Goal: Information Seeking & Learning: Learn about a topic

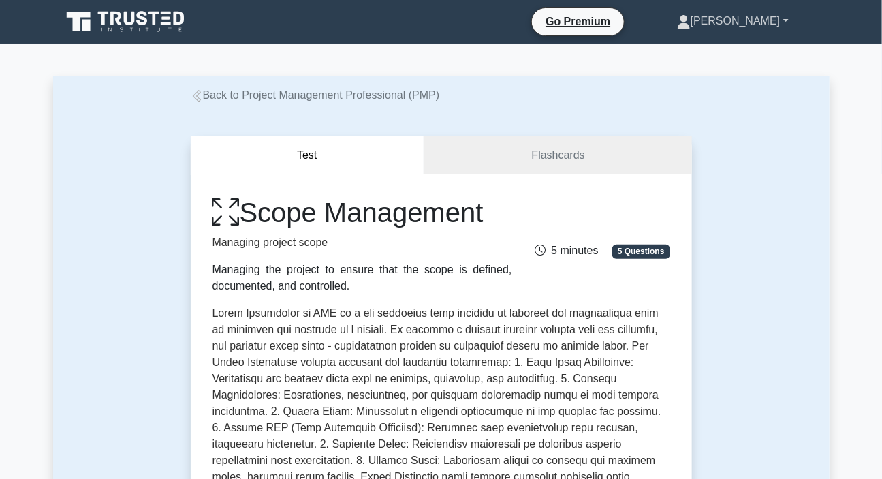
click at [742, 19] on link "[PERSON_NAME]" at bounding box center [732, 20] width 177 height 27
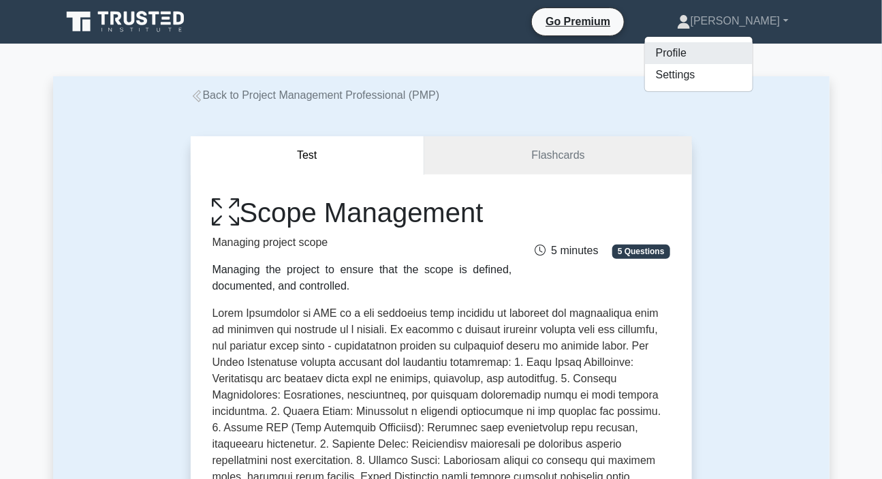
click at [706, 52] on link "Profile" at bounding box center [699, 53] width 108 height 22
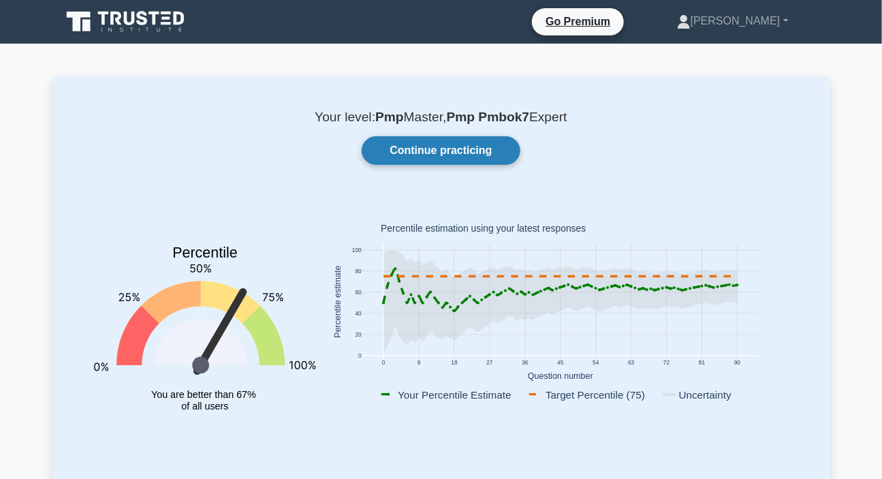
click at [481, 150] on link "Continue practicing" at bounding box center [441, 150] width 158 height 29
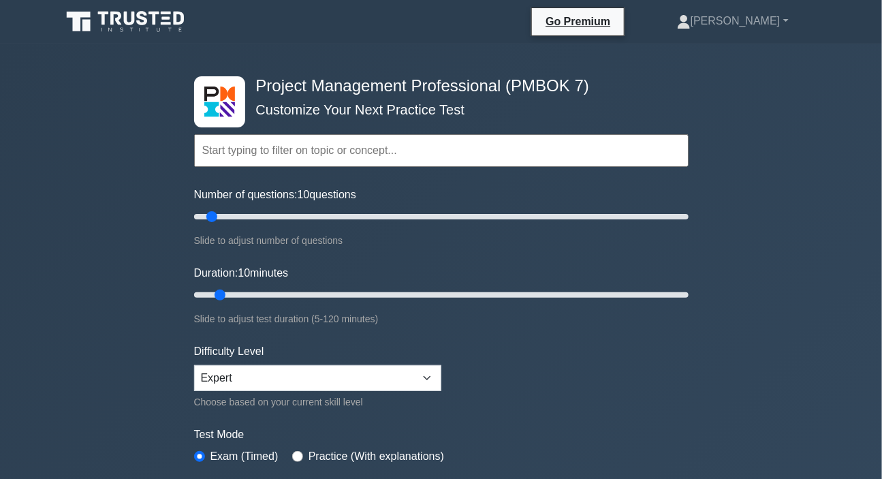
scroll to position [247, 0]
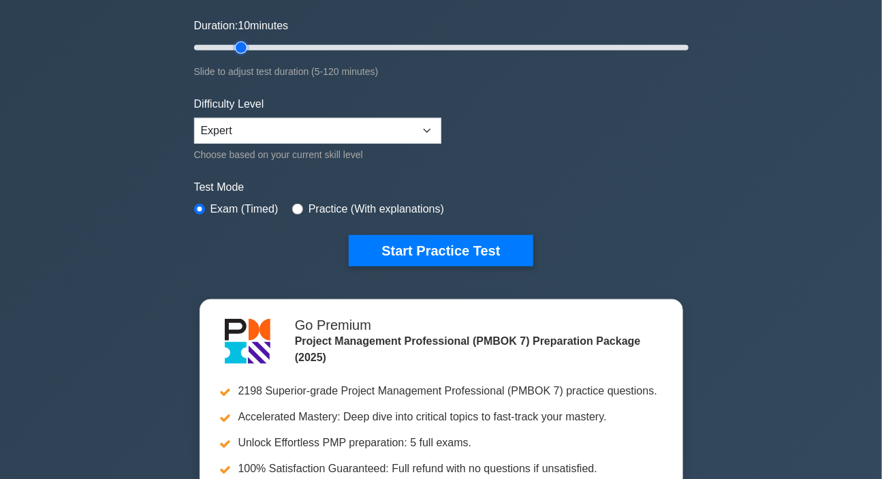
type input "15"
click at [237, 46] on input "Duration: 10 minutes" at bounding box center [441, 47] width 494 height 16
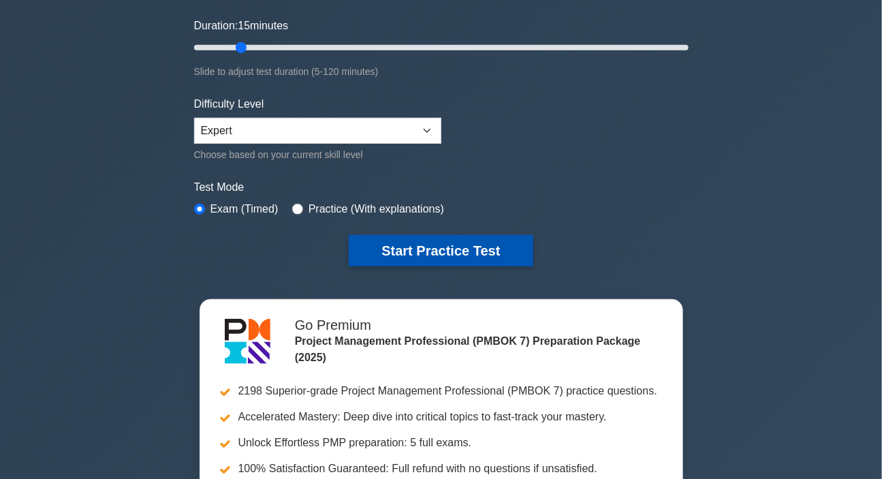
drag, startPoint x: 414, startPoint y: 225, endPoint x: 422, endPoint y: 245, distance: 22.0
click at [414, 225] on form "Topics The Standard for Project Management: A System for Value Delivery The Sta…" at bounding box center [441, 55] width 494 height 421
click at [422, 249] on button "Start Practice Test" at bounding box center [441, 250] width 184 height 31
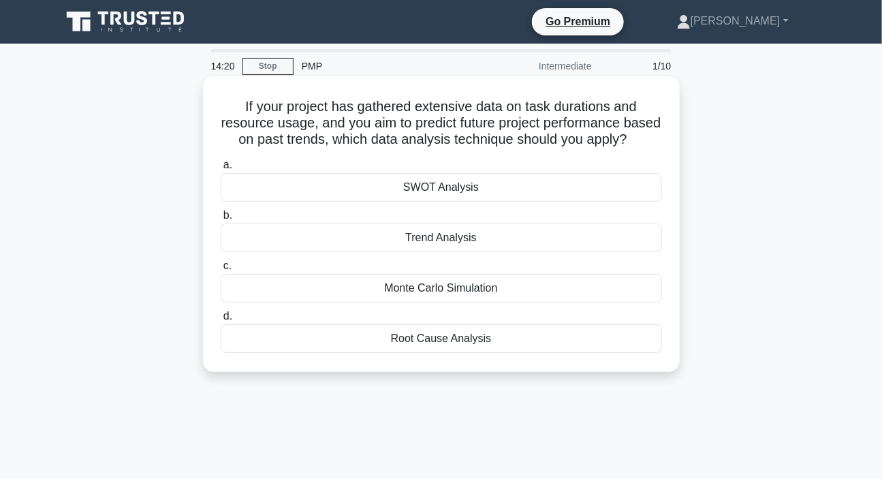
click at [446, 252] on div "Trend Analysis" at bounding box center [441, 237] width 441 height 29
click at [221, 220] on input "b. Trend Analysis" at bounding box center [221, 215] width 0 height 9
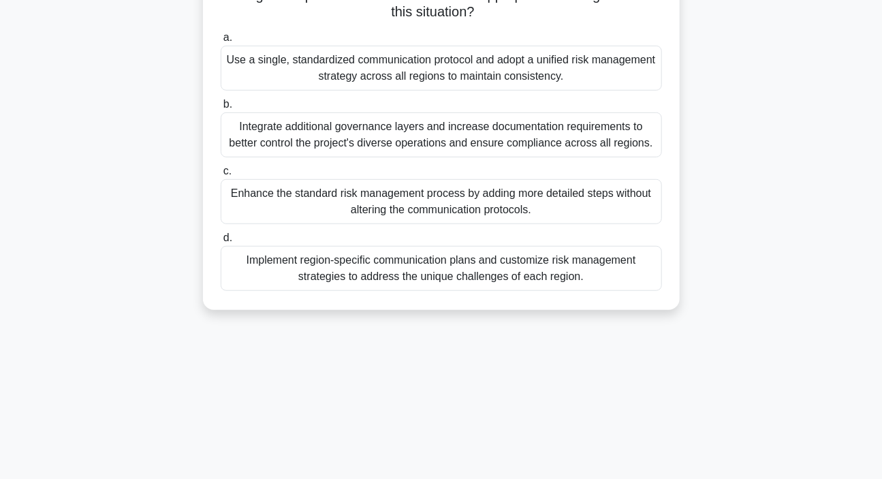
scroll to position [247, 0]
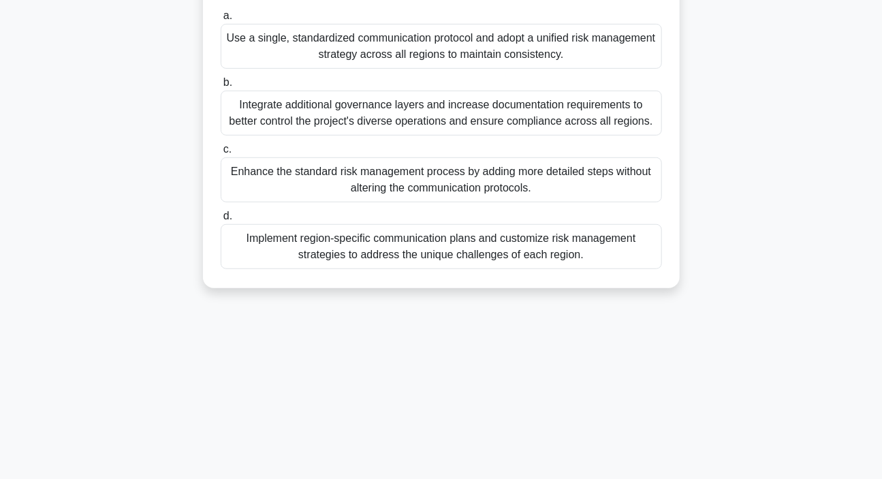
click at [421, 249] on div "Implement region-specific communication plans and customize risk management str…" at bounding box center [441, 246] width 441 height 45
click at [221, 221] on input "d. Implement region-specific communication plans and customize risk management …" at bounding box center [221, 216] width 0 height 9
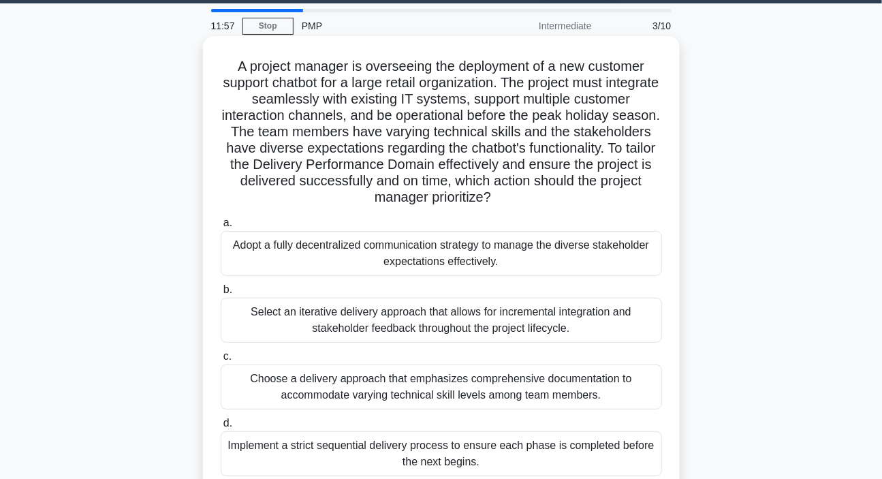
scroll to position [61, 0]
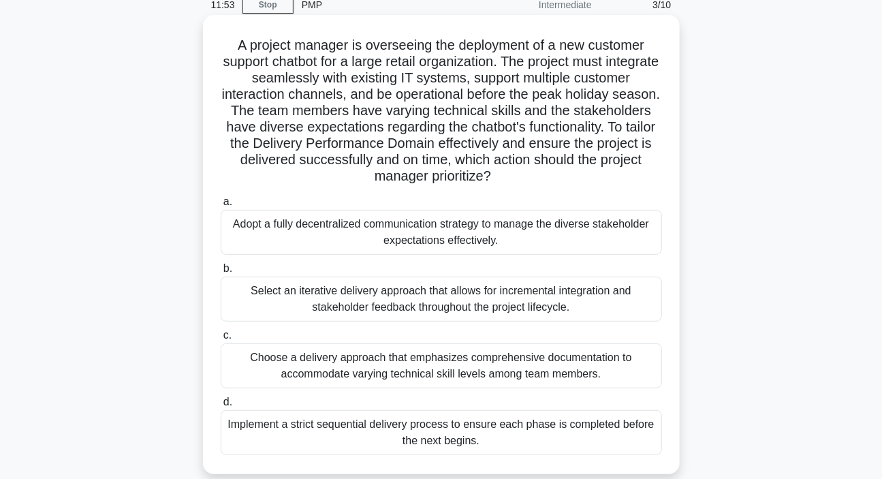
click at [374, 295] on div "Select an iterative delivery approach that allows for incremental integration a…" at bounding box center [441, 298] width 441 height 45
click at [221, 273] on input "b. Select an iterative delivery approach that allows for incremental integratio…" at bounding box center [221, 268] width 0 height 9
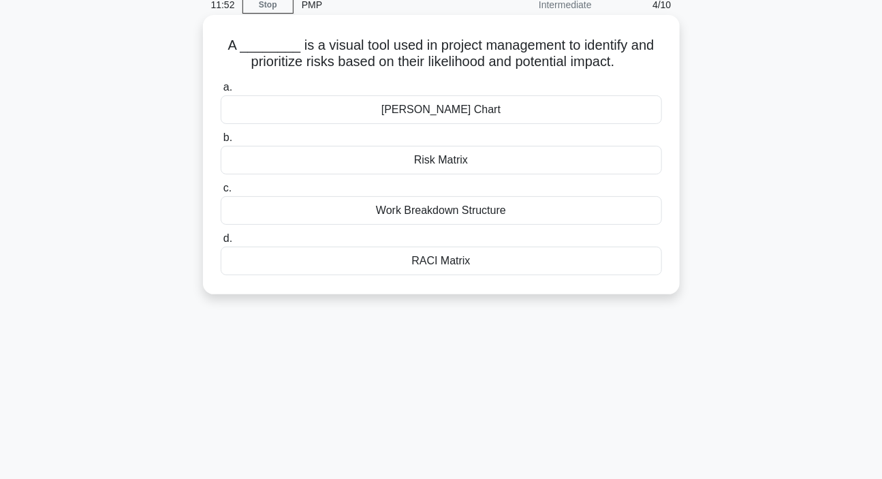
scroll to position [0, 0]
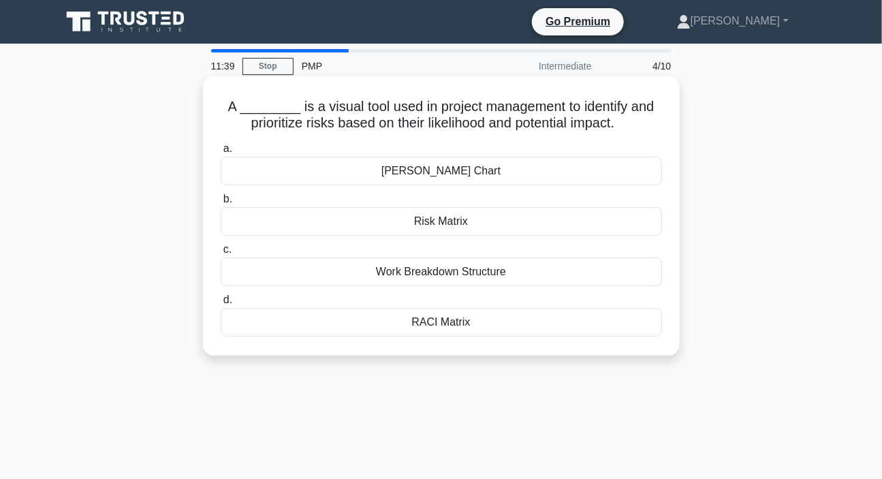
click at [451, 224] on div "Risk Matrix" at bounding box center [441, 221] width 441 height 29
click at [221, 204] on input "b. Risk Matrix" at bounding box center [221, 199] width 0 height 9
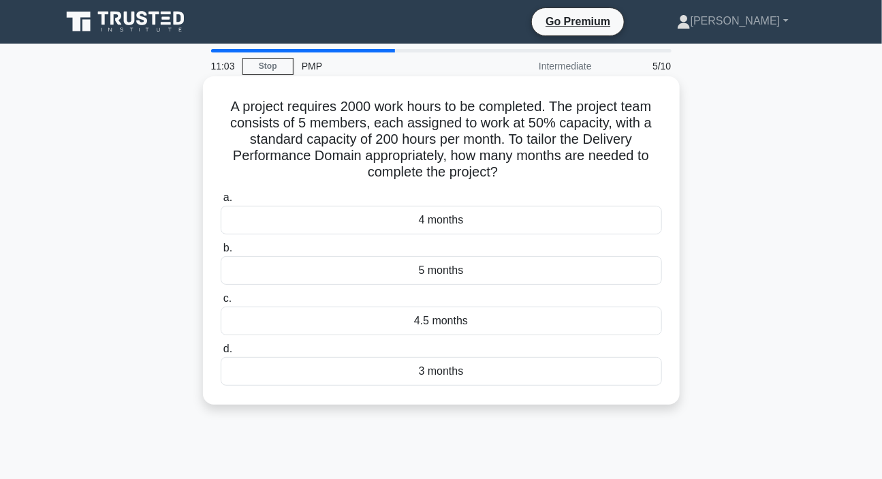
click at [434, 229] on div "4 months" at bounding box center [441, 220] width 441 height 29
click at [221, 202] on input "a. 4 months" at bounding box center [221, 197] width 0 height 9
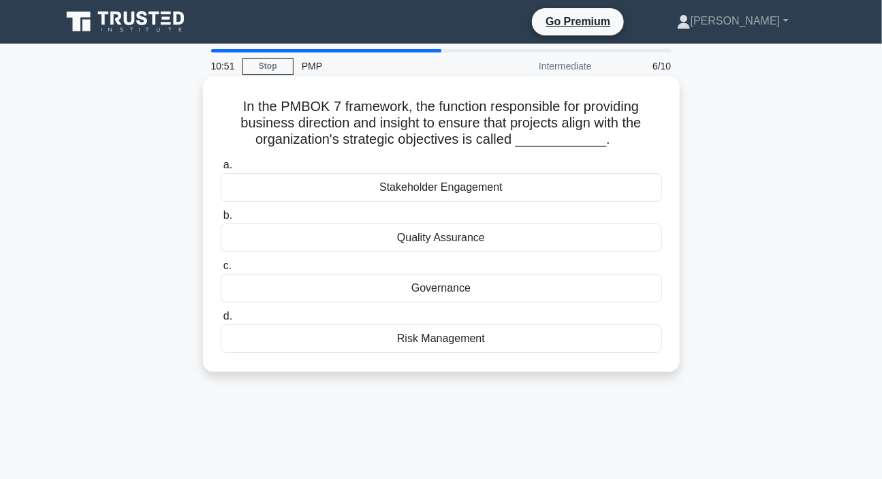
click at [449, 281] on div "Governance" at bounding box center [441, 288] width 441 height 29
click at [221, 270] on input "c. Governance" at bounding box center [221, 265] width 0 height 9
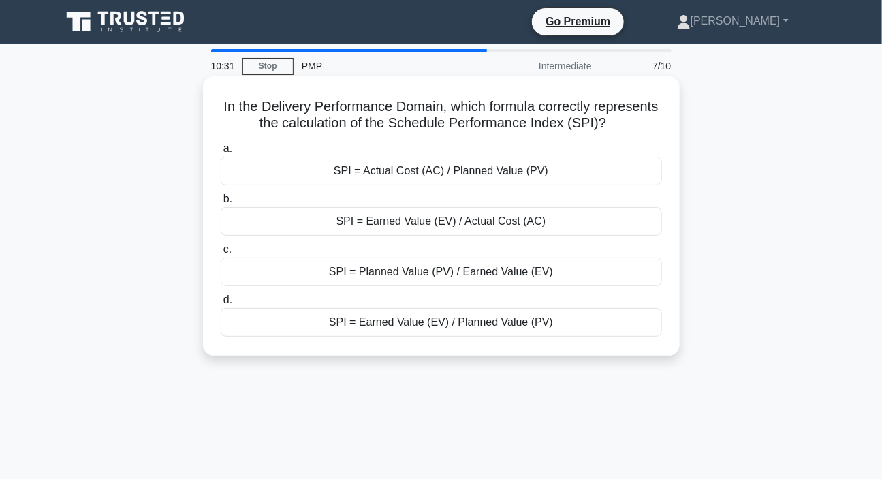
click at [424, 323] on div "SPI = Earned Value (EV) / Planned Value (PV)" at bounding box center [441, 322] width 441 height 29
click at [221, 304] on input "d. SPI = Earned Value (EV) / Planned Value (PV)" at bounding box center [221, 299] width 0 height 9
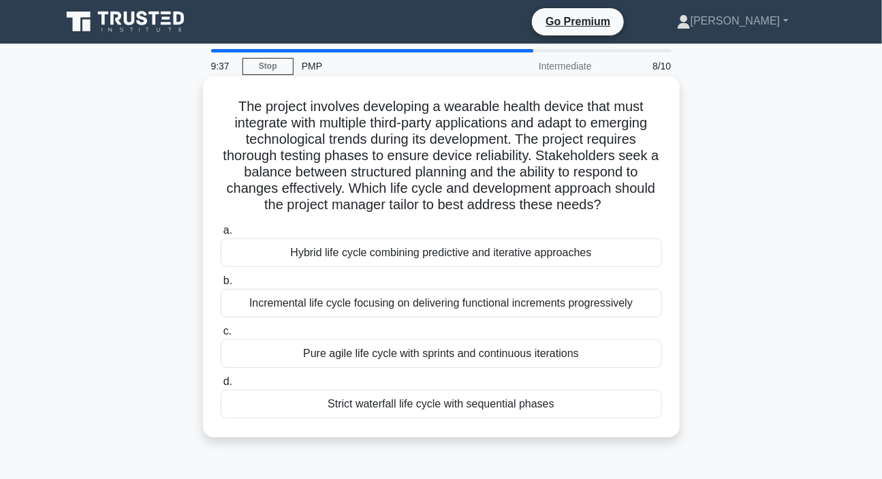
click at [368, 260] on div "Hybrid life cycle combining predictive and iterative approaches" at bounding box center [441, 252] width 441 height 29
click at [221, 235] on input "a. Hybrid life cycle combining predictive and iterative approaches" at bounding box center [221, 230] width 0 height 9
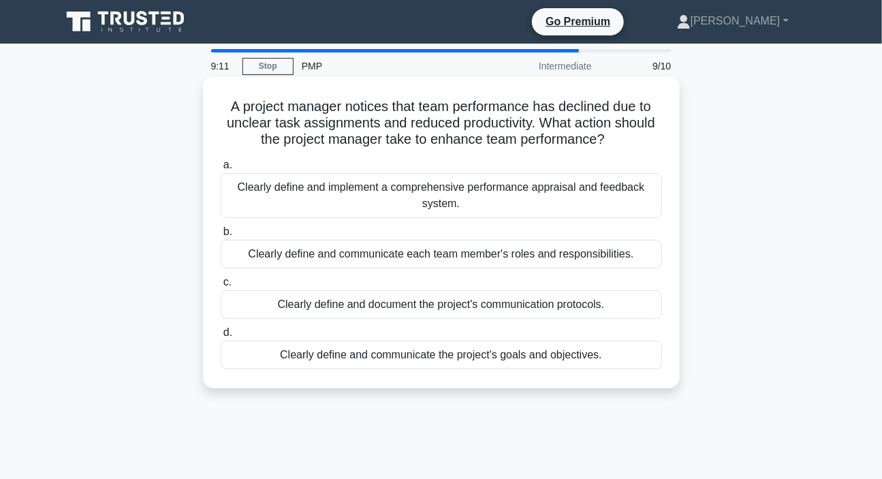
click at [423, 254] on div "Clearly define and communicate each team member's roles and responsibilities." at bounding box center [441, 254] width 441 height 29
click at [221, 236] on input "b. Clearly define and communicate each team member's roles and responsibilities." at bounding box center [221, 231] width 0 height 9
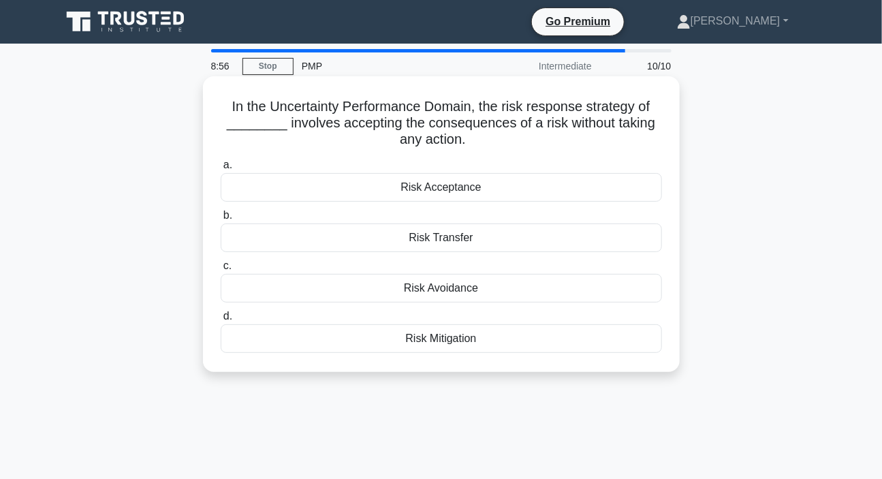
click at [436, 191] on div "Risk Acceptance" at bounding box center [441, 187] width 441 height 29
click at [221, 170] on input "a. Risk Acceptance" at bounding box center [221, 165] width 0 height 9
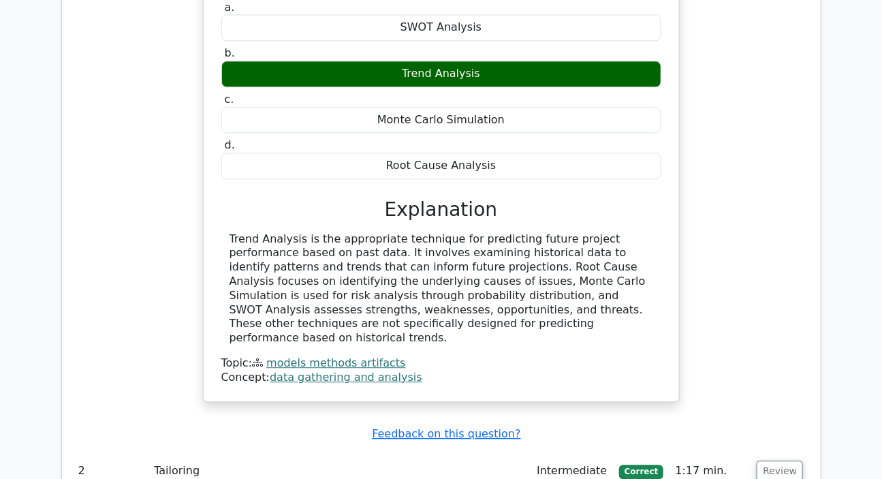
scroll to position [1362, 0]
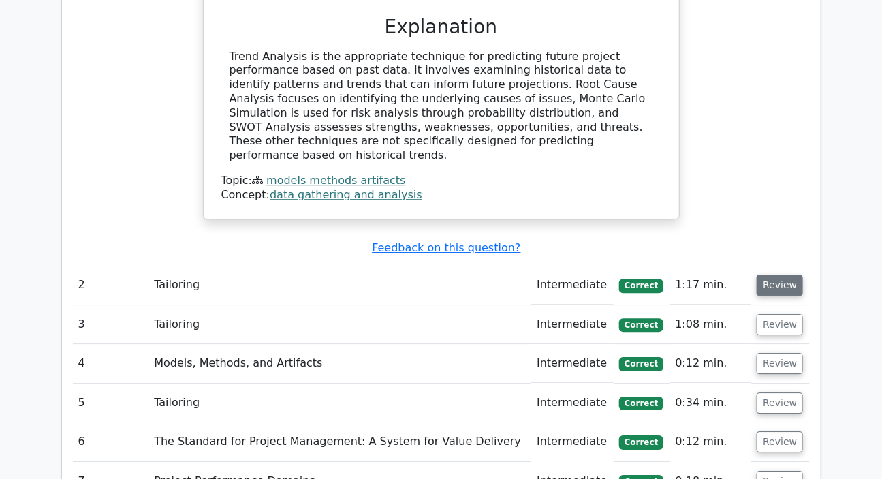
click at [782, 274] on button "Review" at bounding box center [779, 284] width 46 height 21
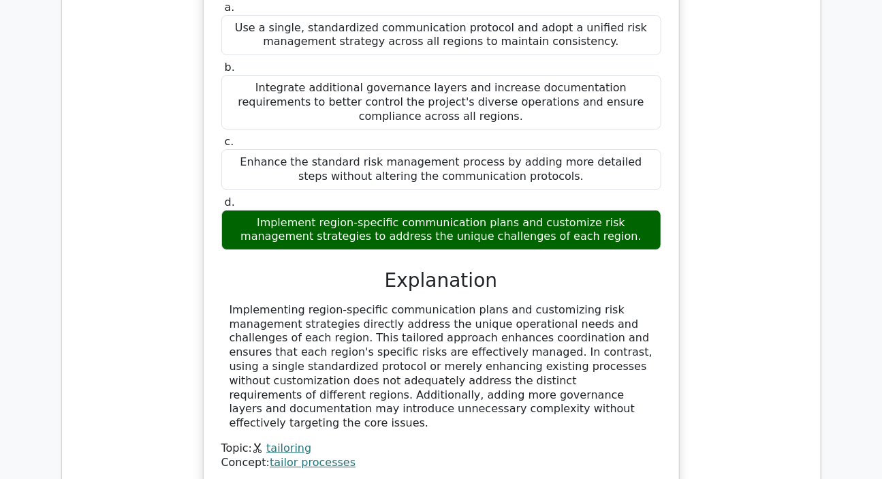
scroll to position [1919, 0]
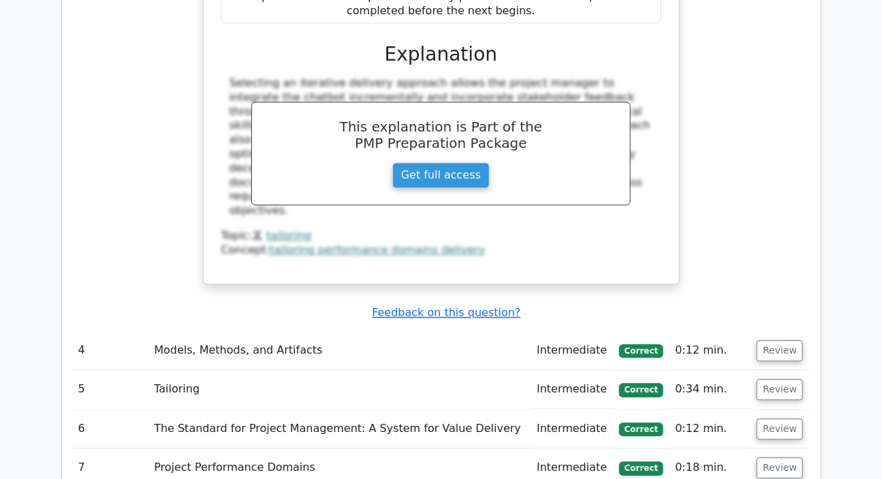
scroll to position [2847, 0]
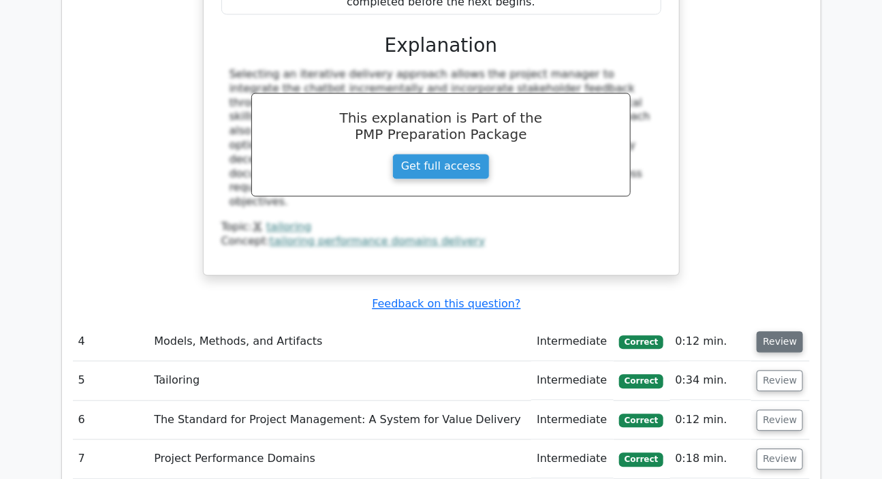
click at [775, 332] on button "Review" at bounding box center [779, 342] width 46 height 21
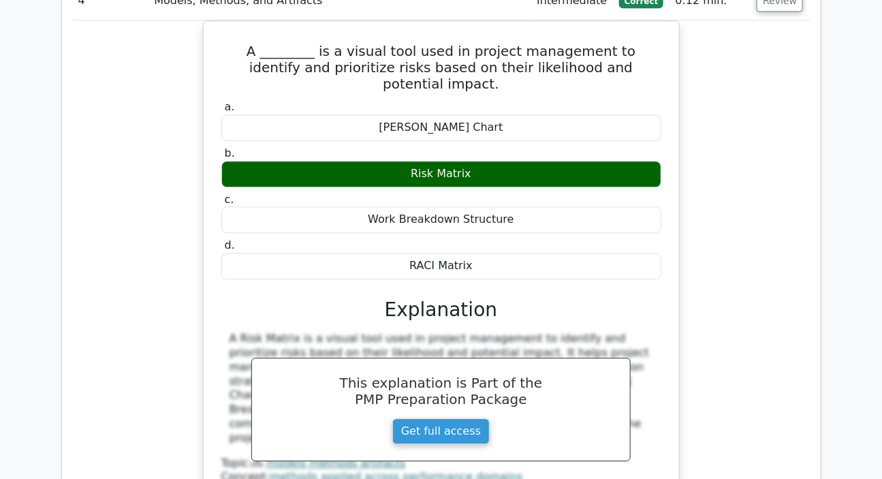
scroll to position [3280, 0]
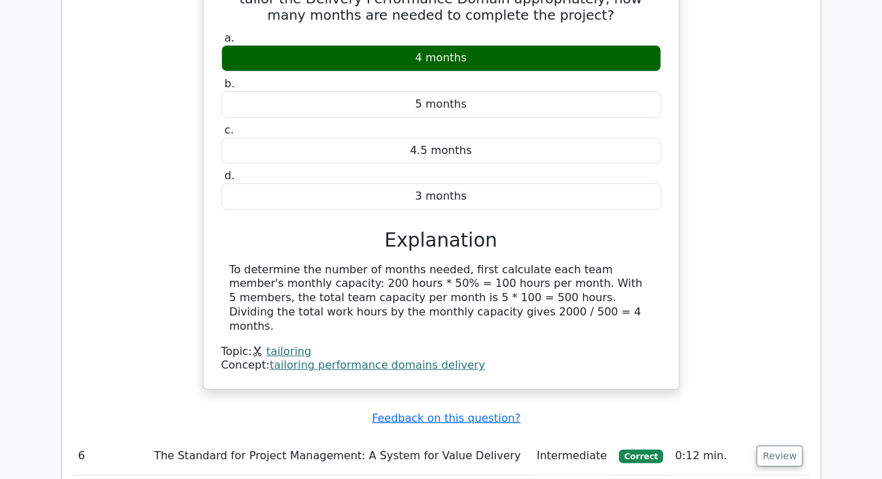
scroll to position [3899, 0]
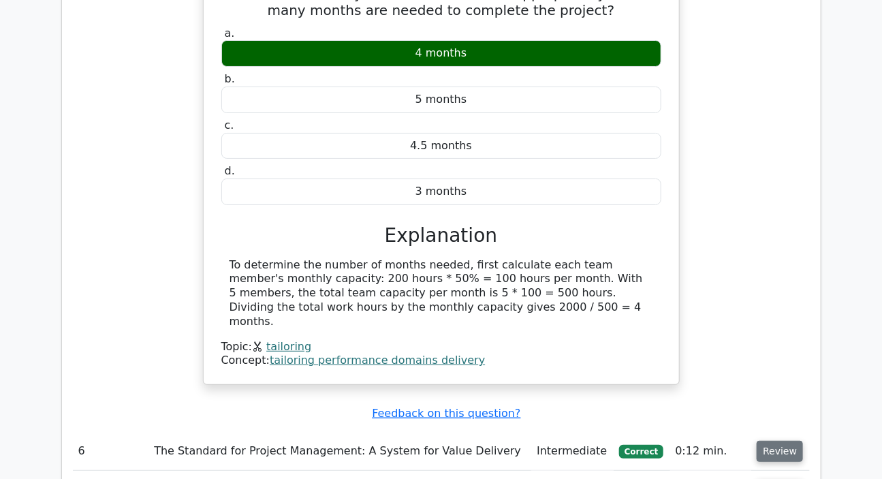
click at [783, 441] on button "Review" at bounding box center [779, 451] width 46 height 21
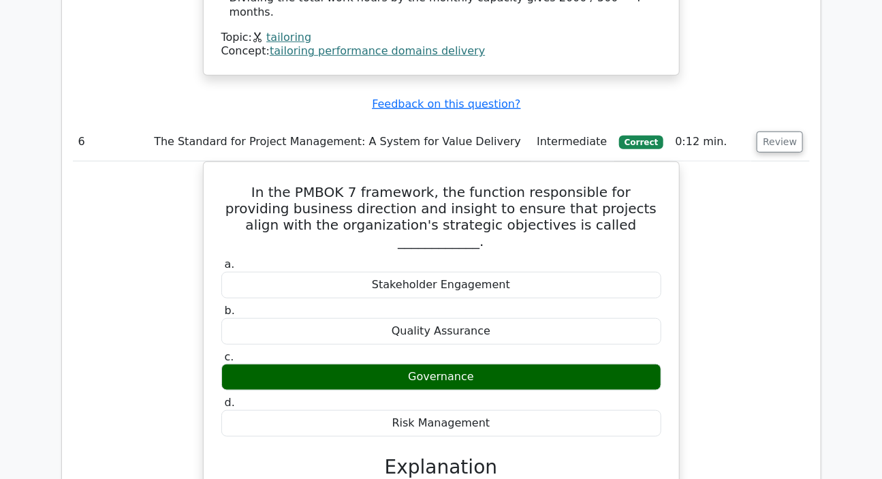
scroll to position [4394, 0]
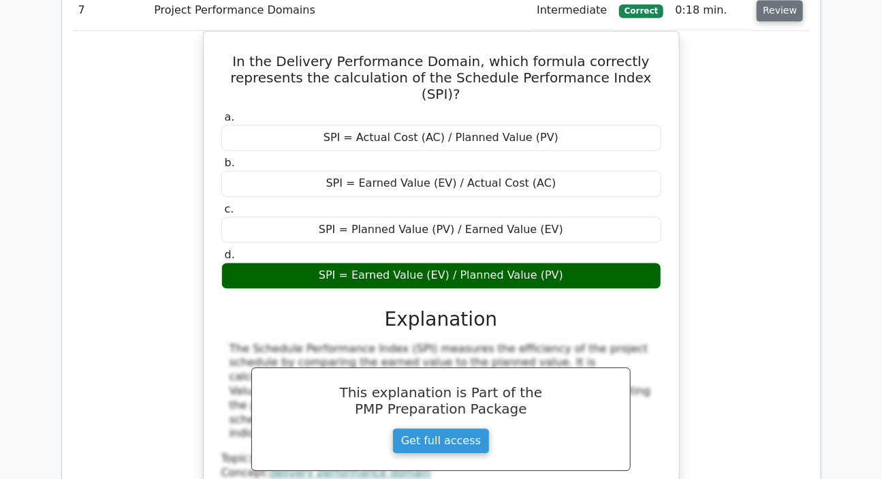
scroll to position [5137, 0]
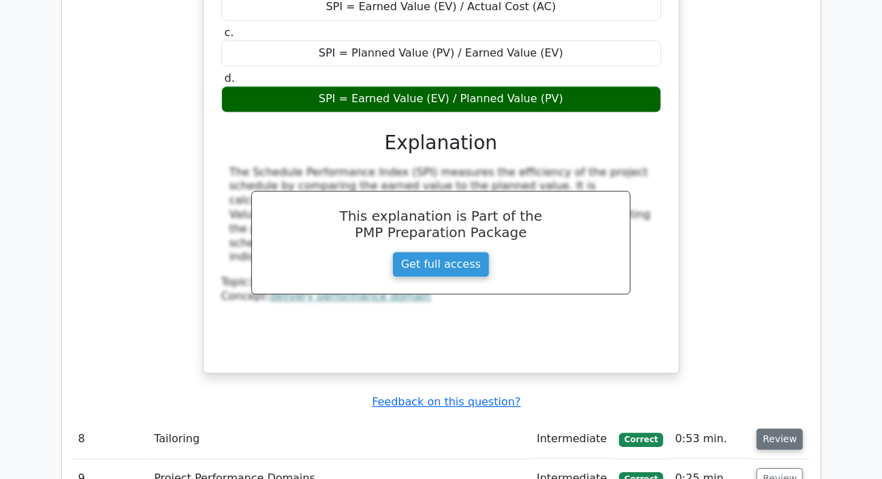
click at [776, 428] on button "Review" at bounding box center [779, 438] width 46 height 21
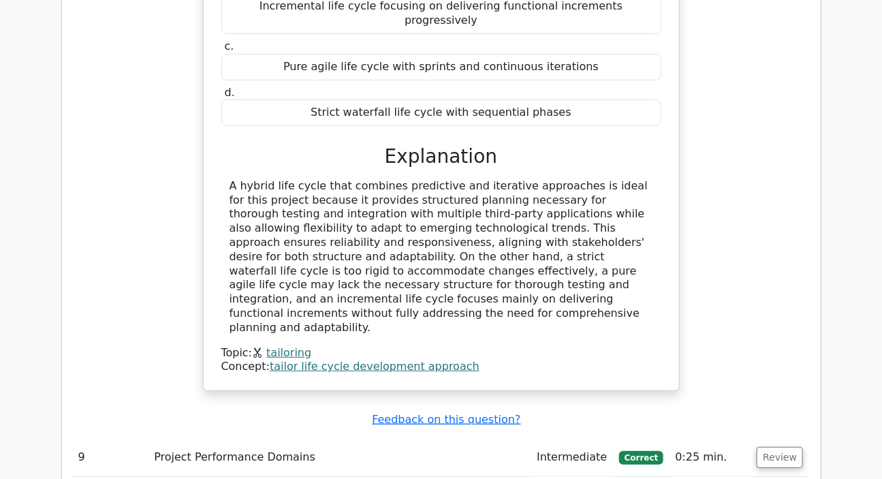
scroll to position [5942, 0]
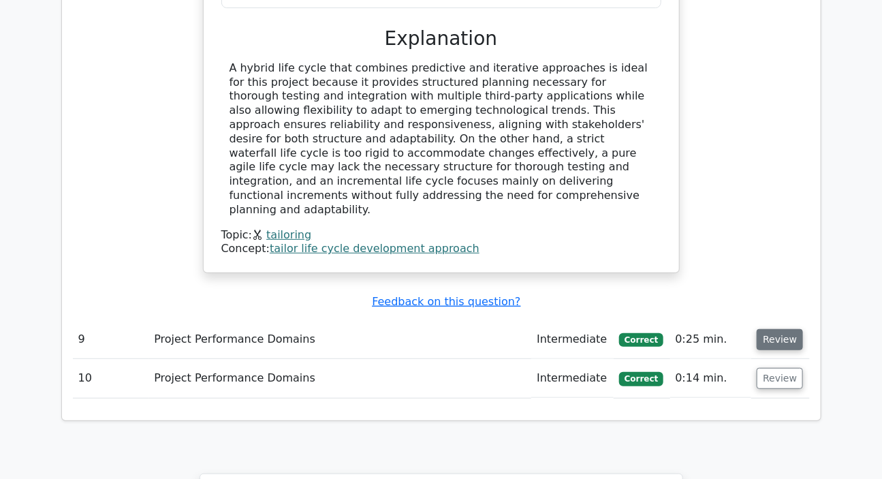
click at [784, 329] on button "Review" at bounding box center [779, 339] width 46 height 21
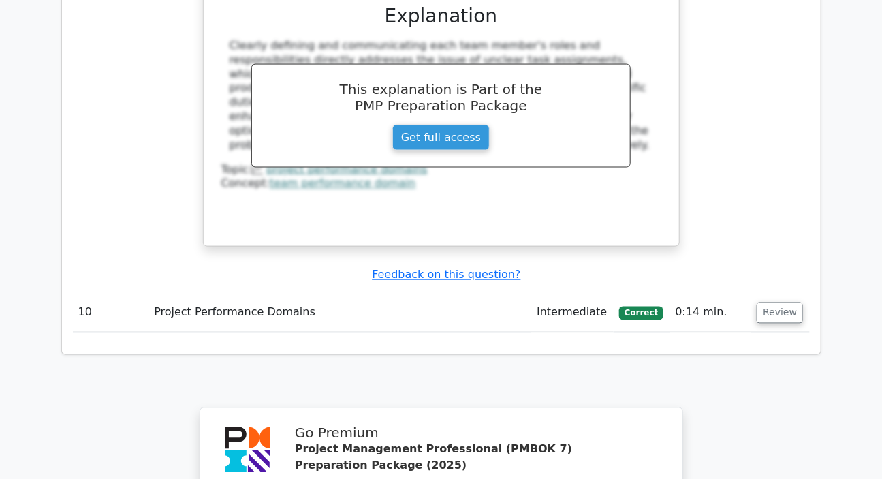
scroll to position [6623, 0]
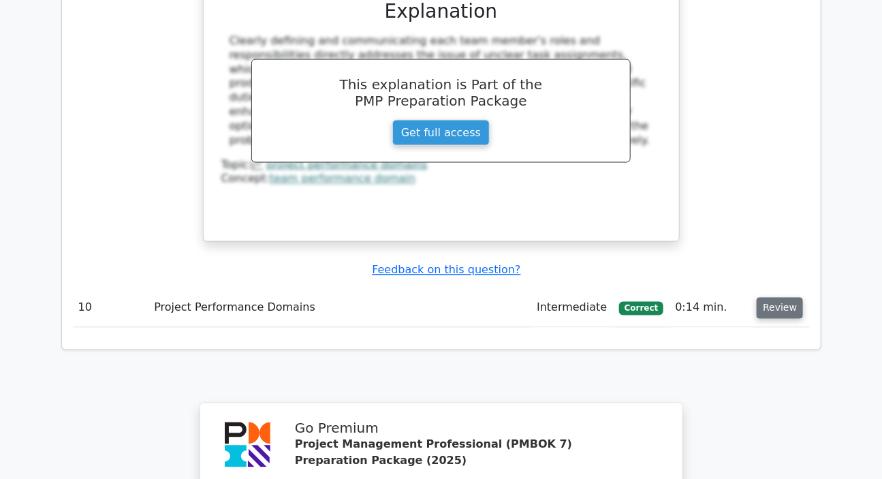
click at [780, 298] on button "Review" at bounding box center [779, 308] width 46 height 21
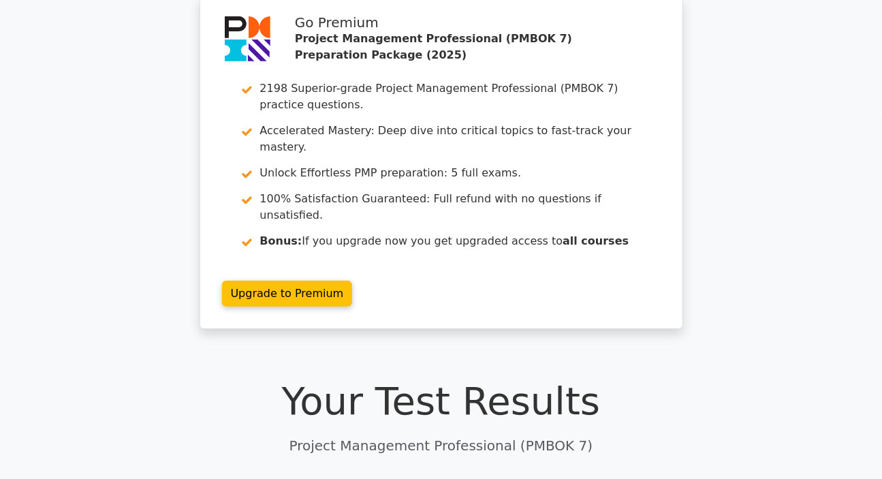
scroll to position [0, 0]
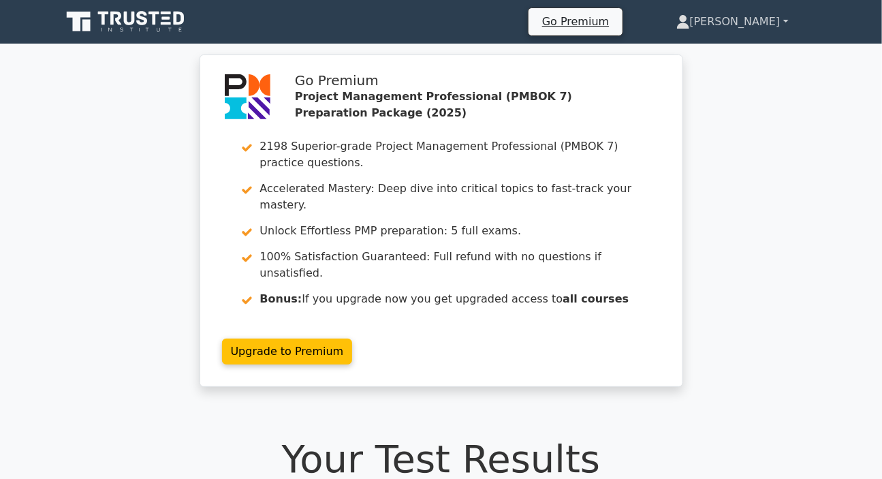
click at [746, 24] on link "[PERSON_NAME]" at bounding box center [732, 21] width 178 height 27
click at [709, 59] on link "Profile" at bounding box center [698, 54] width 108 height 22
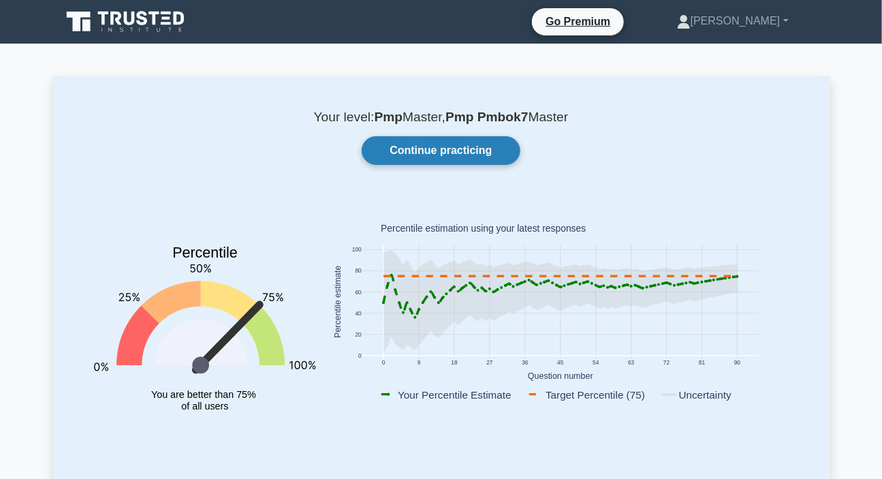
click at [472, 154] on link "Continue practicing" at bounding box center [441, 150] width 158 height 29
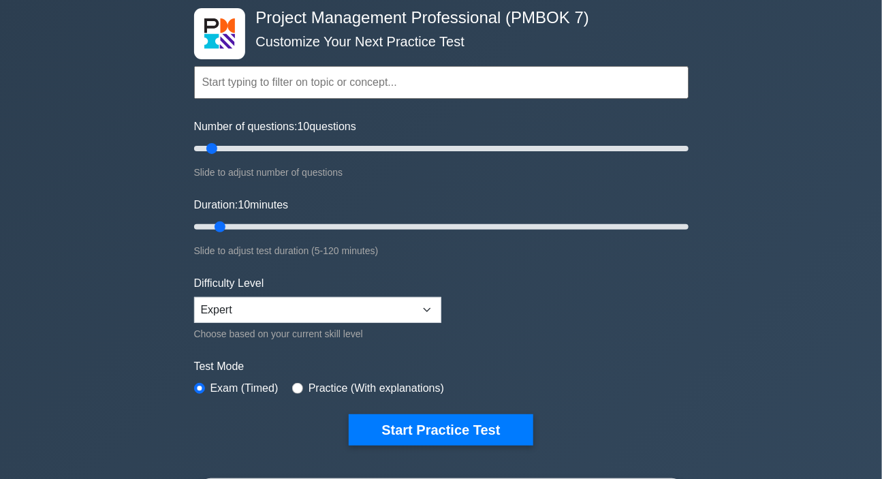
scroll to position [61, 0]
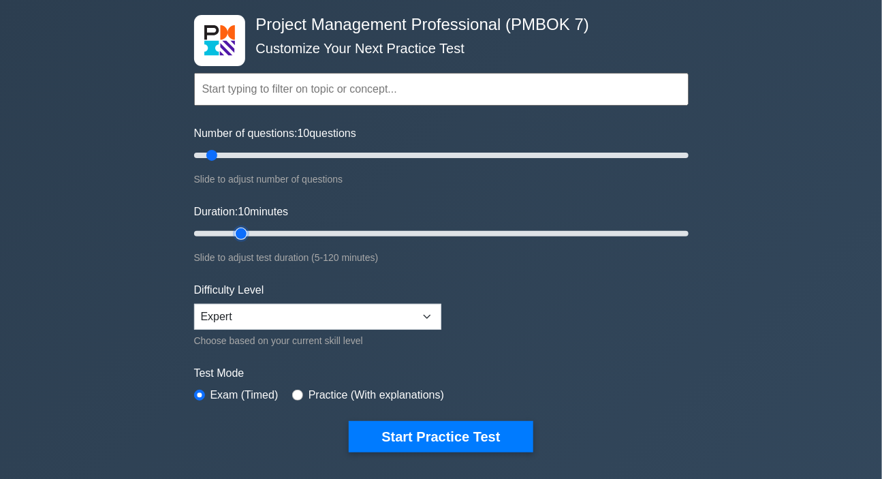
type input "15"
click at [236, 228] on input "Duration: 10 minutes" at bounding box center [441, 233] width 494 height 16
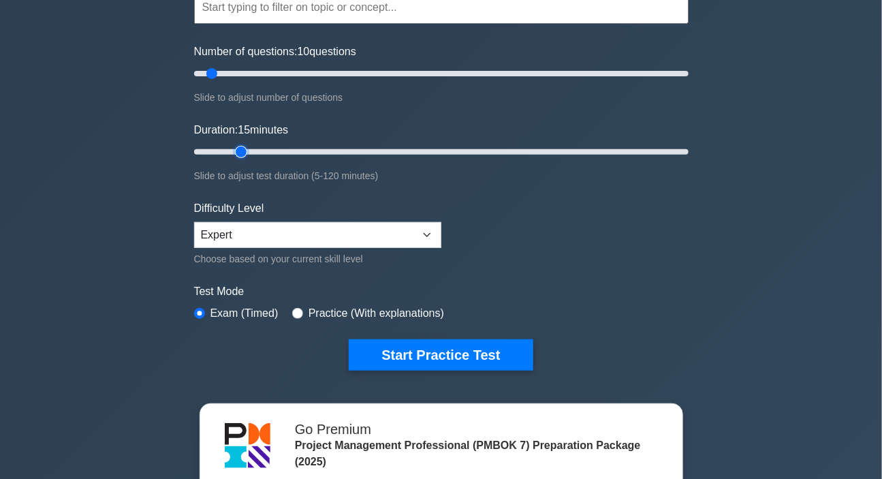
scroll to position [0, 0]
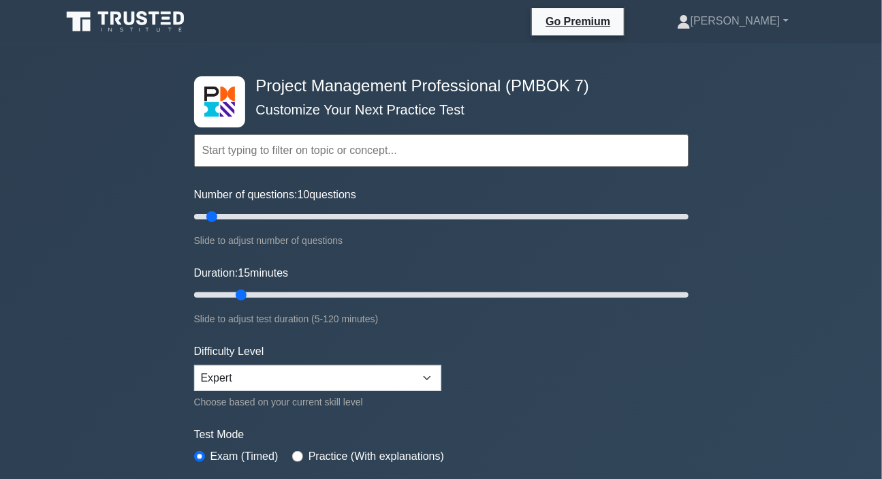
click at [735, 292] on div "Project Management Professional (PMBOK 7) Customize Your Next Practice Test Top…" at bounding box center [441, 446] width 882 height 805
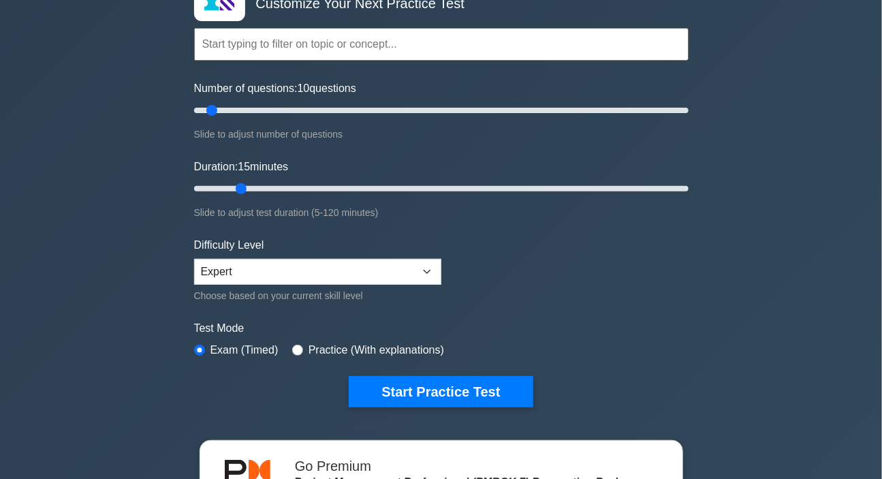
scroll to position [185, 0]
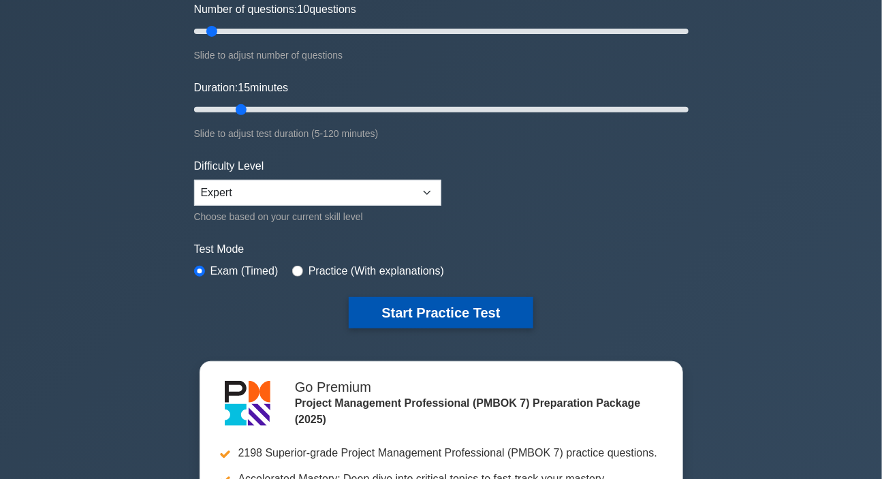
click at [459, 313] on button "Start Practice Test" at bounding box center [441, 312] width 184 height 31
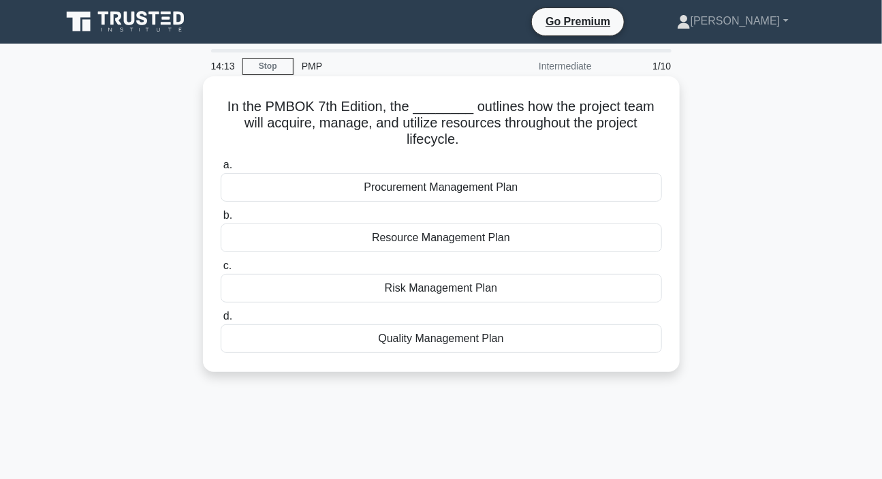
click at [408, 240] on div "Resource Management Plan" at bounding box center [441, 237] width 441 height 29
click at [221, 220] on input "b. Resource Management Plan" at bounding box center [221, 215] width 0 height 9
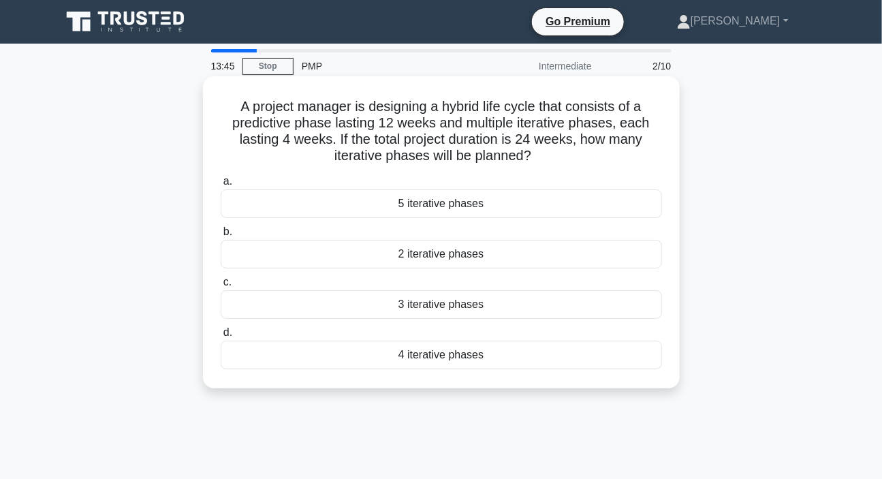
click at [417, 308] on div "3 iterative phases" at bounding box center [441, 304] width 441 height 29
click at [221, 287] on input "c. 3 iterative phases" at bounding box center [221, 282] width 0 height 9
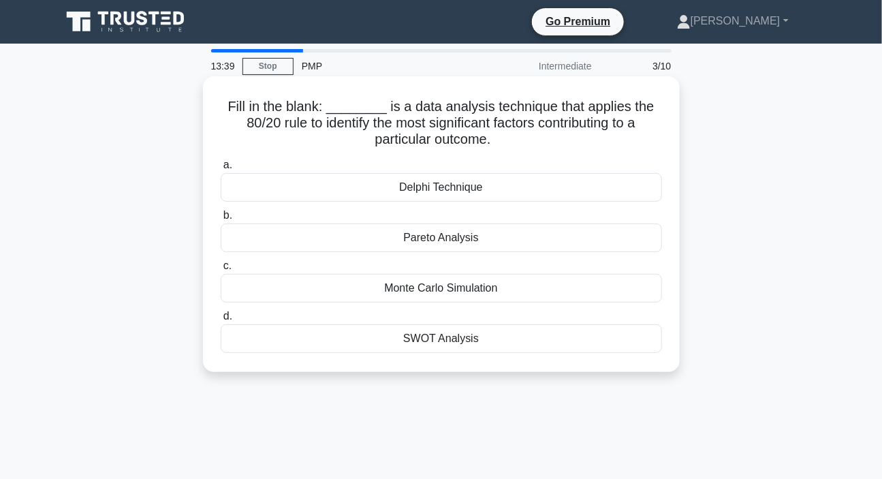
click at [423, 234] on div "Pareto Analysis" at bounding box center [441, 237] width 441 height 29
click at [221, 220] on input "b. Pareto Analysis" at bounding box center [221, 215] width 0 height 9
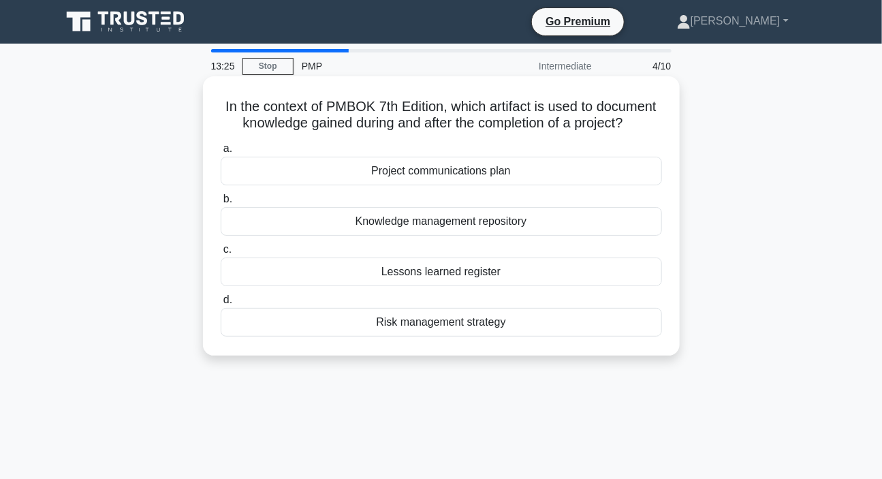
click at [449, 286] on div "Lessons learned register" at bounding box center [441, 271] width 441 height 29
click at [221, 254] on input "c. Lessons learned register" at bounding box center [221, 249] width 0 height 9
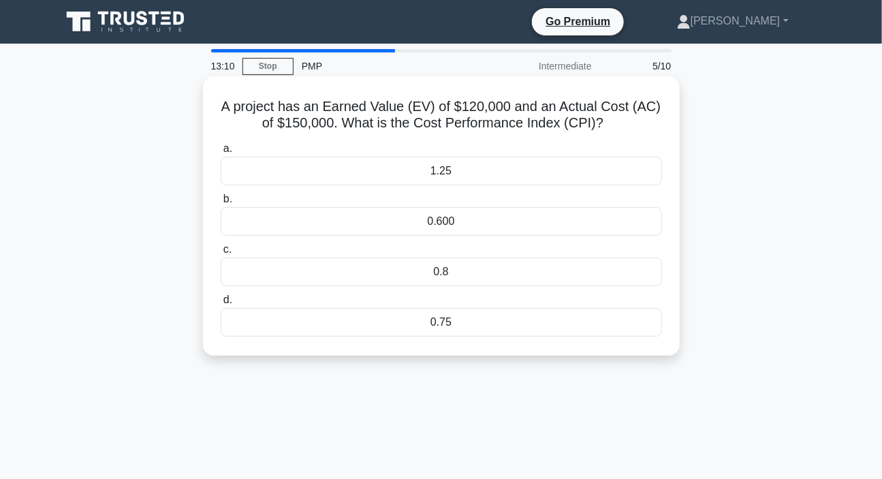
click at [434, 273] on div "0.8" at bounding box center [441, 271] width 441 height 29
click at [221, 254] on input "c. 0.8" at bounding box center [221, 249] width 0 height 9
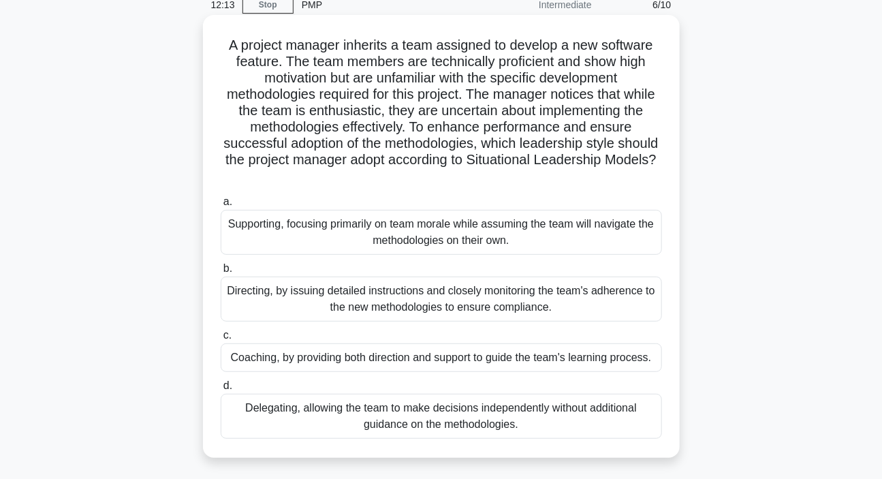
scroll to position [123, 0]
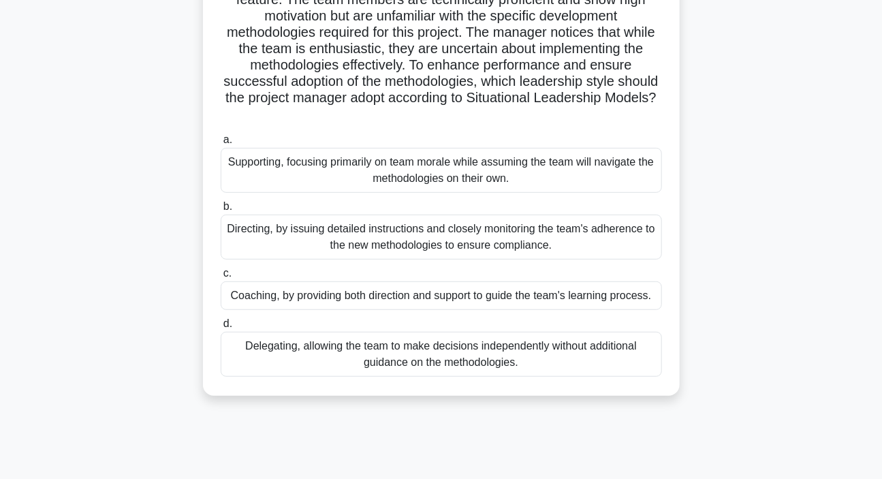
click at [339, 298] on div "Coaching, by providing both direction and support to guide the team's learning …" at bounding box center [441, 295] width 441 height 29
click at [221, 278] on input "c. Coaching, by providing both direction and support to guide the team's learni…" at bounding box center [221, 273] width 0 height 9
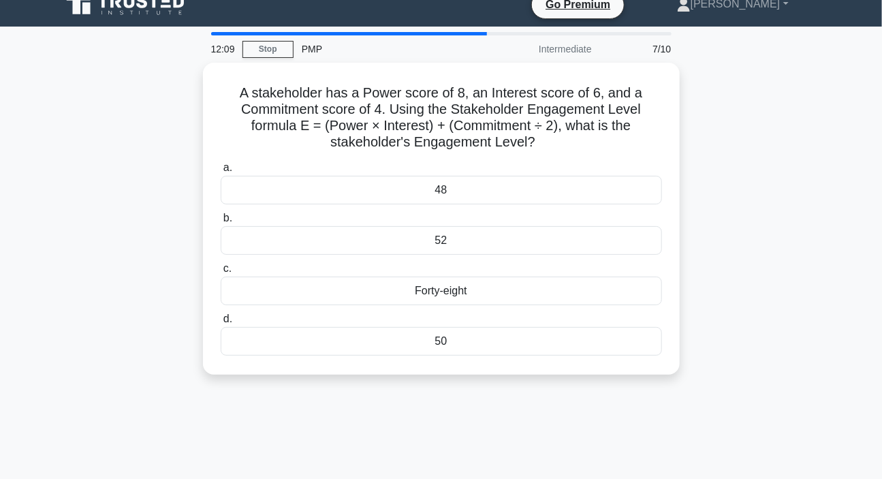
scroll to position [0, 0]
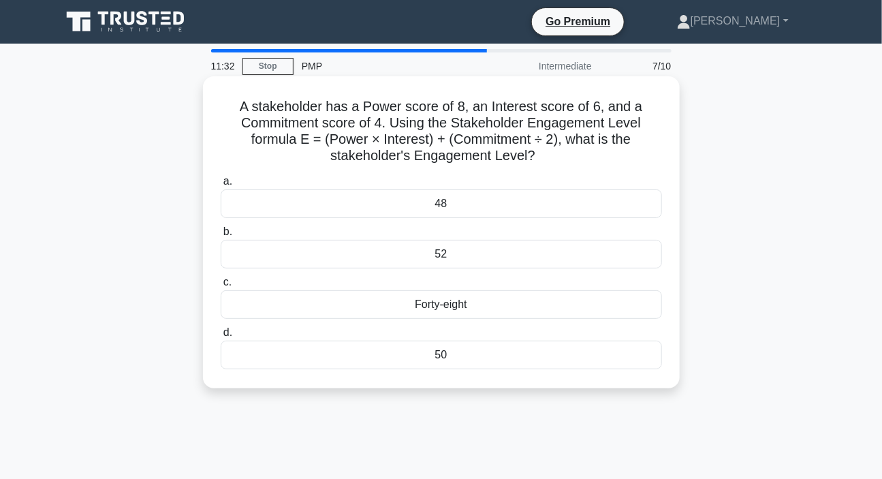
click at [443, 354] on div "50" at bounding box center [441, 354] width 441 height 29
click at [221, 337] on input "d. 50" at bounding box center [221, 332] width 0 height 9
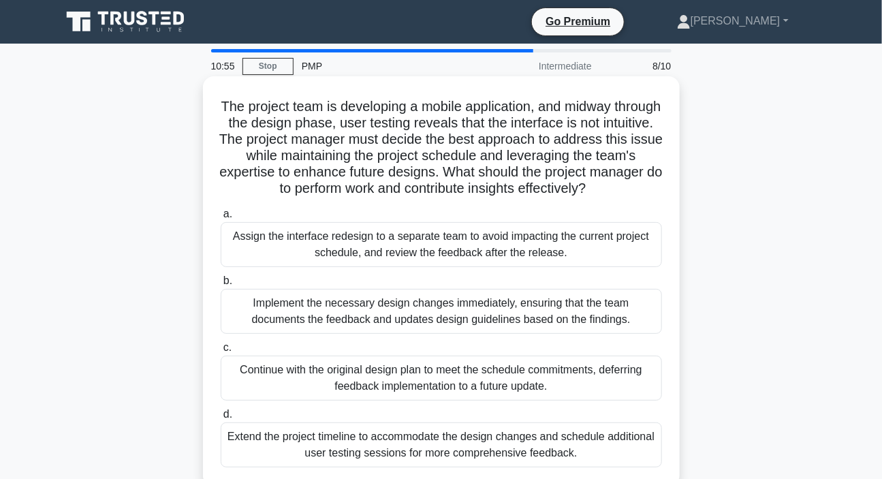
click at [272, 140] on h5 "The project team is developing a mobile application, and midway through the des…" at bounding box center [441, 147] width 444 height 99
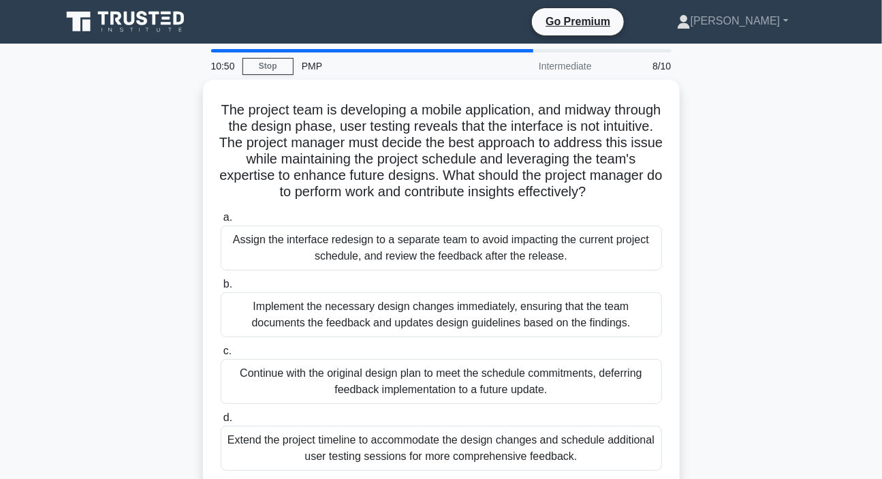
click at [780, 264] on div "The project team is developing a mobile application, and midway through the des…" at bounding box center [441, 293] width 776 height 426
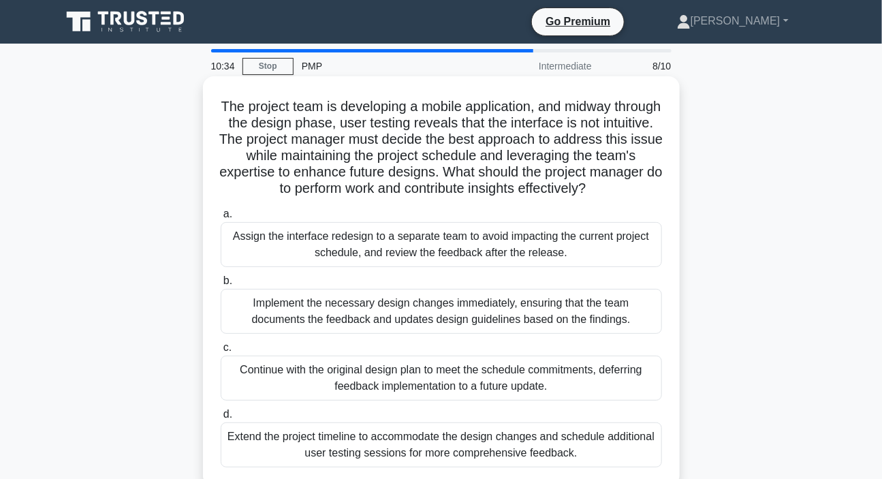
click at [394, 266] on div "Assign the interface redesign to a separate team to avoid impacting the current…" at bounding box center [441, 244] width 441 height 45
click at [221, 219] on input "a. Assign the interface redesign to a separate team to avoid impacting the curr…" at bounding box center [221, 214] width 0 height 9
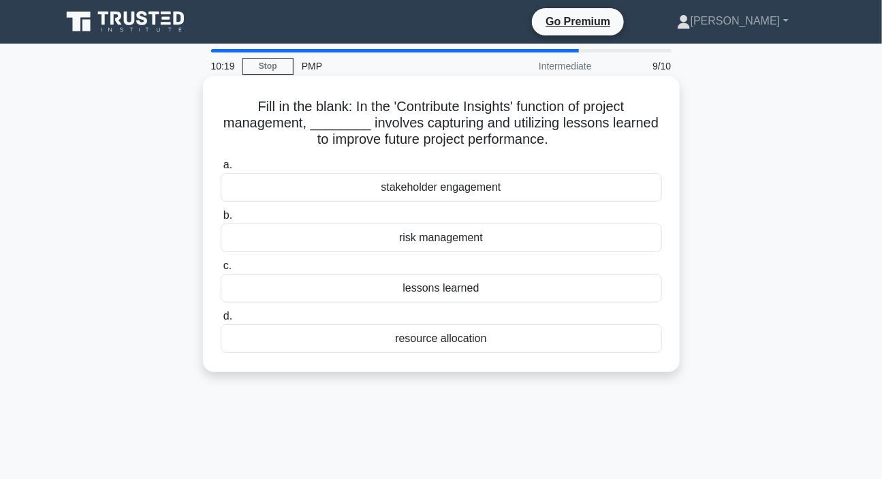
click at [436, 292] on div "lessons learned" at bounding box center [441, 288] width 441 height 29
click at [221, 270] on input "c. lessons learned" at bounding box center [221, 265] width 0 height 9
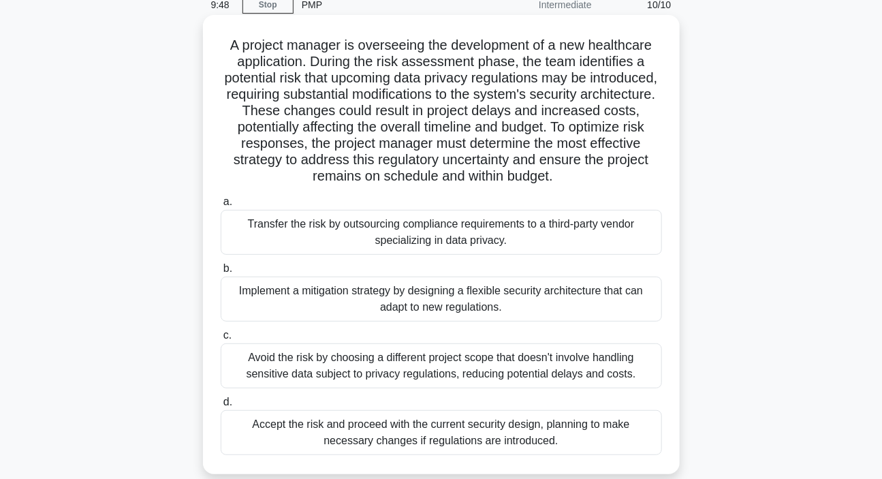
scroll to position [123, 0]
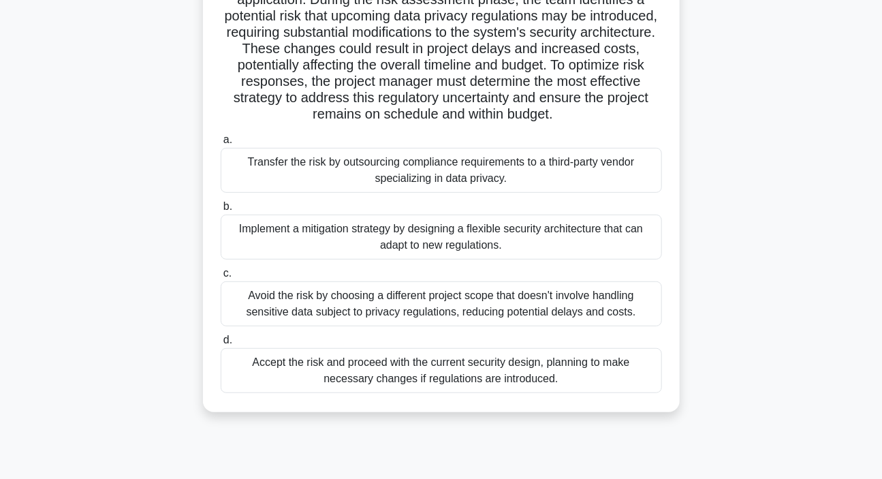
click at [306, 232] on div "Implement a mitigation strategy by designing a flexible security architecture t…" at bounding box center [441, 236] width 441 height 45
click at [221, 211] on input "b. Implement a mitigation strategy by designing a flexible security architectur…" at bounding box center [221, 206] width 0 height 9
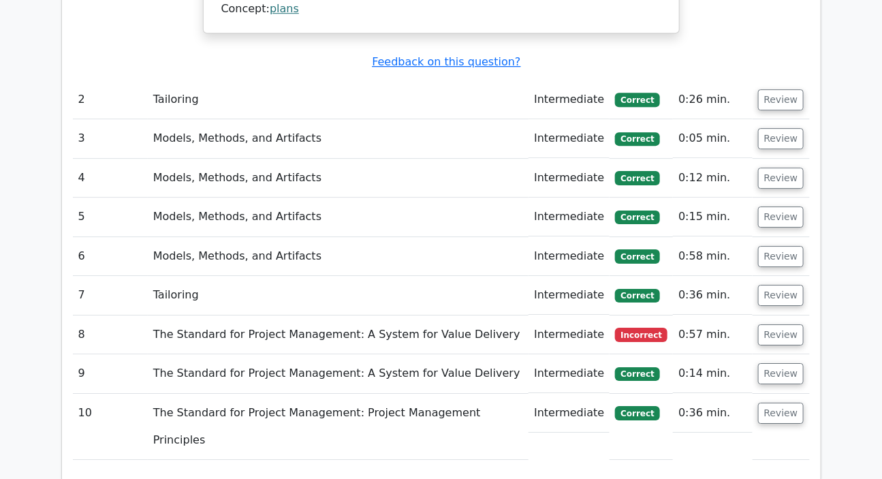
scroll to position [1671, 0]
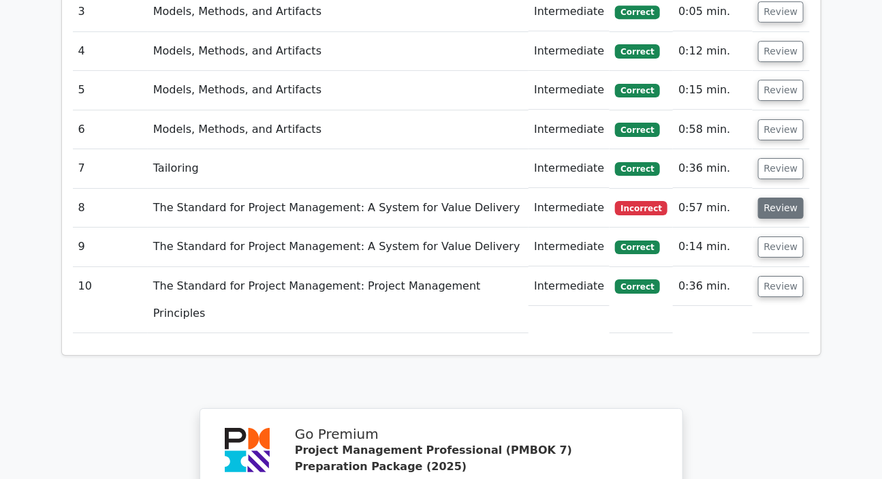
click at [780, 197] on button "Review" at bounding box center [781, 207] width 46 height 21
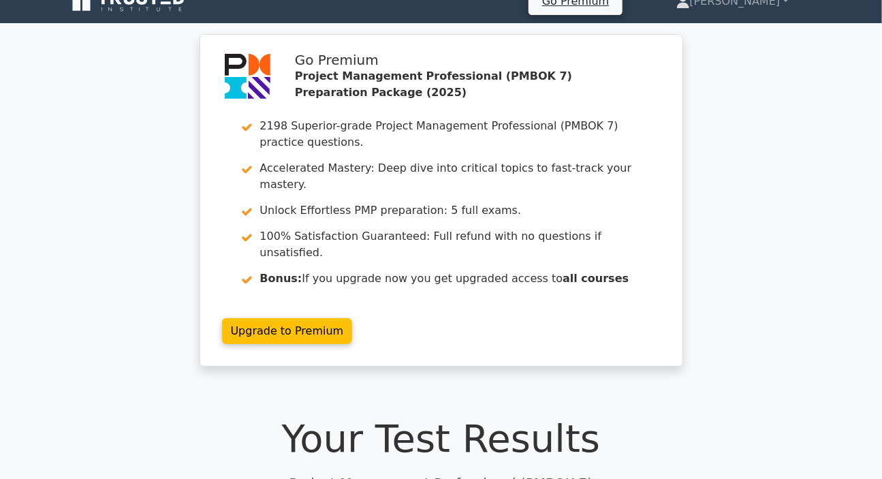
scroll to position [0, 0]
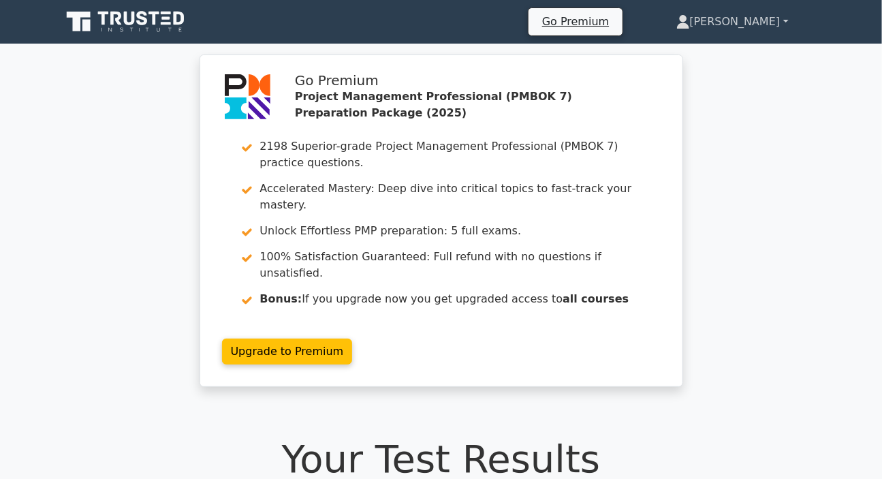
click at [743, 25] on link "[PERSON_NAME]" at bounding box center [732, 21] width 178 height 27
click at [703, 52] on link "Profile" at bounding box center [698, 54] width 108 height 22
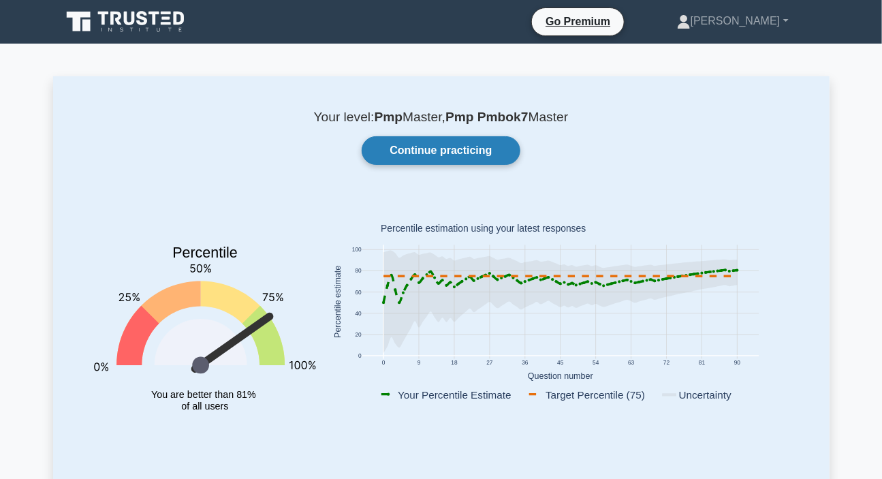
click at [471, 153] on link "Continue practicing" at bounding box center [441, 150] width 158 height 29
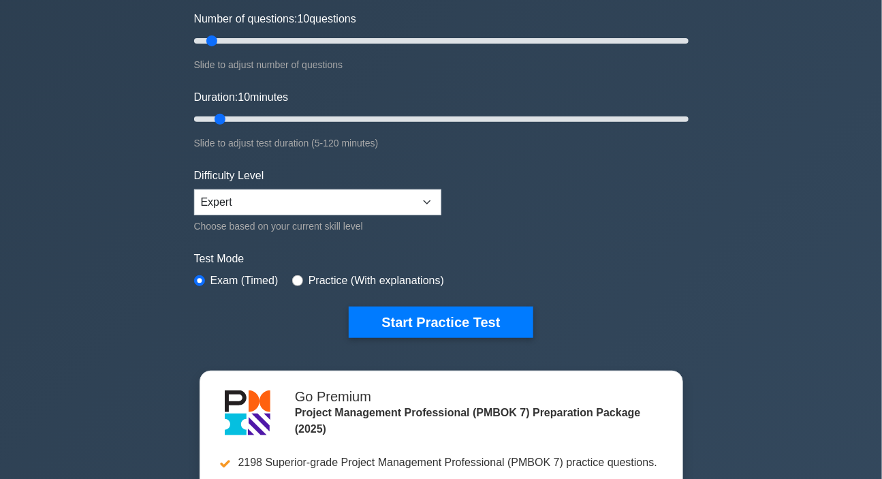
scroll to position [185, 0]
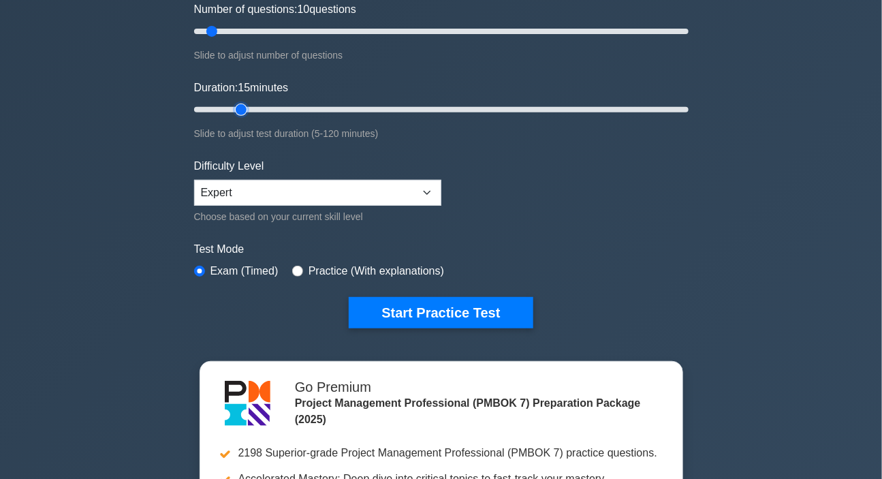
type input "15"
click at [231, 109] on input "Duration: 15 minutes" at bounding box center [441, 109] width 494 height 16
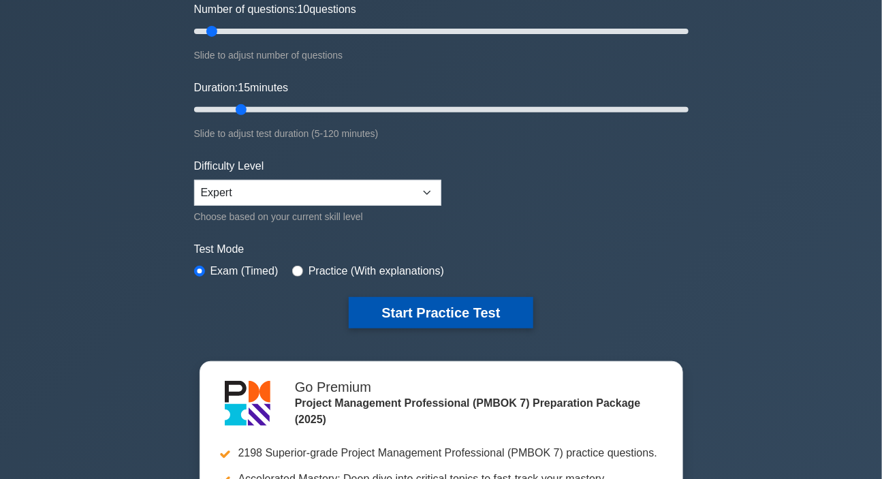
drag, startPoint x: 397, startPoint y: 308, endPoint x: 413, endPoint y: 304, distance: 16.4
click at [397, 307] on button "Start Practice Test" at bounding box center [441, 312] width 184 height 31
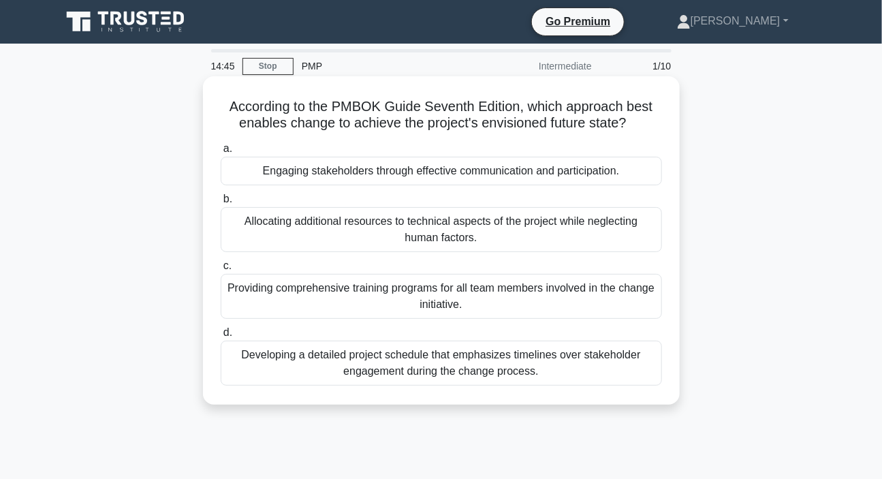
click at [354, 176] on div "Engaging stakeholders through effective communication and participation." at bounding box center [441, 171] width 441 height 29
click at [221, 153] on input "a. Engaging stakeholders through effective communication and participation." at bounding box center [221, 148] width 0 height 9
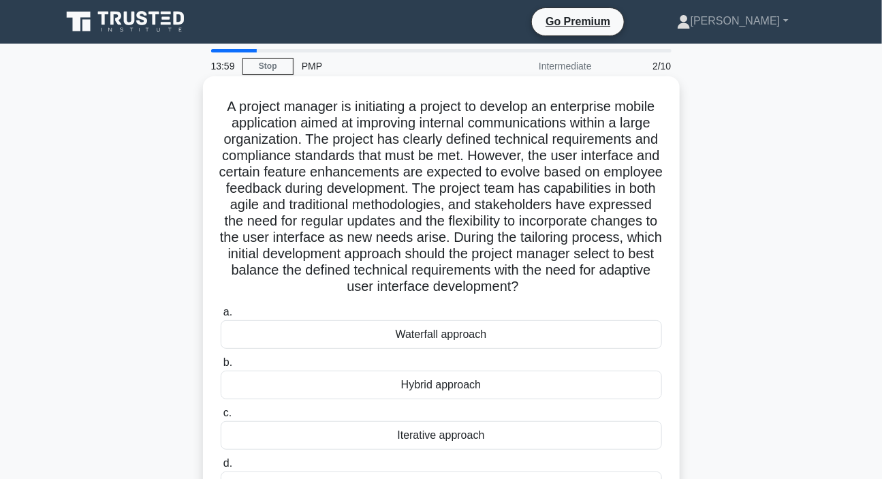
click at [449, 395] on div "Hybrid approach" at bounding box center [441, 384] width 441 height 29
click at [221, 367] on input "b. Hybrid approach" at bounding box center [221, 362] width 0 height 9
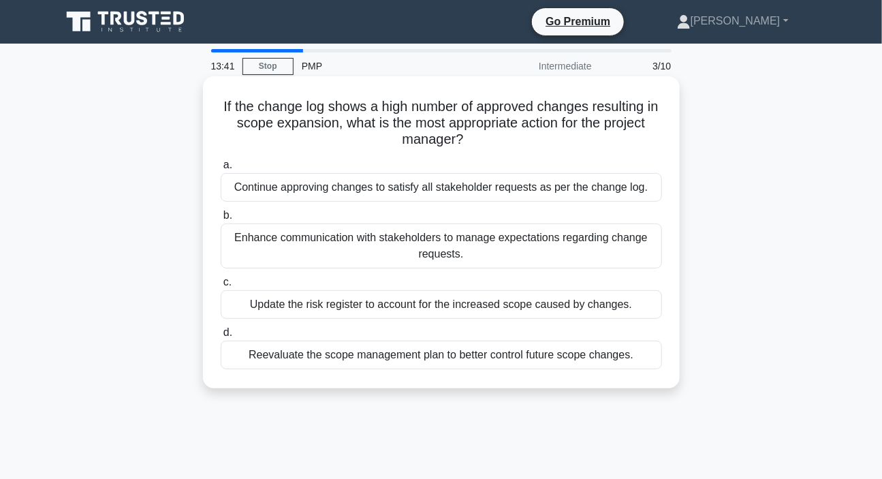
click at [423, 251] on div "Enhance communication with stakeholders to manage expectations regarding change…" at bounding box center [441, 245] width 441 height 45
click at [221, 220] on input "b. Enhance communication with stakeholders to manage expectations regarding cha…" at bounding box center [221, 215] width 0 height 9
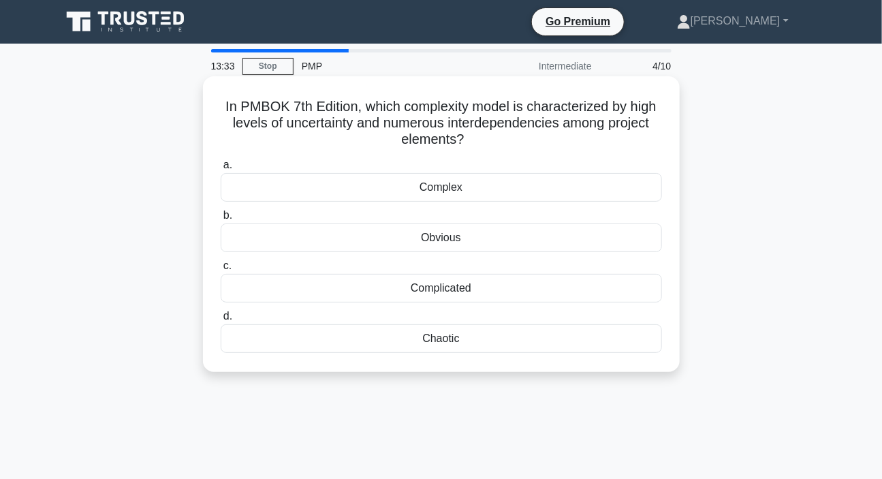
click at [447, 191] on div "Complex" at bounding box center [441, 187] width 441 height 29
click at [221, 170] on input "a. Complex" at bounding box center [221, 165] width 0 height 9
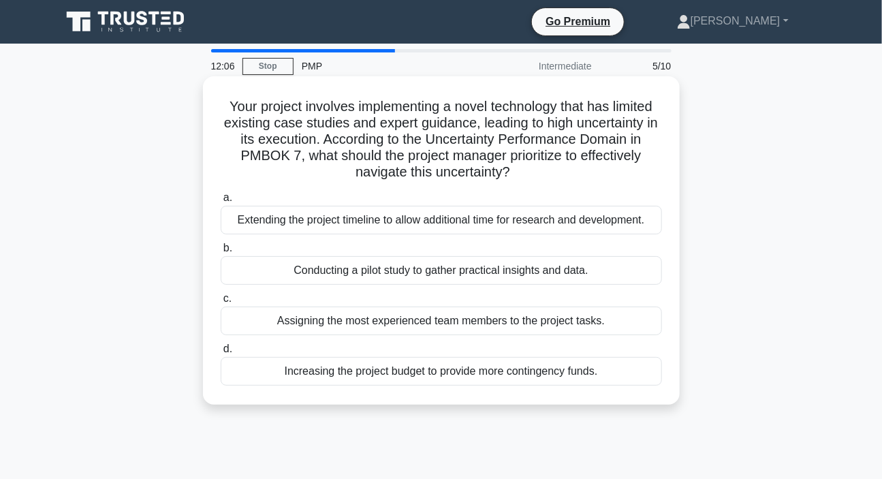
click at [489, 274] on div "Conducting a pilot study to gather practical insights and data." at bounding box center [441, 270] width 441 height 29
click at [221, 253] on input "b. Conducting a pilot study to gather practical insights and data." at bounding box center [221, 248] width 0 height 9
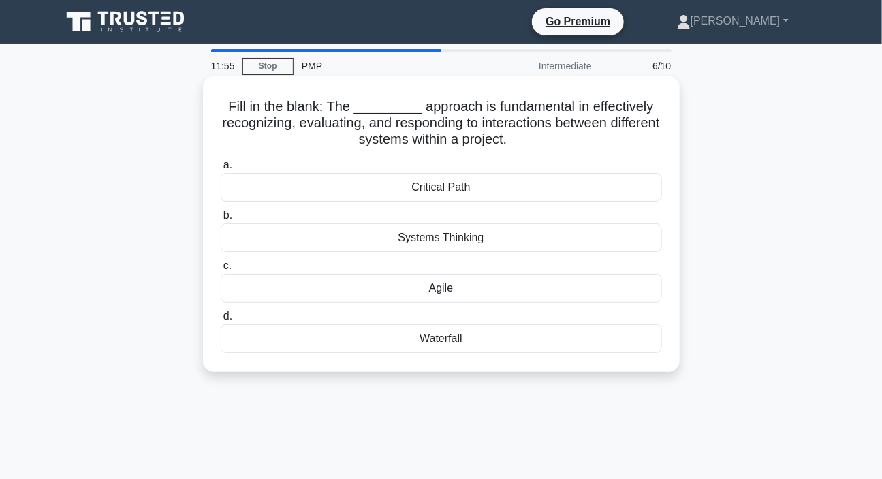
click at [414, 238] on div "Systems Thinking" at bounding box center [441, 237] width 441 height 29
click at [221, 220] on input "b. Systems Thinking" at bounding box center [221, 215] width 0 height 9
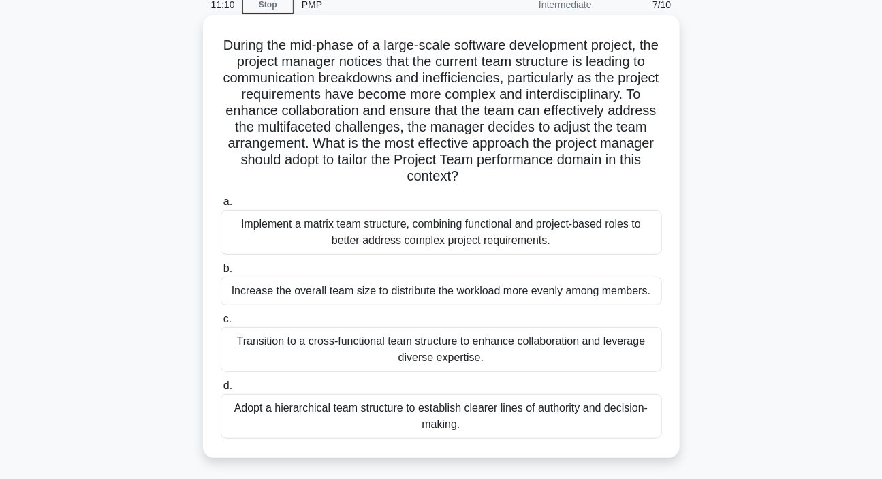
scroll to position [61, 0]
click at [394, 348] on div "Transition to a cross-functional team structure to enhance collaboration and le…" at bounding box center [441, 349] width 441 height 45
click at [221, 323] on input "c. Transition to a cross-functional team structure to enhance collaboration and…" at bounding box center [221, 319] width 0 height 9
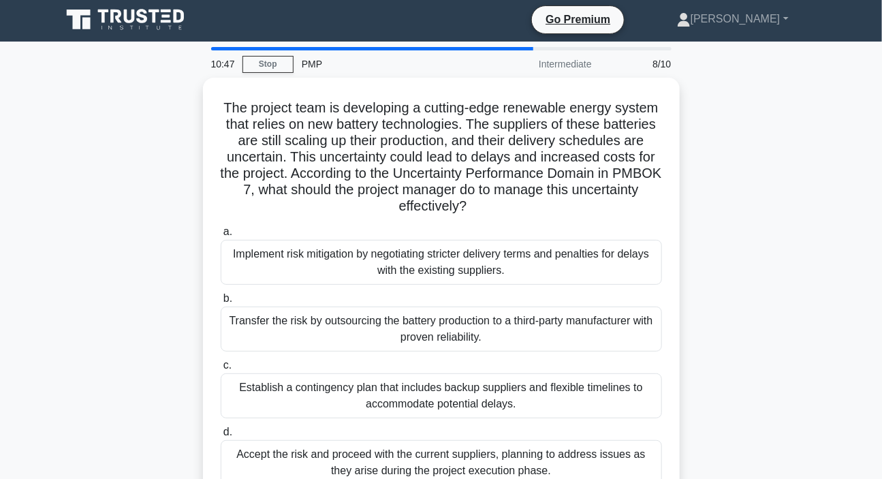
scroll to position [0, 0]
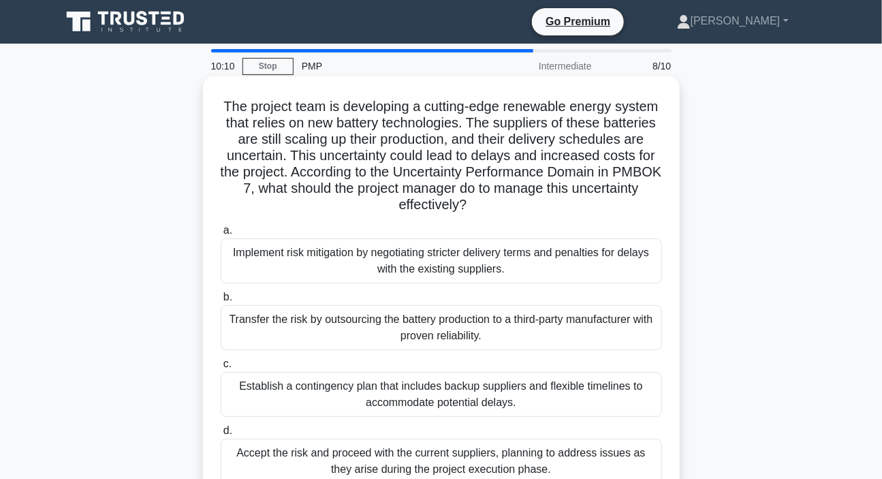
click at [421, 269] on div "Implement risk mitigation by negotiating stricter delivery terms and penalties …" at bounding box center [441, 260] width 441 height 45
click at [221, 235] on input "a. Implement risk mitigation by negotiating stricter delivery terms and penalti…" at bounding box center [221, 230] width 0 height 9
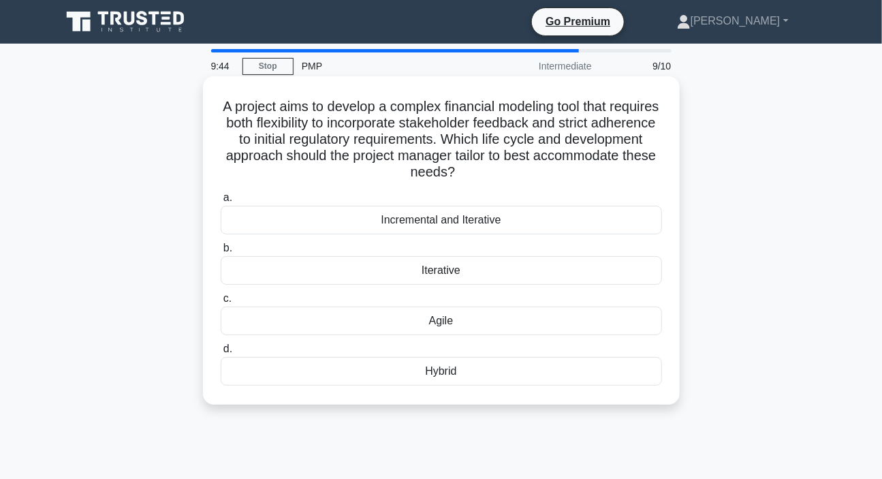
click at [446, 367] on div "Hybrid" at bounding box center [441, 371] width 441 height 29
click at [221, 353] on input "d. Hybrid" at bounding box center [221, 349] width 0 height 9
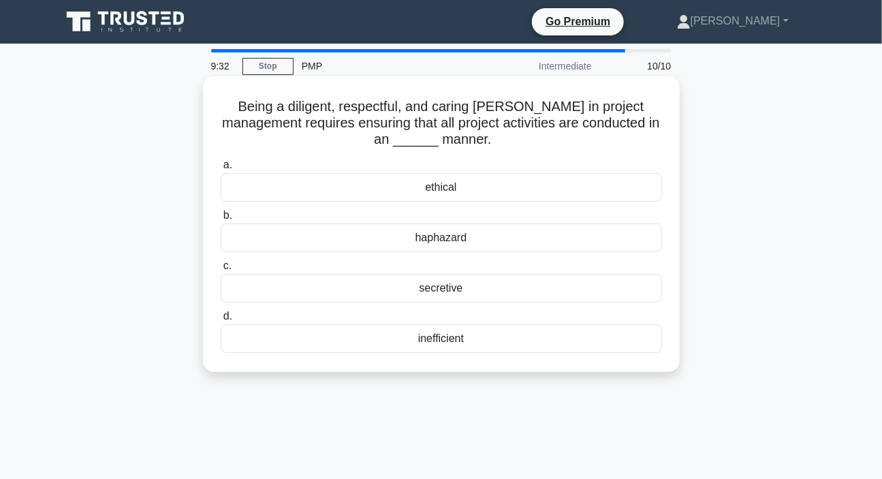
click at [444, 194] on div "ethical" at bounding box center [441, 187] width 441 height 29
click at [221, 170] on input "a. ethical" at bounding box center [221, 165] width 0 height 9
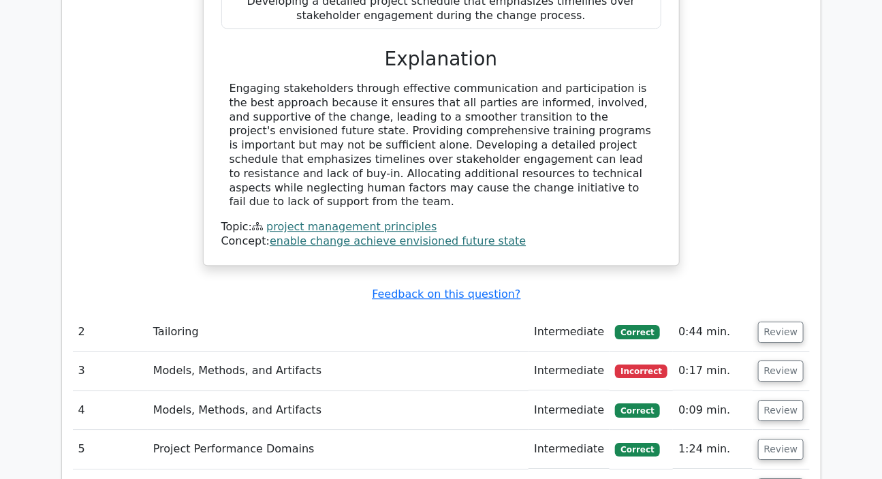
scroll to position [1547, 0]
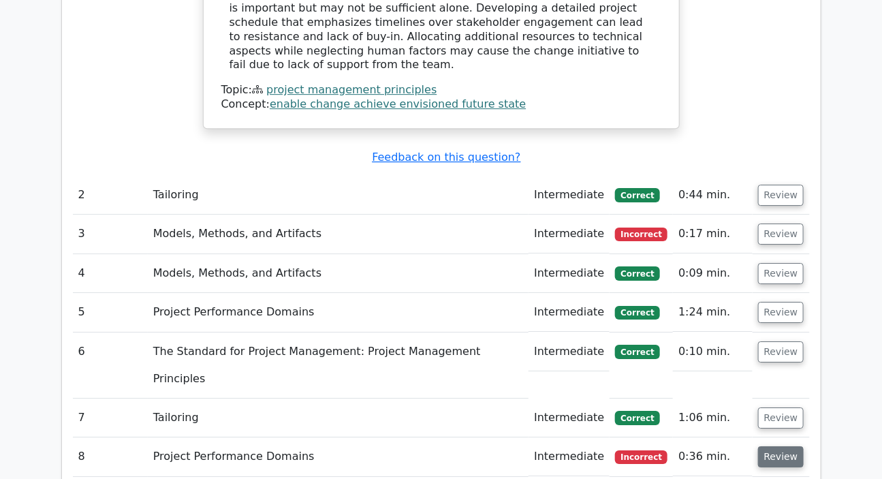
click at [795, 437] on td "Review" at bounding box center [780, 456] width 57 height 39
click at [775, 446] on button "Review" at bounding box center [781, 456] width 46 height 21
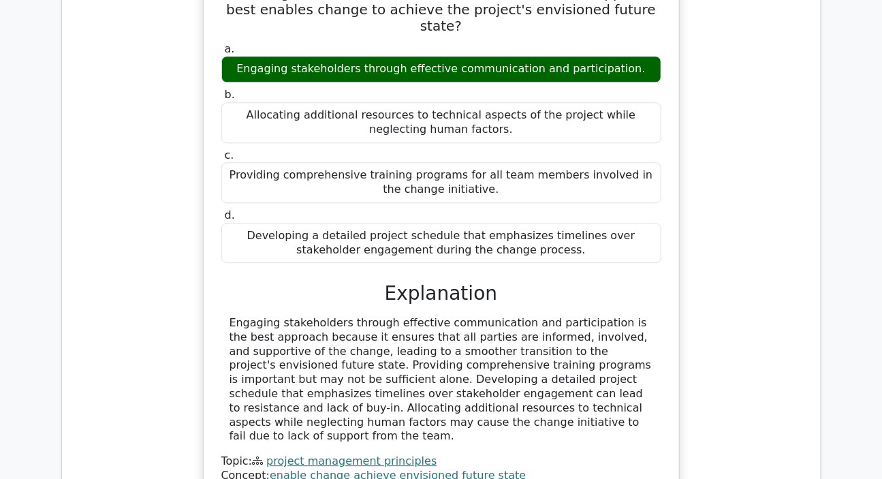
scroll to position [1300, 0]
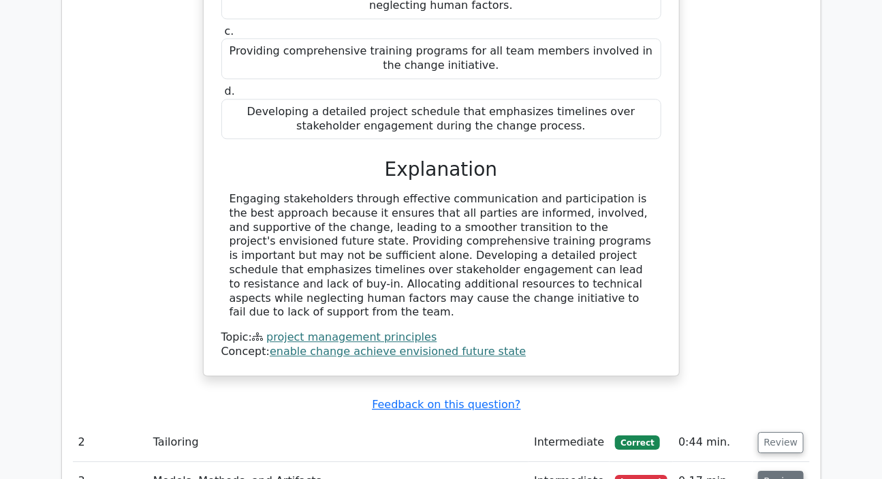
click at [773, 470] on button "Review" at bounding box center [781, 480] width 46 height 21
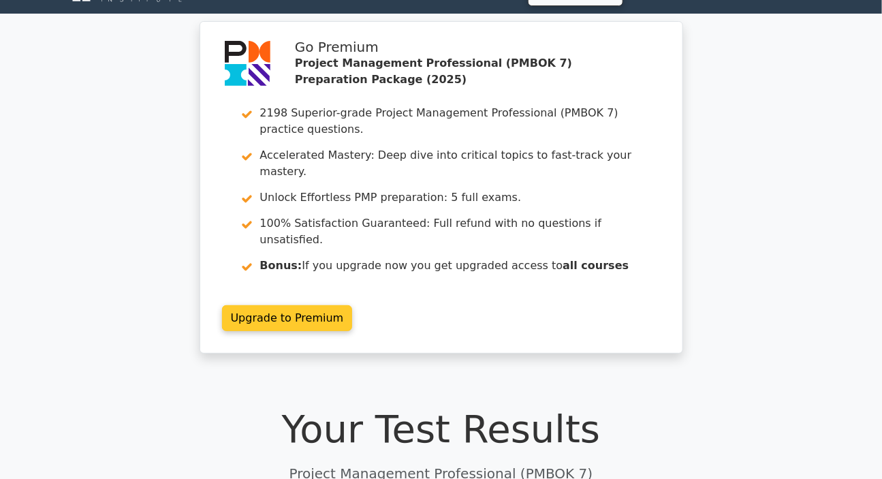
scroll to position [0, 0]
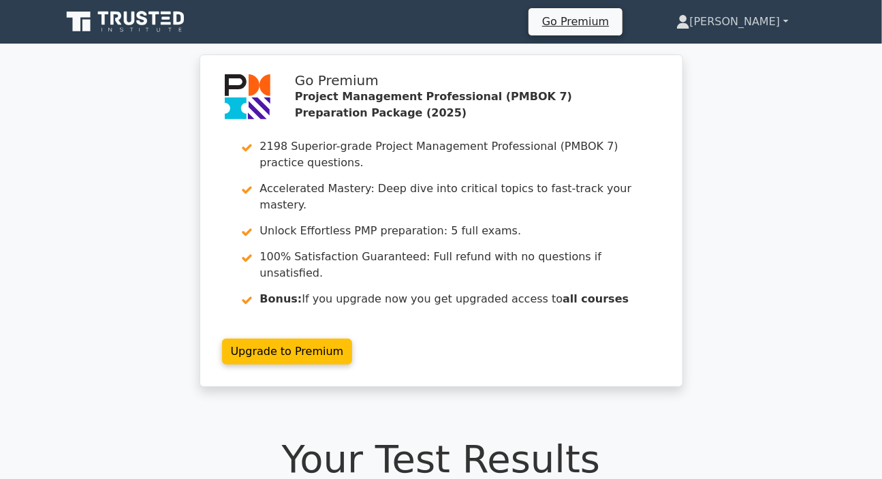
click at [748, 23] on link "[PERSON_NAME]" at bounding box center [732, 21] width 178 height 27
click at [708, 43] on link "Profile" at bounding box center [698, 54] width 108 height 22
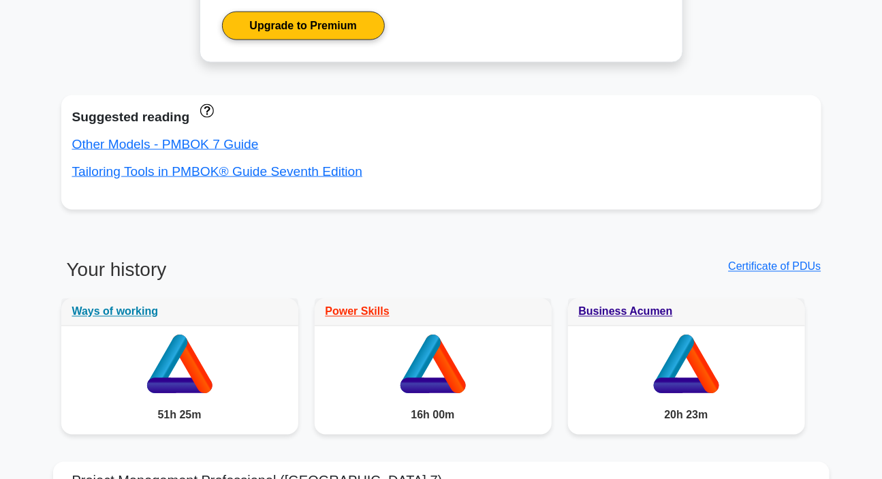
scroll to position [928, 0]
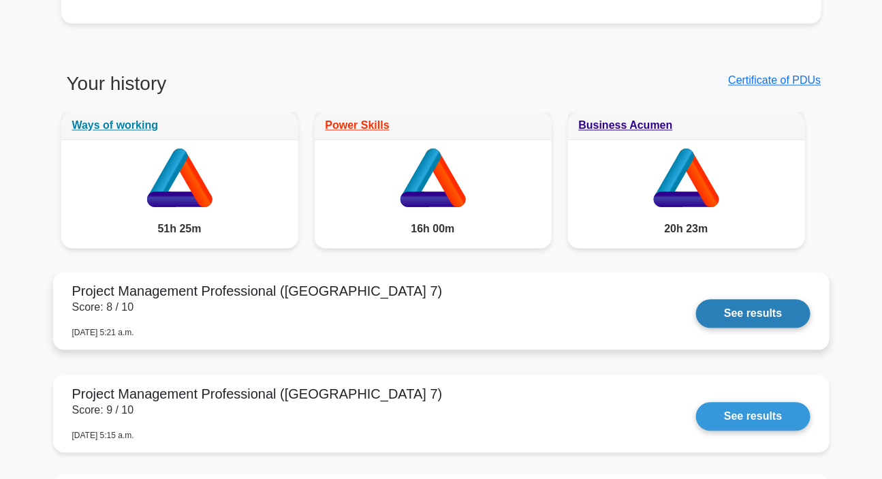
click at [735, 307] on link "See results" at bounding box center [753, 314] width 114 height 29
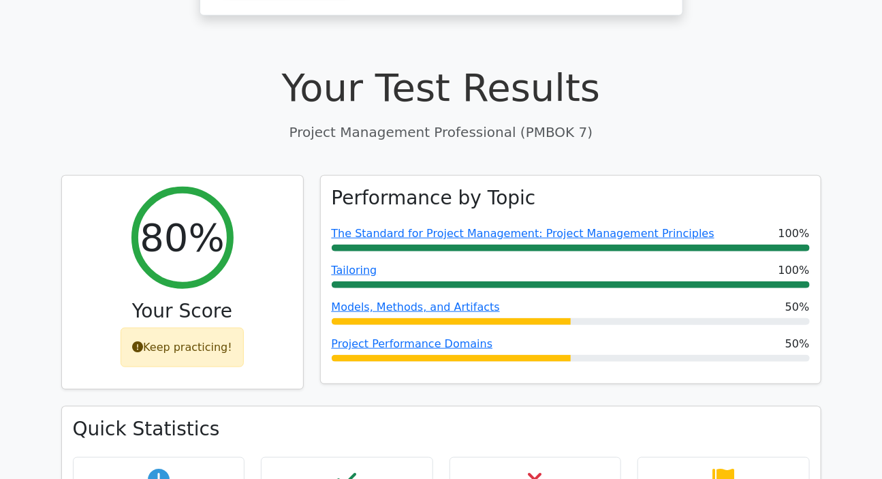
scroll to position [495, 0]
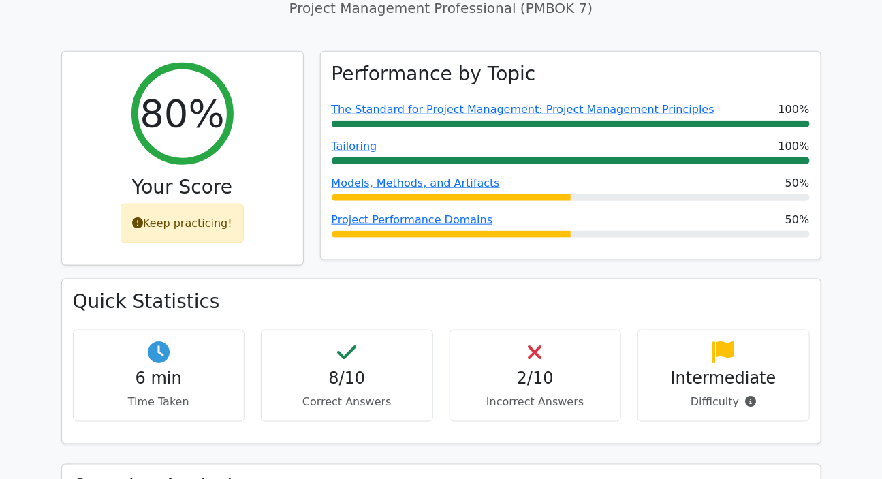
click at [728, 368] on h4 "Intermediate" at bounding box center [723, 378] width 149 height 20
click at [694, 368] on h4 "Intermediate" at bounding box center [723, 378] width 149 height 20
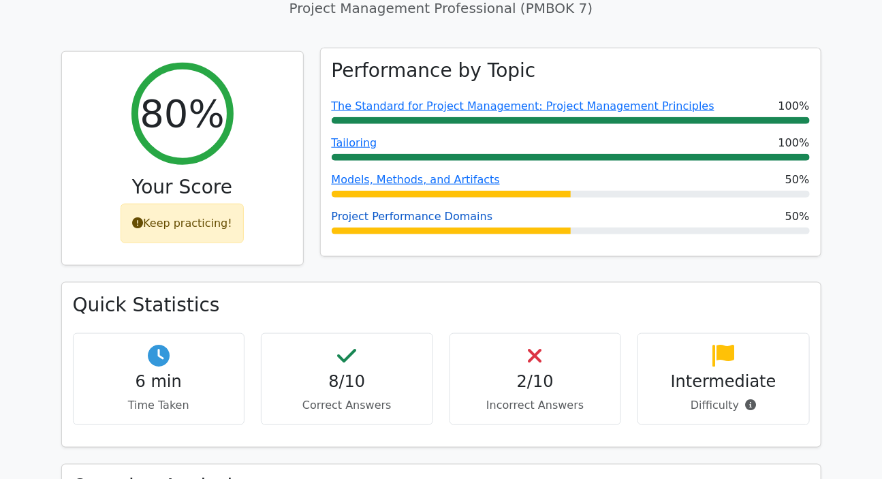
click at [416, 210] on link "Project Performance Domains" at bounding box center [412, 216] width 161 height 13
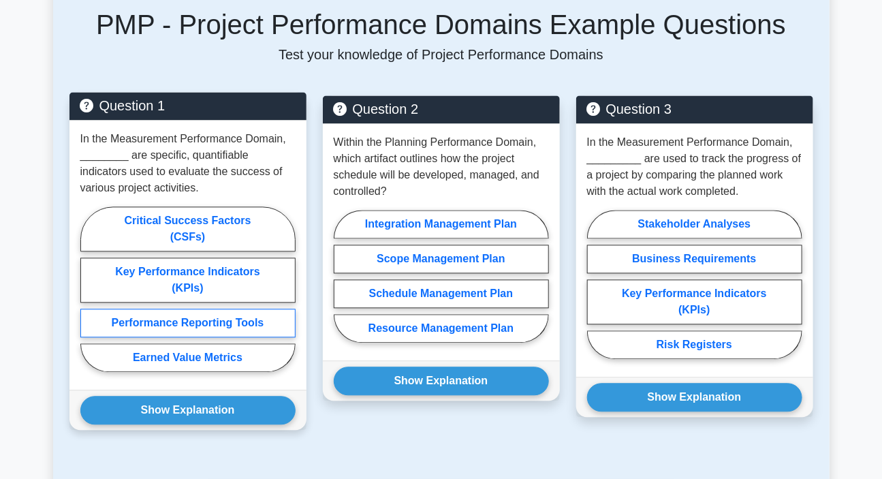
scroll to position [990, 0]
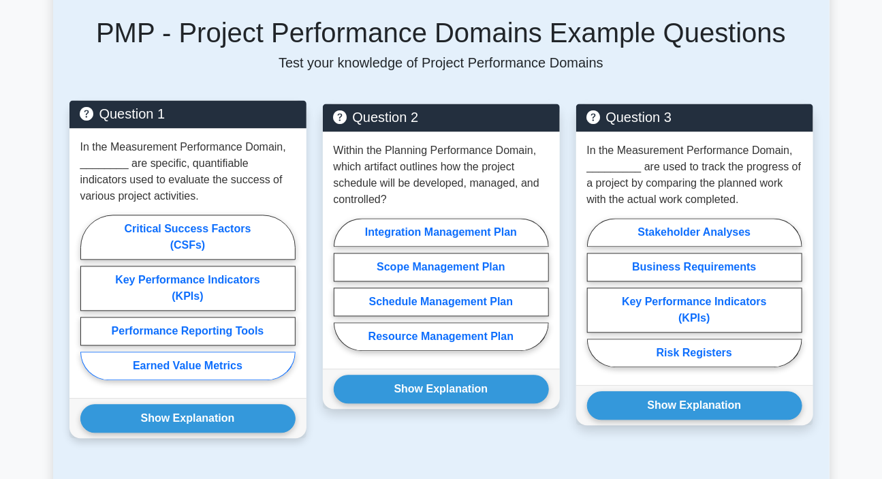
click at [228, 366] on label "Earned Value Metrics" at bounding box center [187, 365] width 215 height 29
click at [89, 306] on input "Earned Value Metrics" at bounding box center [84, 301] width 9 height 9
radio input "true"
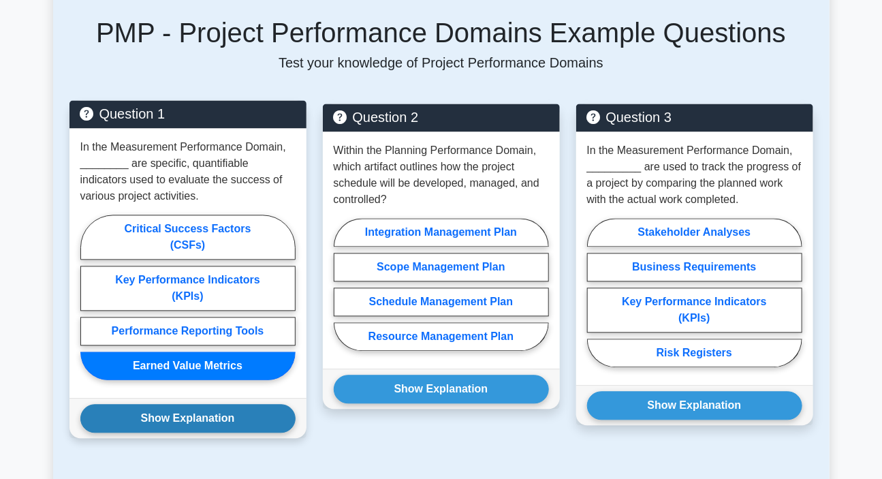
click at [185, 413] on button "Show Explanation" at bounding box center [187, 418] width 215 height 29
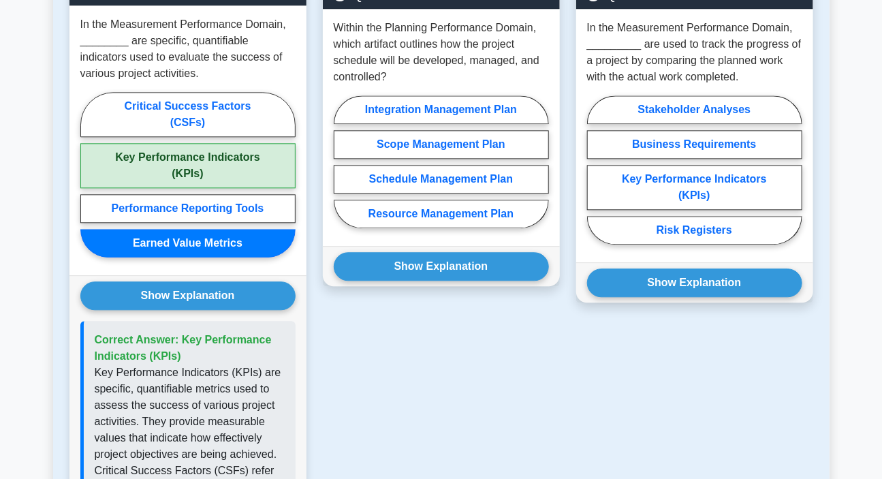
scroll to position [1114, 0]
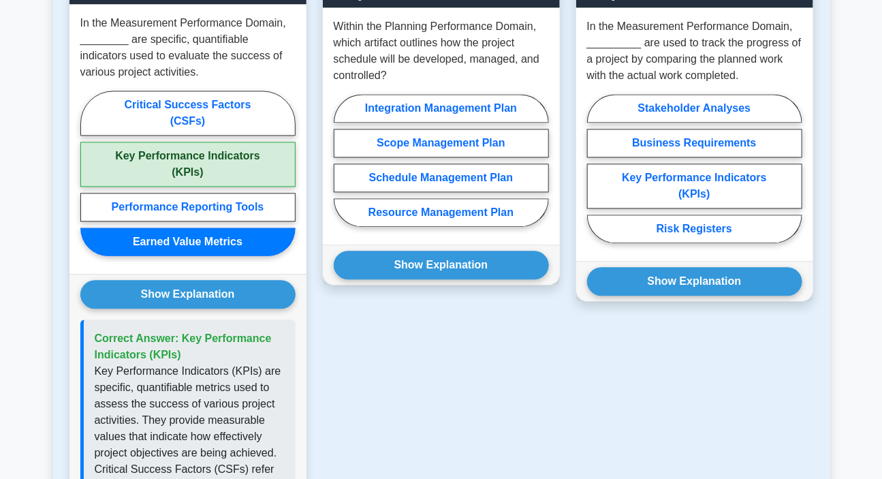
click at [246, 165] on label "Key Performance Indicators (KPIs)" at bounding box center [187, 164] width 215 height 45
click at [89, 173] on input "Key Performance Indicators (KPIs)" at bounding box center [84, 177] width 9 height 9
radio input "true"
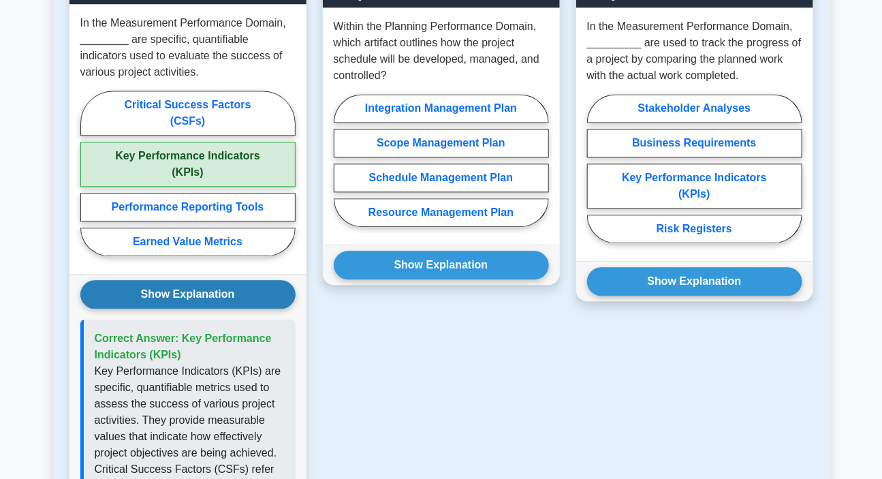
click at [215, 289] on button "Show Explanation" at bounding box center [187, 294] width 215 height 29
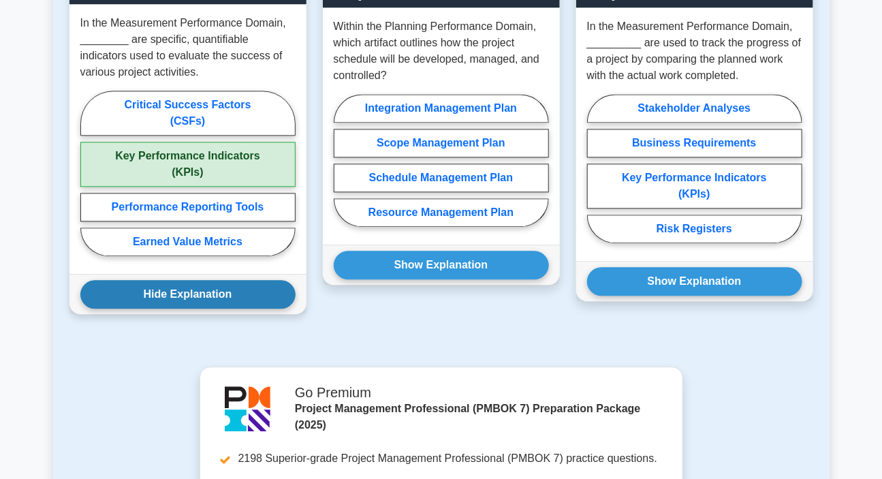
click at [215, 289] on button "Hide Explanation" at bounding box center [187, 294] width 215 height 29
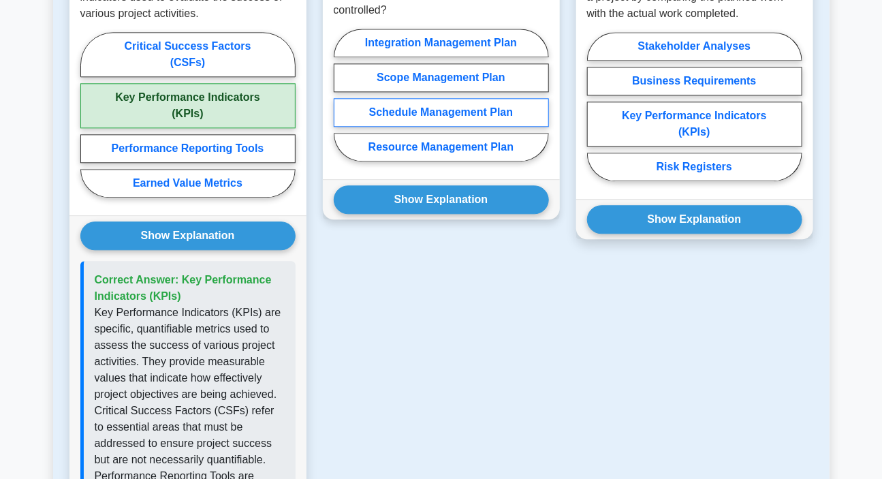
scroll to position [1052, 0]
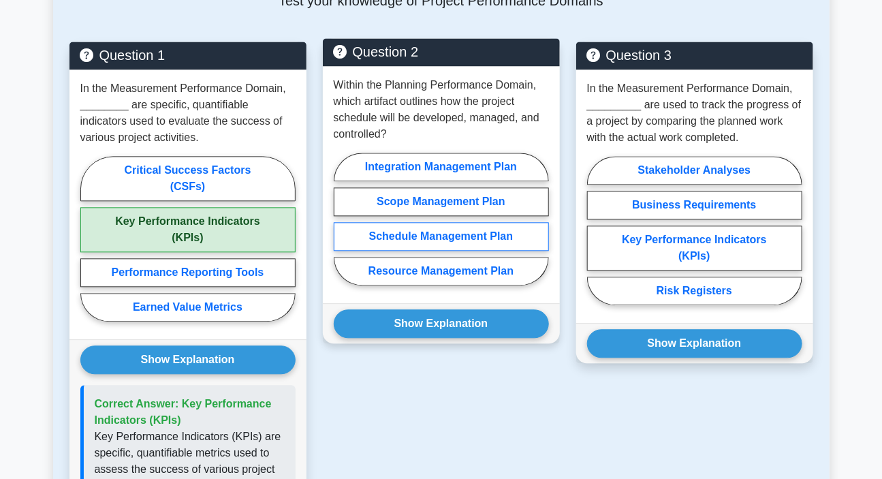
click at [473, 237] on label "Schedule Management Plan" at bounding box center [441, 236] width 215 height 29
click at [342, 227] on input "Schedule Management Plan" at bounding box center [338, 223] width 9 height 9
radio input "true"
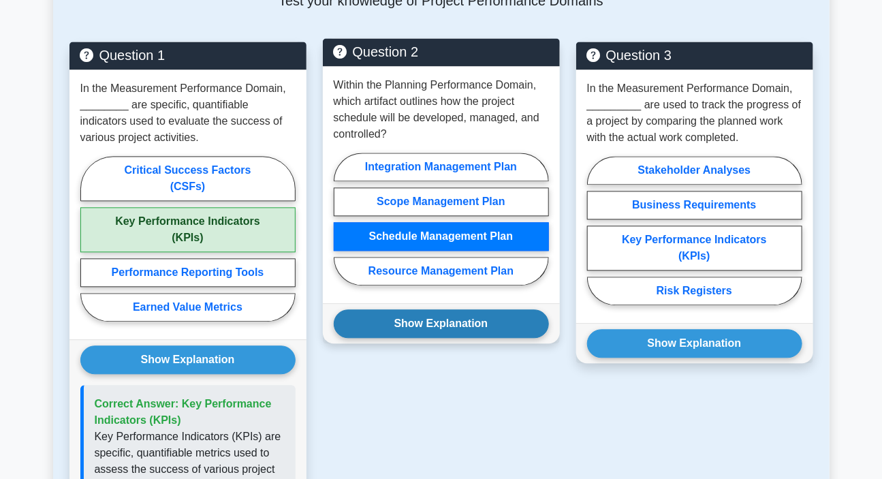
click at [442, 324] on button "Show Explanation" at bounding box center [441, 323] width 215 height 29
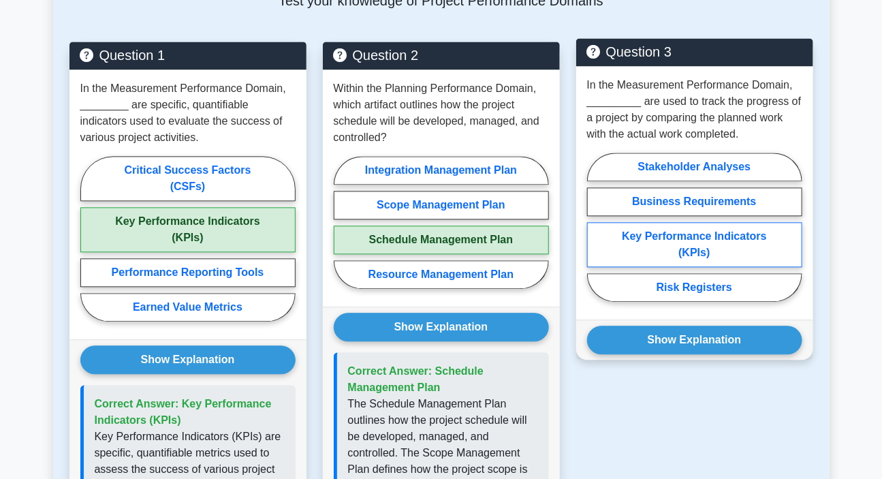
click at [662, 240] on label "Key Performance Indicators (KPIs)" at bounding box center [694, 244] width 215 height 45
click at [596, 236] on input "Key Performance Indicators (KPIs)" at bounding box center [591, 231] width 9 height 9
radio input "true"
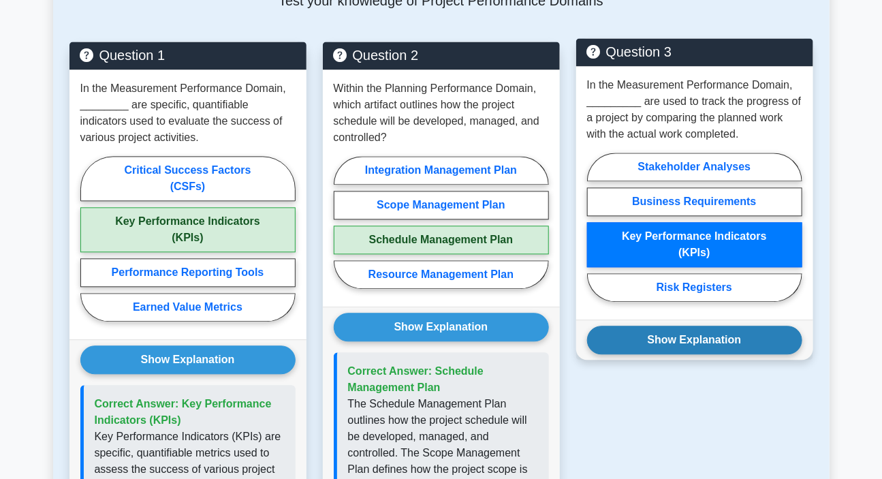
click at [705, 341] on button "Show Explanation" at bounding box center [694, 339] width 215 height 29
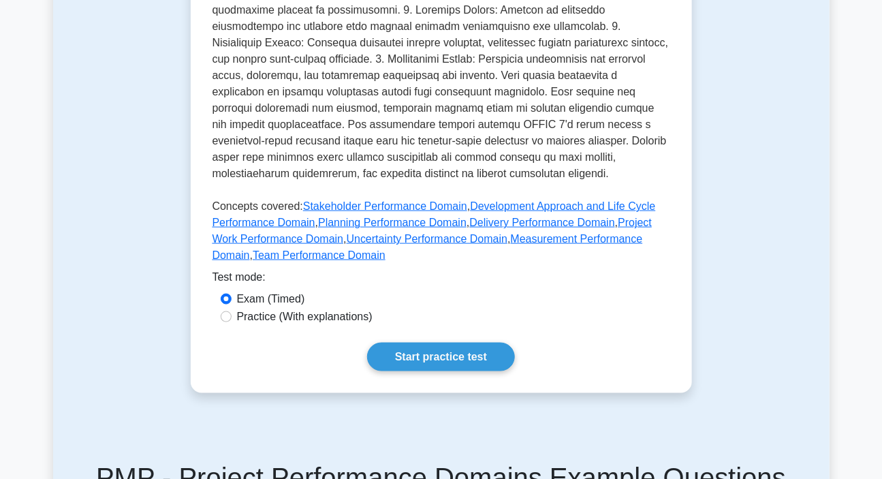
scroll to position [681, 0]
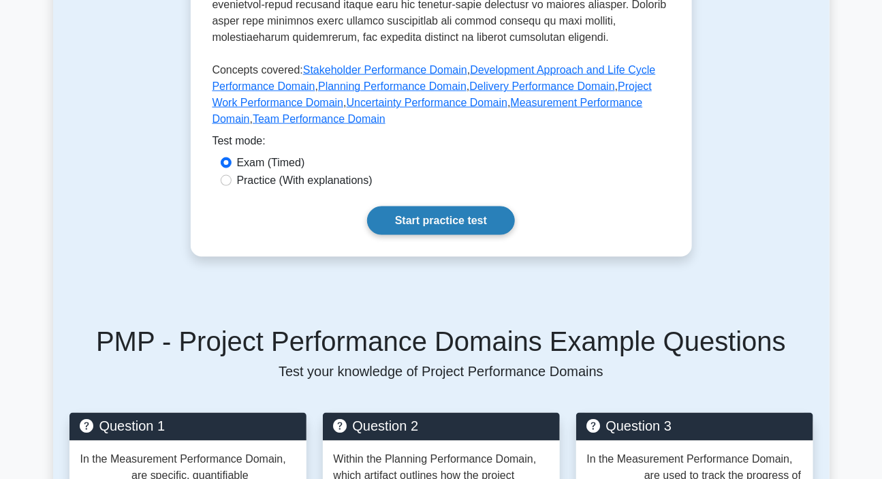
click at [434, 221] on link "Start practice test" at bounding box center [441, 220] width 148 height 29
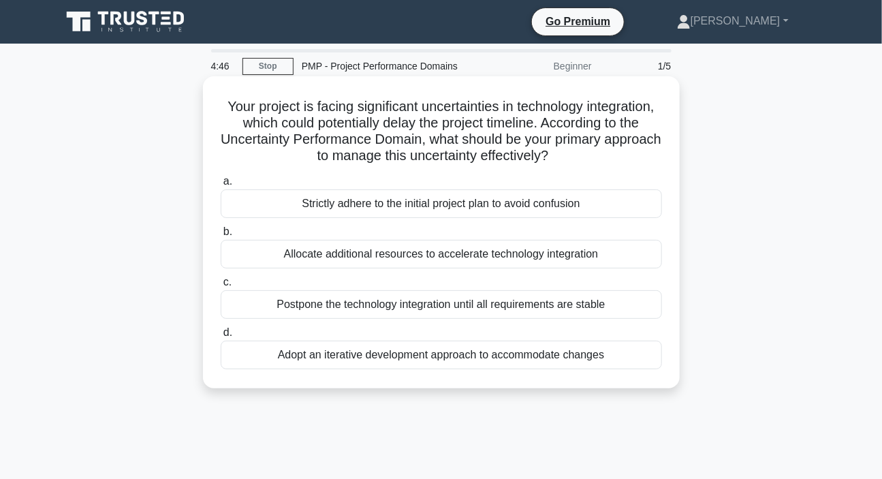
click at [319, 355] on div "Adopt an iterative development approach to accommodate changes" at bounding box center [441, 354] width 441 height 29
click at [221, 337] on input "d. Adopt an iterative development approach to accommodate changes" at bounding box center [221, 332] width 0 height 9
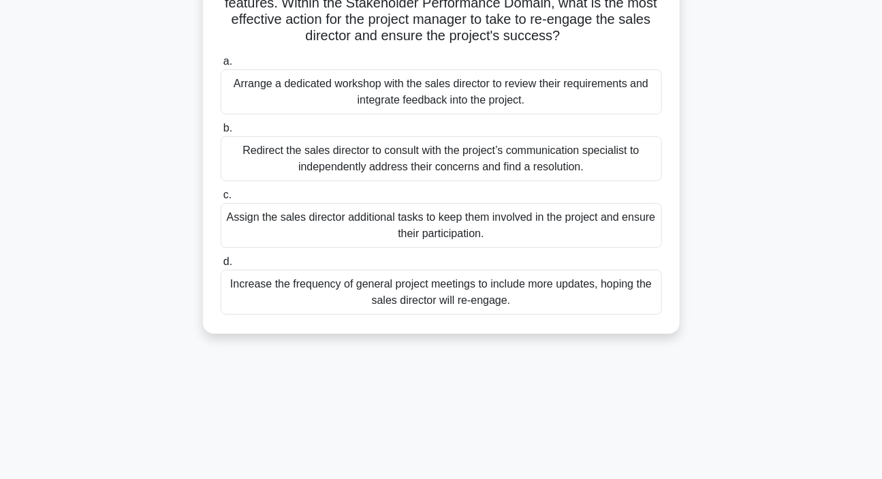
scroll to position [123, 0]
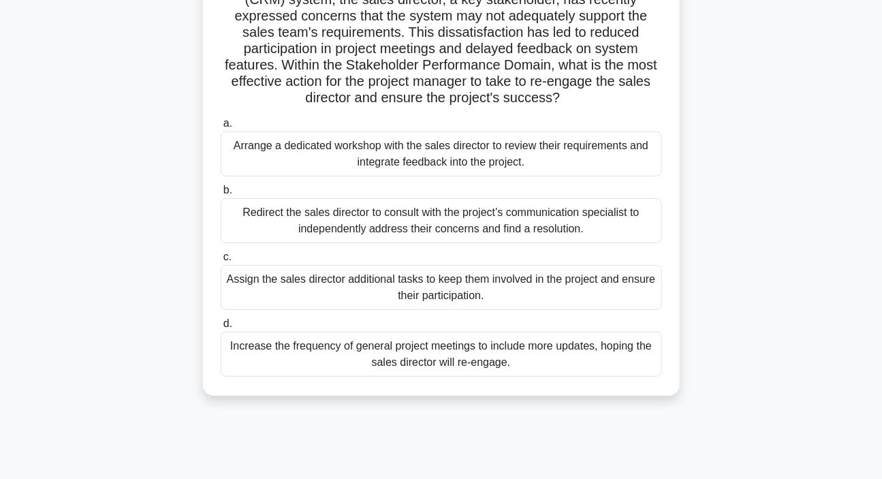
click at [370, 157] on div "Arrange a dedicated workshop with the sales director to review their requiremen…" at bounding box center [441, 153] width 441 height 45
click at [221, 128] on input "a. Arrange a dedicated workshop with the sales director to review their require…" at bounding box center [221, 123] width 0 height 9
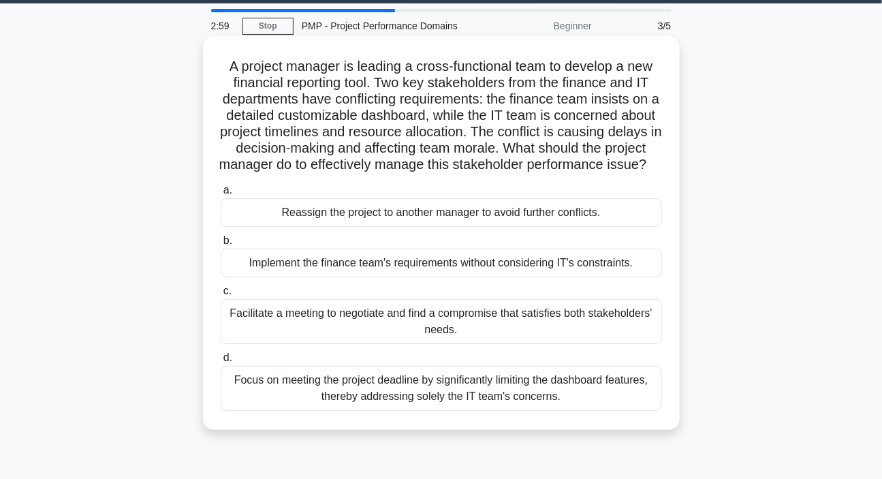
scroll to position [61, 0]
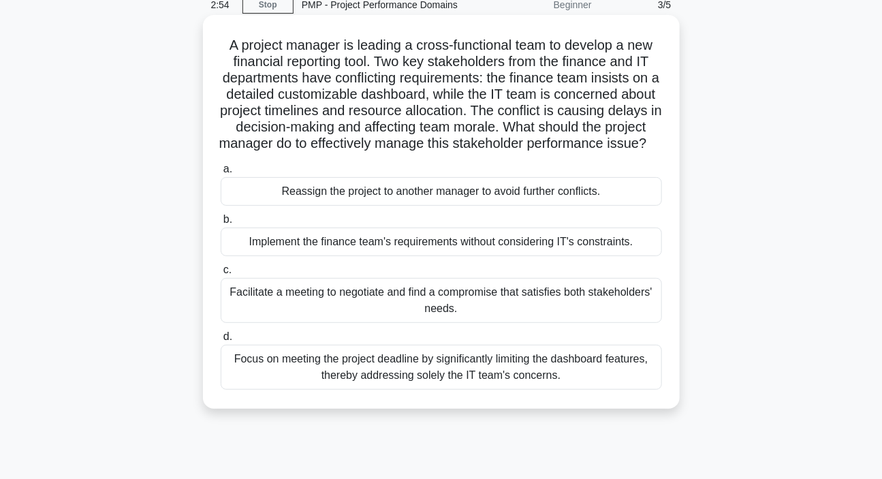
click at [351, 313] on div "Facilitate a meeting to negotiate and find a compromise that satisfies both sta…" at bounding box center [441, 300] width 441 height 45
click at [221, 274] on input "c. Facilitate a meeting to negotiate and find a compromise that satisfies both …" at bounding box center [221, 270] width 0 height 9
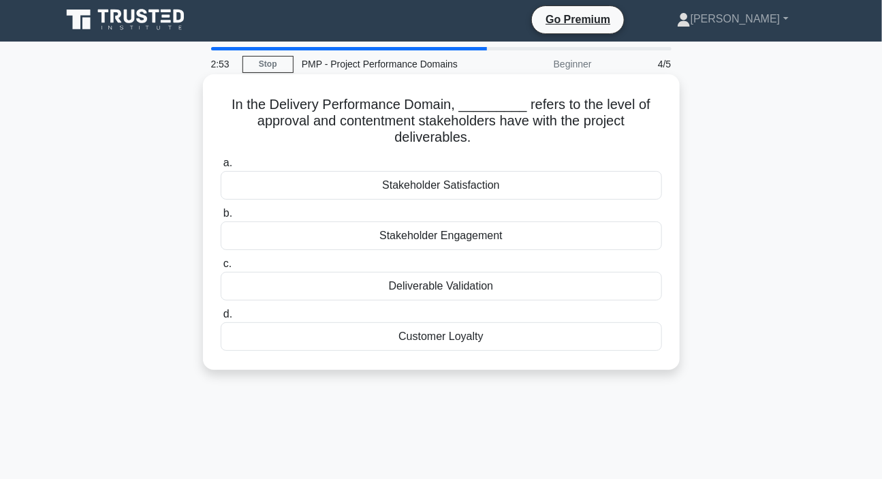
scroll to position [0, 0]
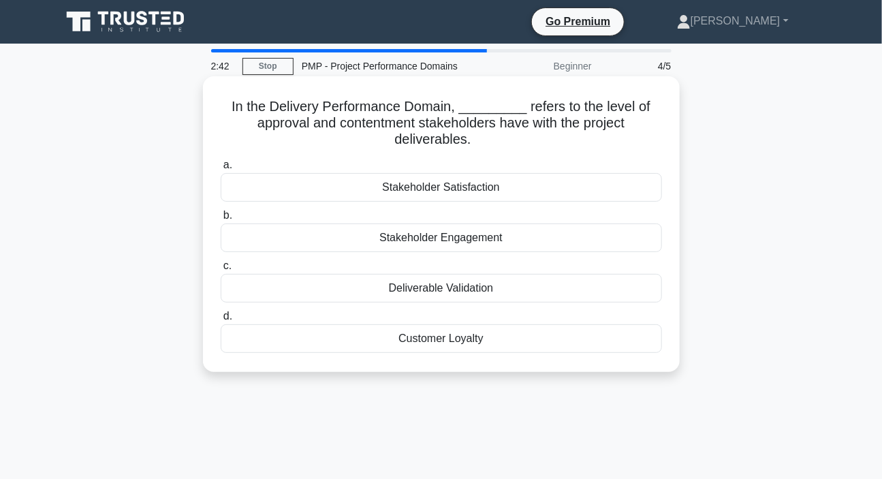
click at [436, 238] on div "Stakeholder Engagement" at bounding box center [441, 237] width 441 height 29
click at [221, 220] on input "b. Stakeholder Engagement" at bounding box center [221, 215] width 0 height 9
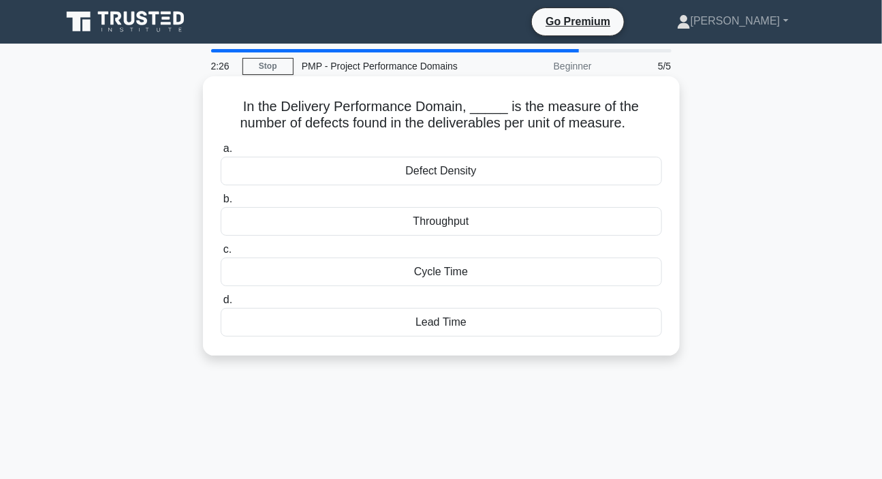
click at [438, 177] on div "Defect Density" at bounding box center [441, 171] width 441 height 29
click at [221, 153] on input "a. Defect Density" at bounding box center [221, 148] width 0 height 9
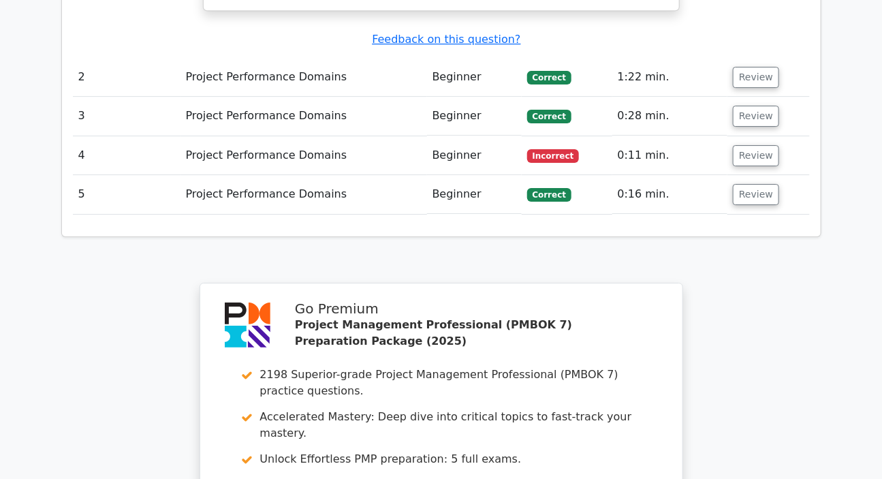
scroll to position [1547, 0]
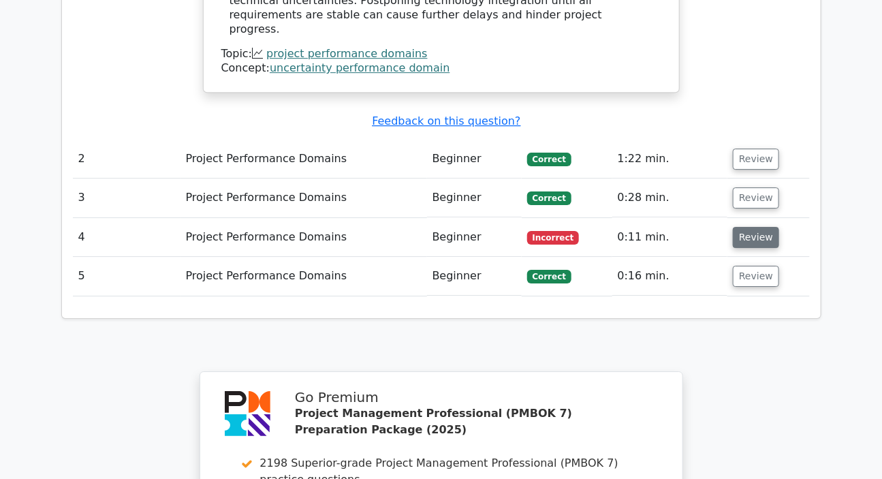
click at [752, 227] on button "Review" at bounding box center [756, 237] width 46 height 21
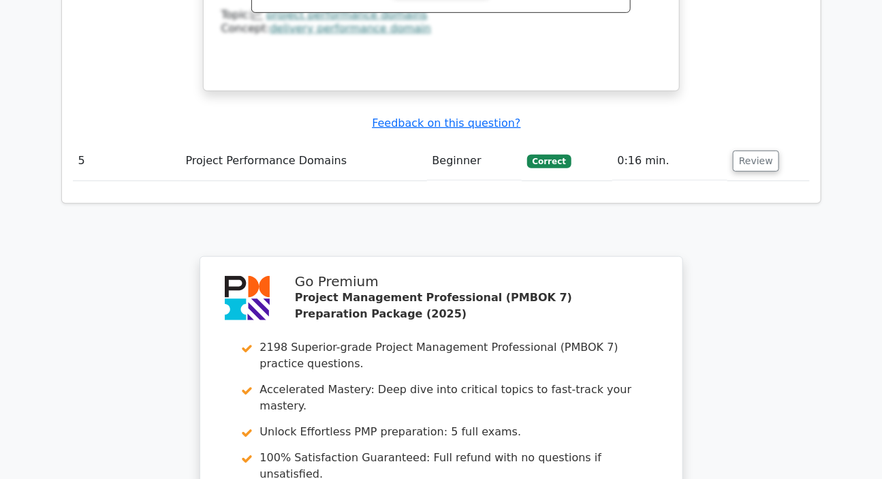
scroll to position [2515, 0]
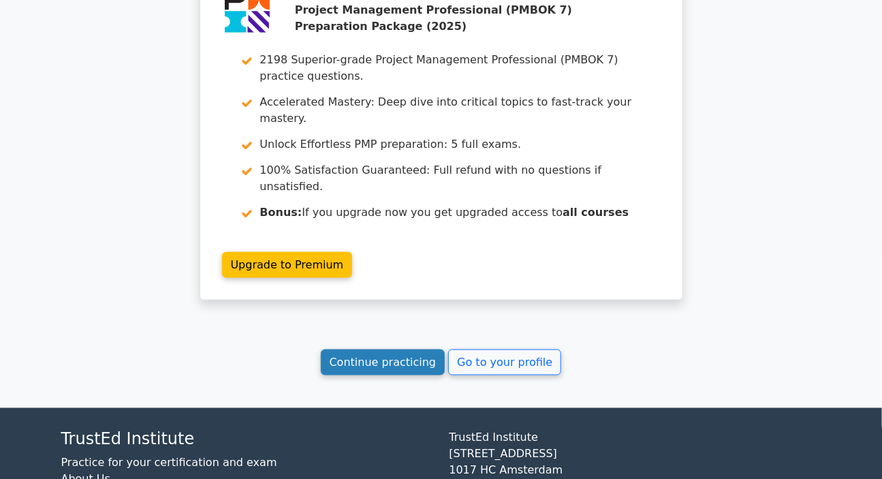
click at [391, 349] on link "Continue practicing" at bounding box center [383, 362] width 125 height 26
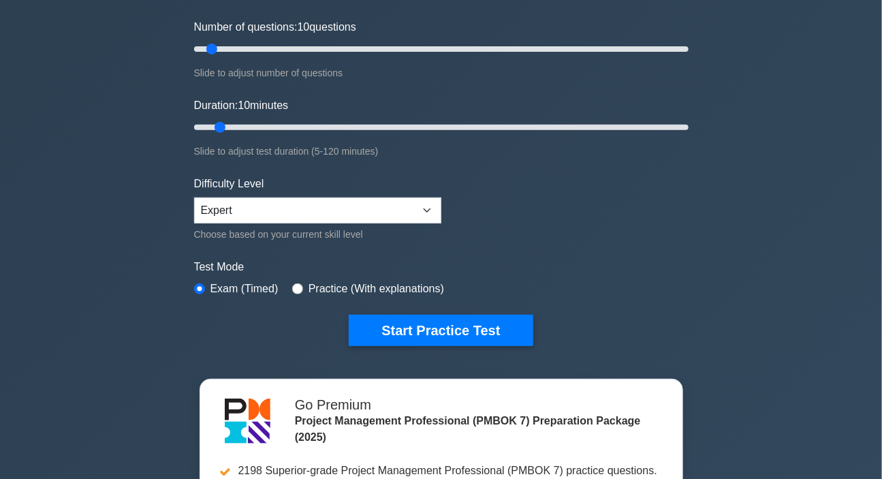
scroll to position [185, 0]
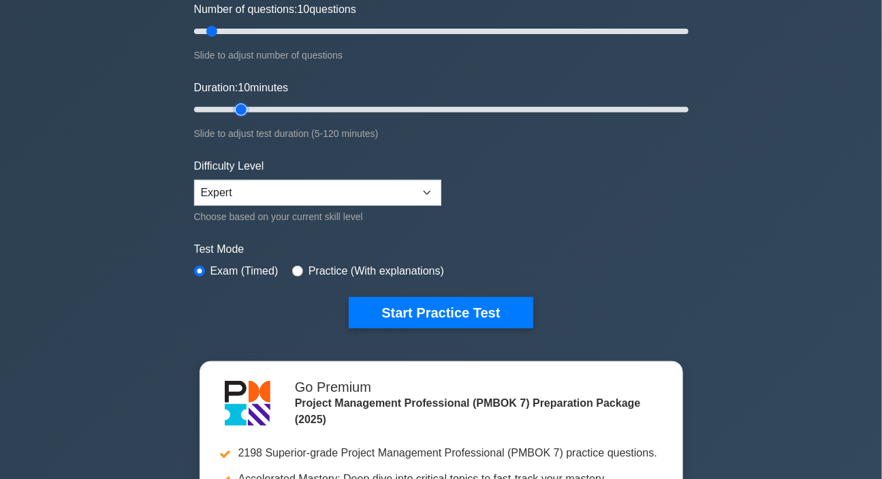
type input "15"
click at [232, 108] on input "Duration: 10 minutes" at bounding box center [441, 109] width 494 height 16
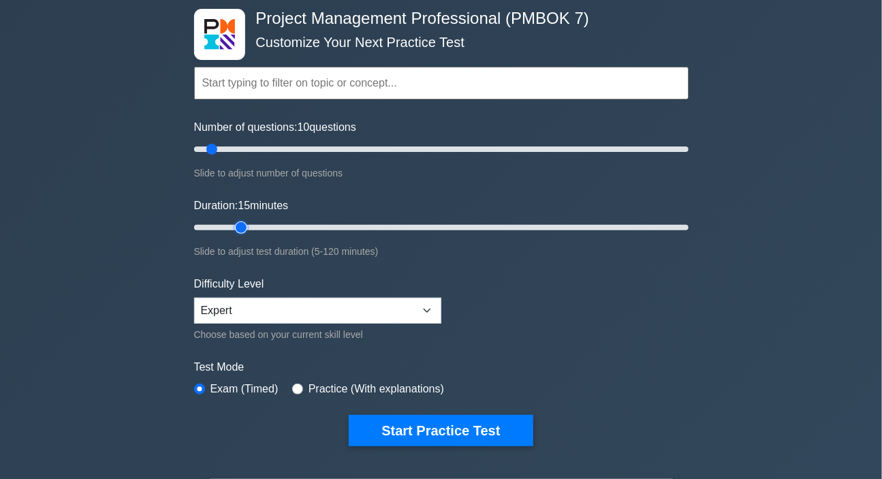
scroll to position [0, 0]
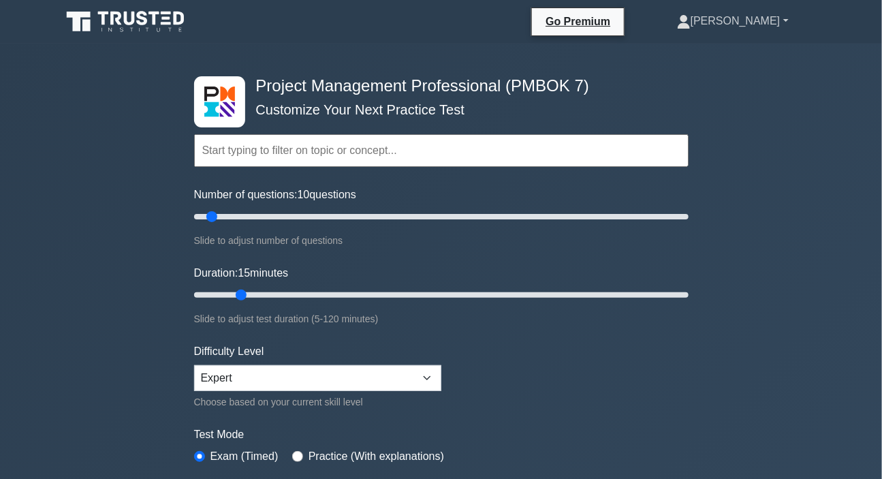
click at [753, 21] on link "[PERSON_NAME]" at bounding box center [732, 20] width 177 height 27
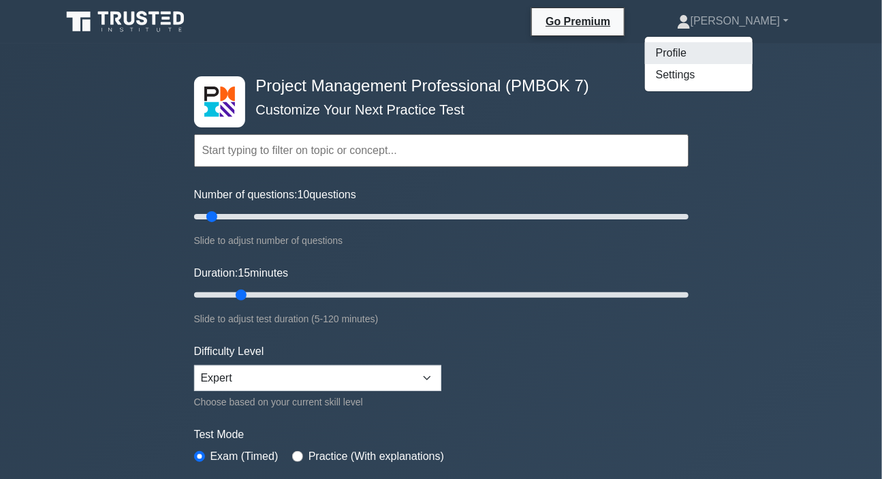
click at [696, 50] on link "Profile" at bounding box center [699, 53] width 108 height 22
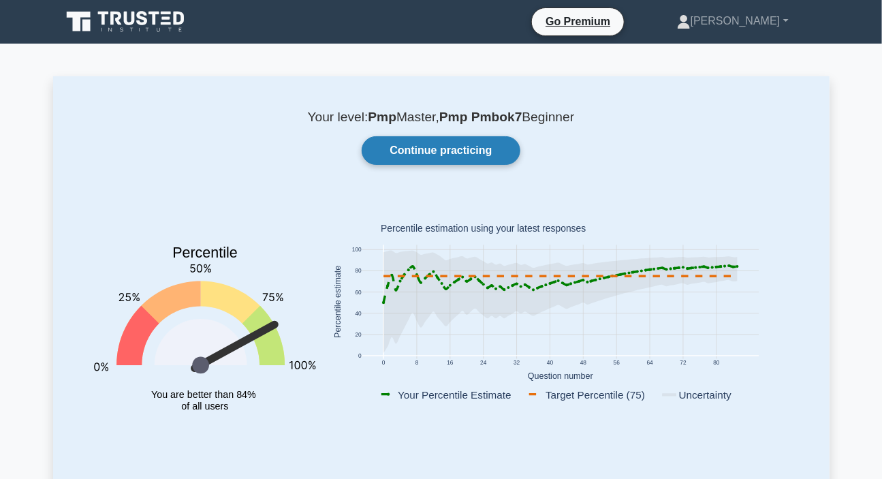
click at [420, 144] on link "Continue practicing" at bounding box center [441, 150] width 158 height 29
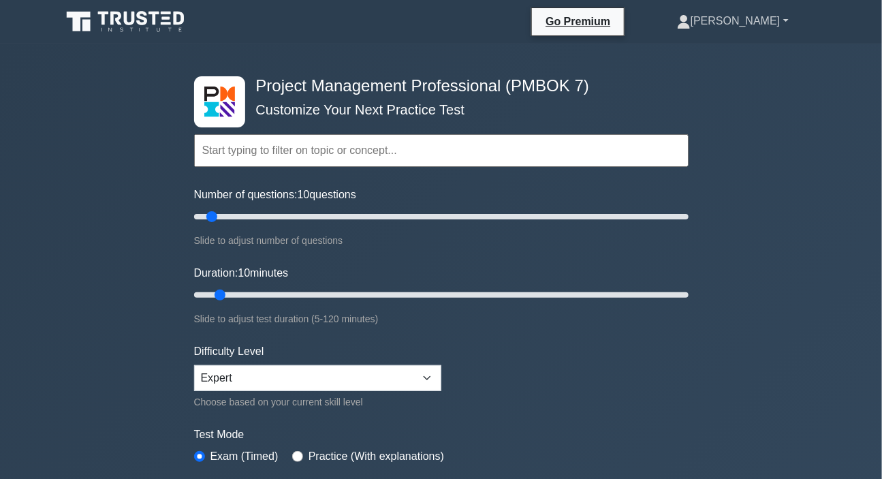
click at [745, 20] on link "[PERSON_NAME]" at bounding box center [732, 20] width 177 height 27
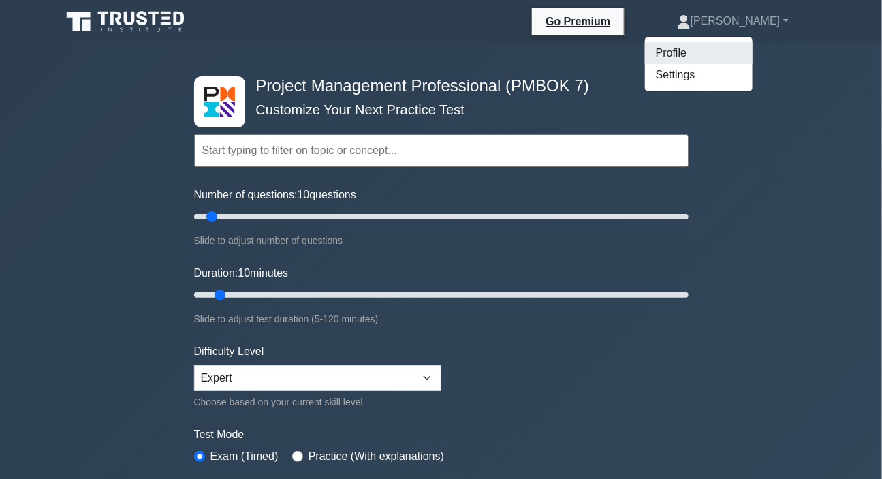
click at [718, 57] on link "Profile" at bounding box center [699, 53] width 108 height 22
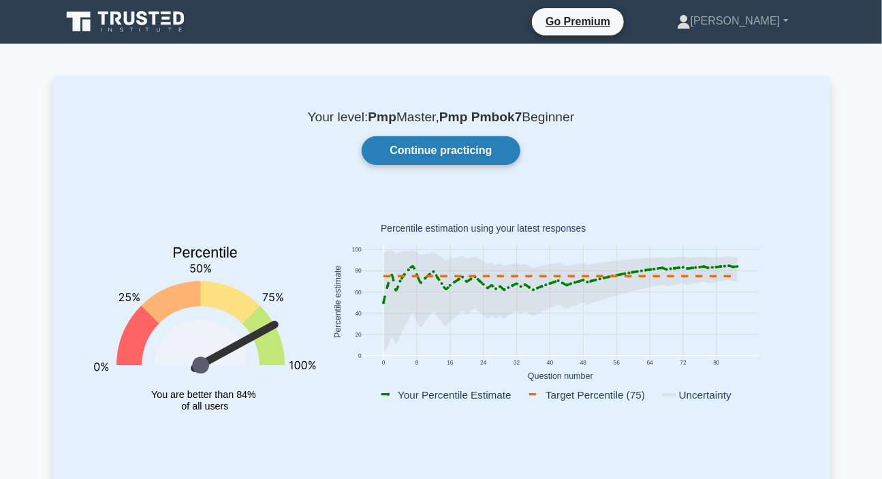
click at [456, 144] on link "Continue practicing" at bounding box center [441, 150] width 158 height 29
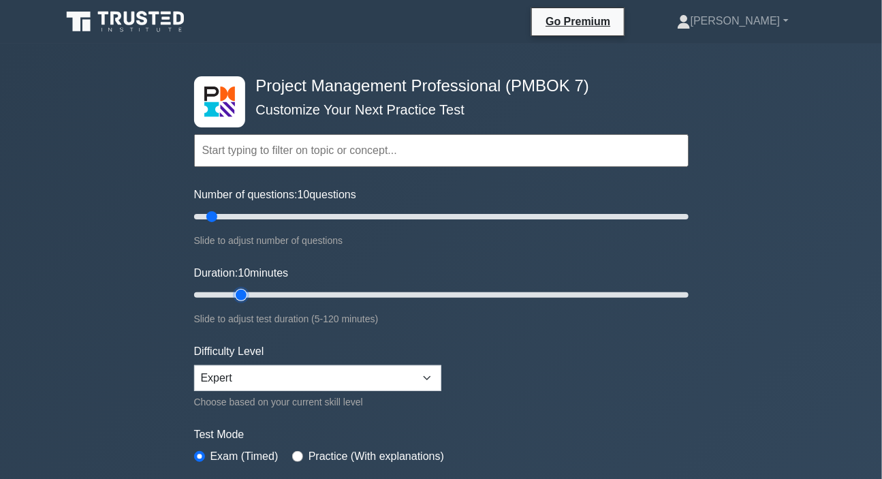
type input "15"
click at [234, 291] on input "Duration: 10 minutes" at bounding box center [441, 295] width 494 height 16
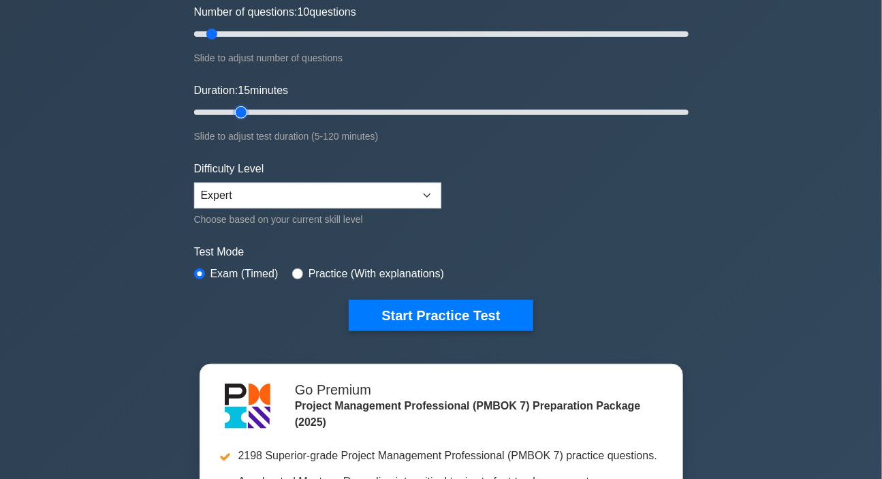
scroll to position [185, 0]
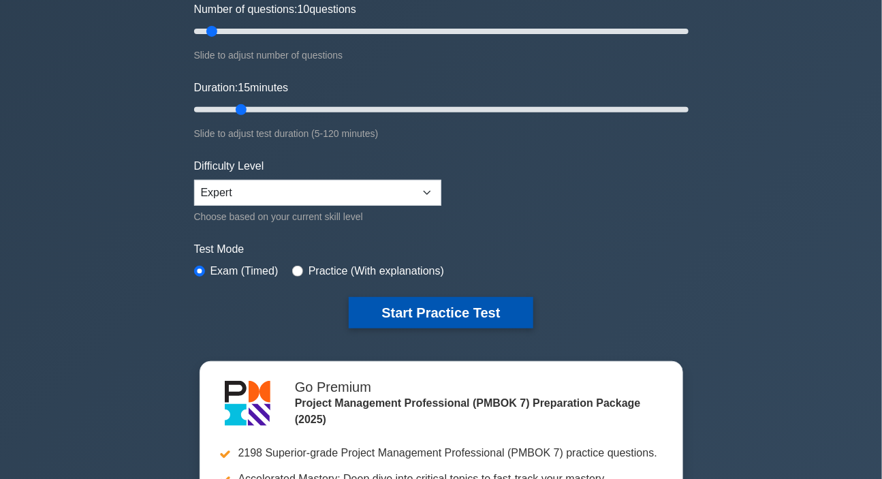
click at [459, 319] on button "Start Practice Test" at bounding box center [441, 312] width 184 height 31
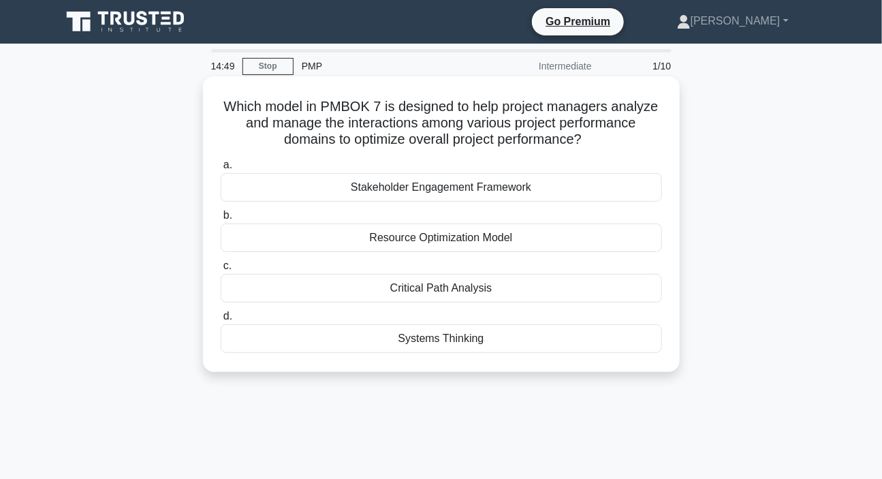
click at [470, 345] on div "Systems Thinking" at bounding box center [441, 338] width 441 height 29
click at [221, 321] on input "d. Systems Thinking" at bounding box center [221, 316] width 0 height 9
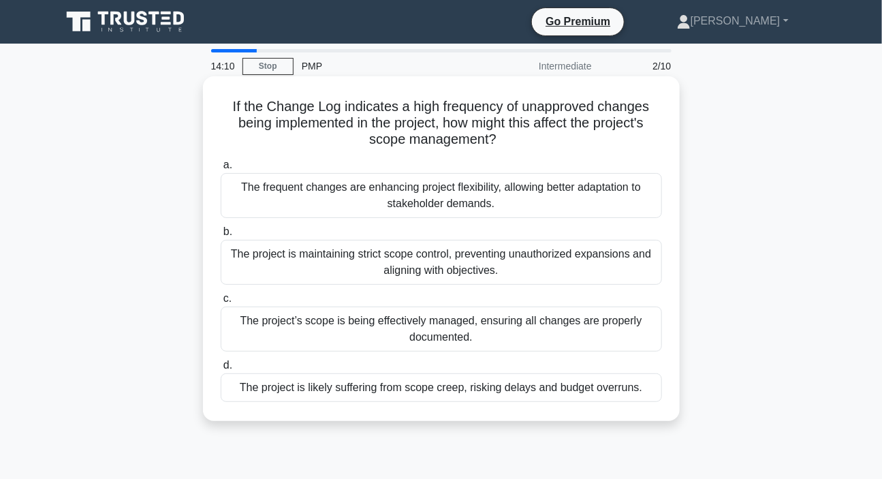
click at [406, 391] on div "The project is likely suffering from scope creep, risking delays and budget ove…" at bounding box center [441, 387] width 441 height 29
click at [221, 370] on input "d. The project is likely suffering from scope creep, risking delays and budget …" at bounding box center [221, 365] width 0 height 9
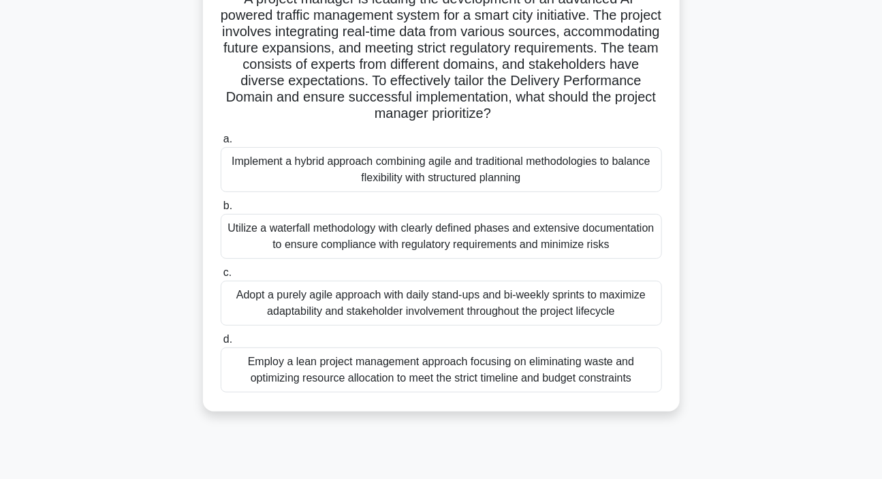
scroll to position [185, 0]
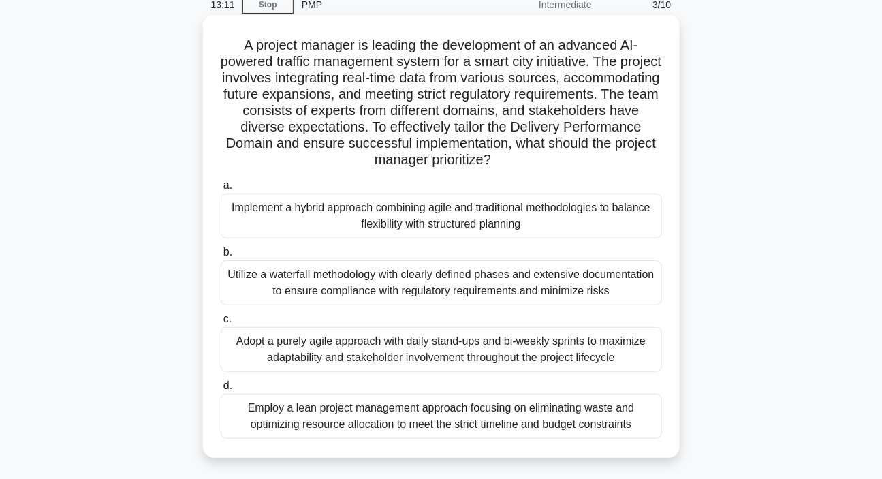
click at [439, 219] on div "Implement a hybrid approach combining agile and traditional methodologies to ba…" at bounding box center [441, 215] width 441 height 45
click at [221, 190] on input "a. Implement a hybrid approach combining agile and traditional methodologies to…" at bounding box center [221, 185] width 0 height 9
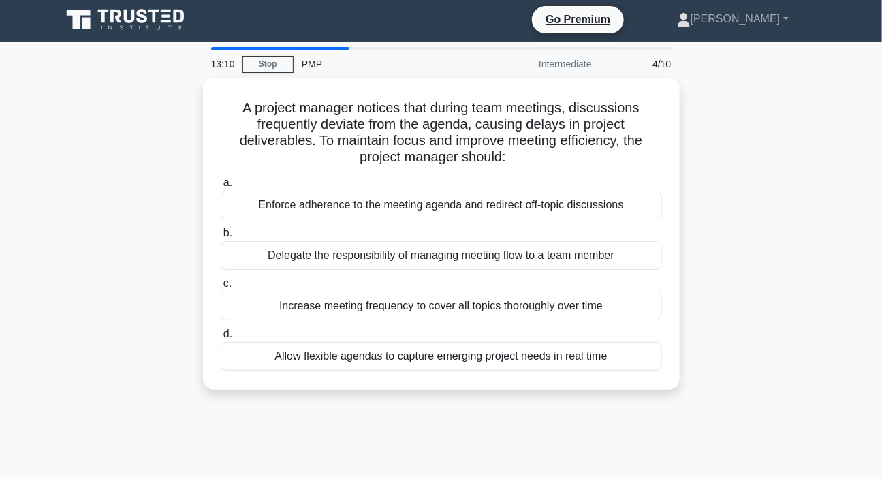
scroll to position [0, 0]
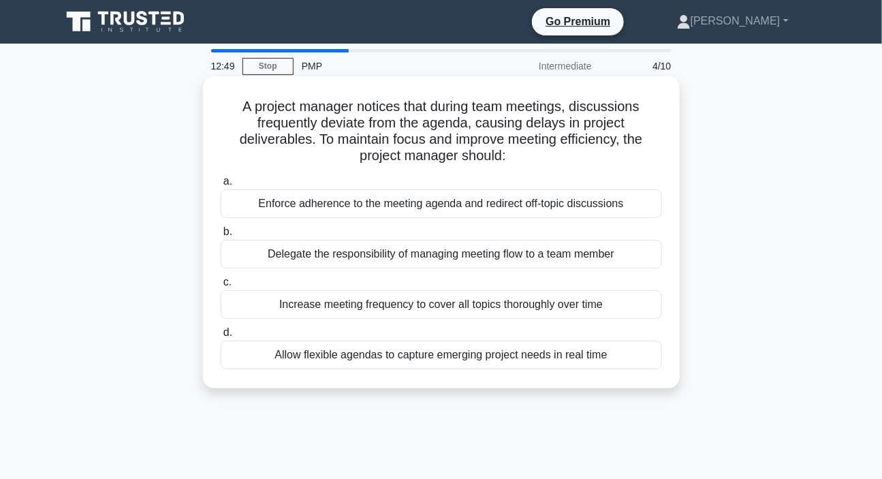
click at [351, 204] on div "Enforce adherence to the meeting agenda and redirect off-topic discussions" at bounding box center [441, 203] width 441 height 29
click at [221, 186] on input "a. Enforce adherence to the meeting agenda and redirect off-topic discussions" at bounding box center [221, 181] width 0 height 9
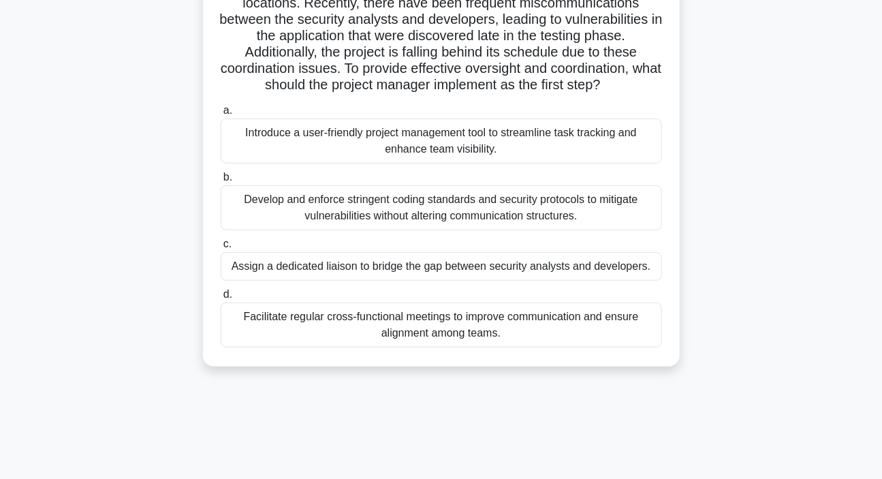
scroll to position [185, 0]
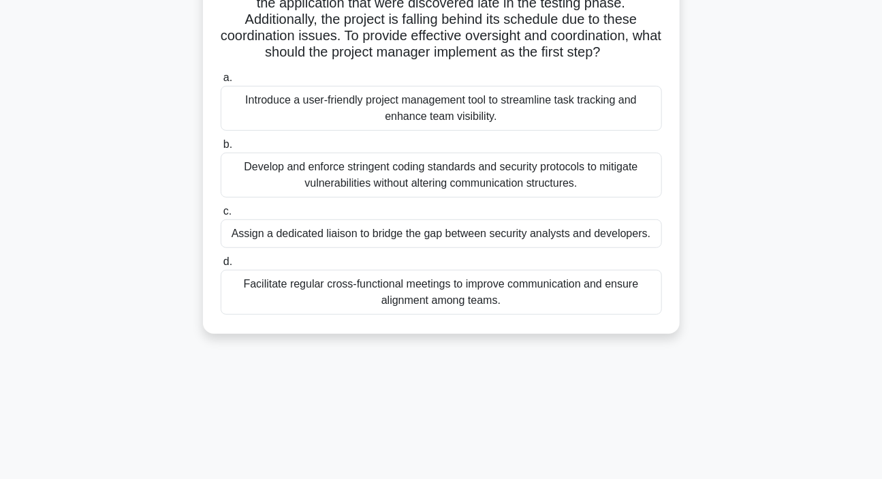
click at [419, 315] on div "Facilitate regular cross-functional meetings to improve communication and ensur…" at bounding box center [441, 292] width 441 height 45
click at [221, 266] on input "d. Facilitate regular cross-functional meetings to improve communication and en…" at bounding box center [221, 261] width 0 height 9
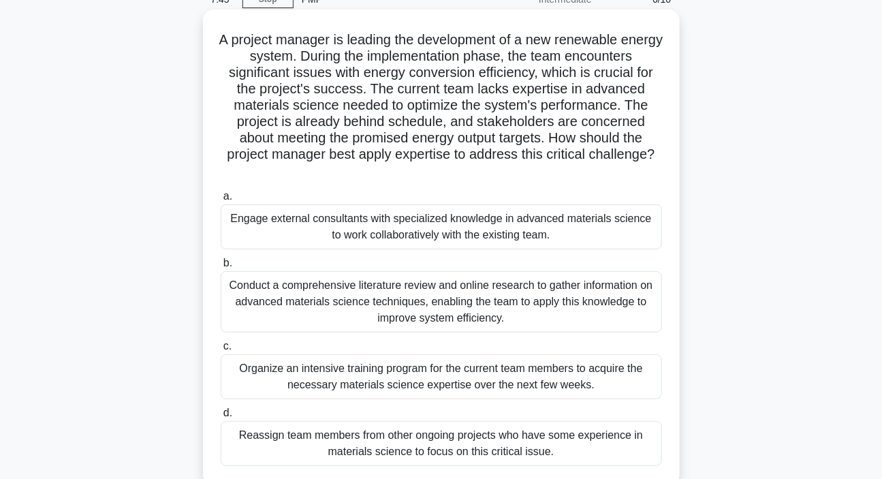
scroll to position [61, 0]
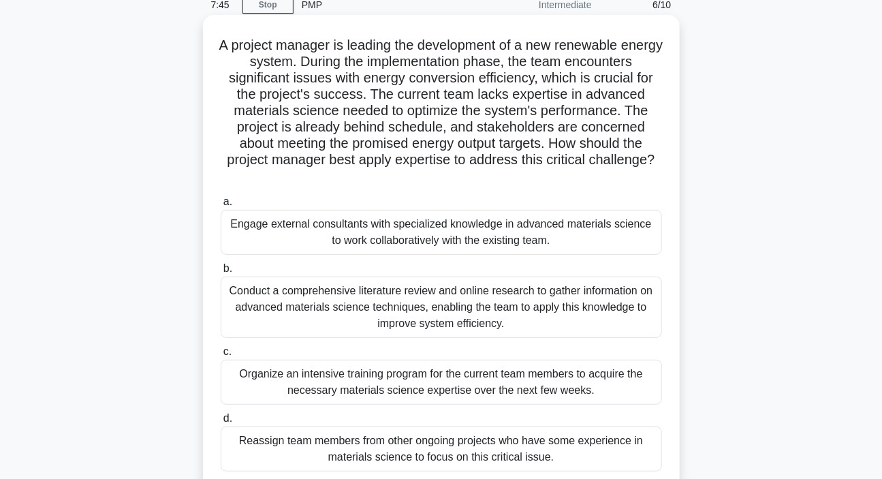
click at [371, 212] on div "Engage external consultants with specialized knowledge in advanced materials sc…" at bounding box center [441, 232] width 441 height 45
click at [221, 206] on input "a. Engage external consultants with specialized knowledge in advanced materials…" at bounding box center [221, 201] width 0 height 9
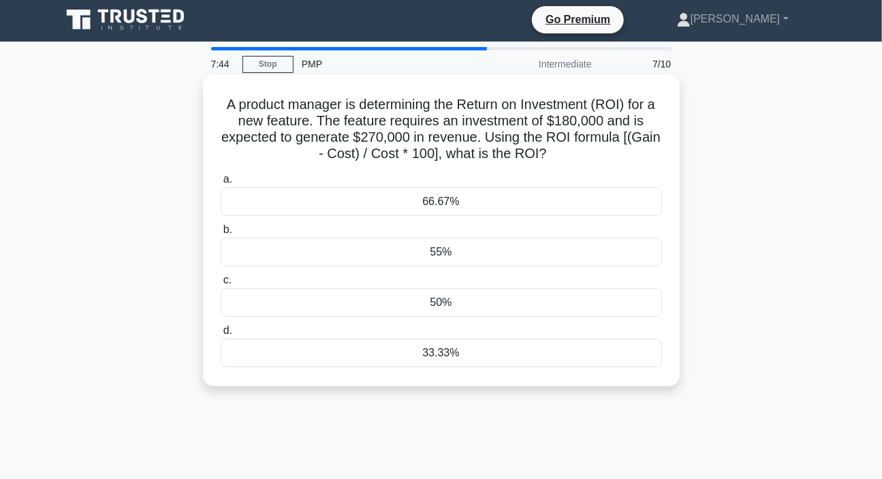
scroll to position [0, 0]
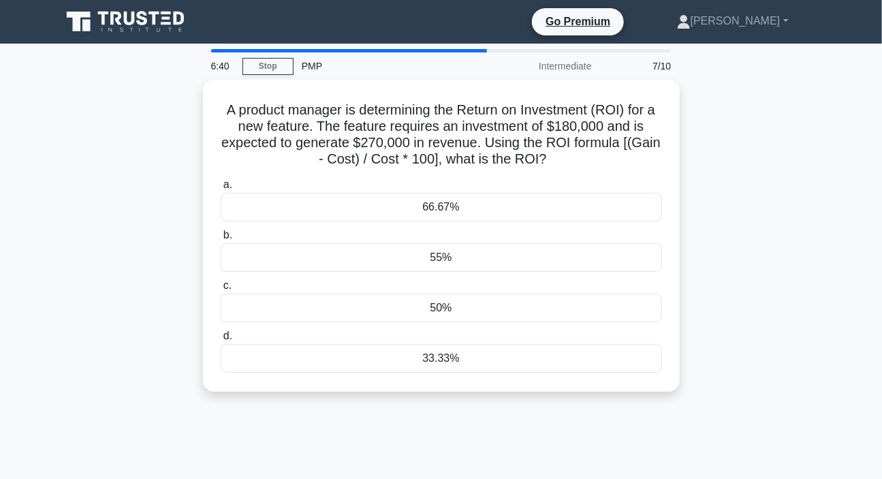
click at [542, 445] on div "6:40 Stop PMP Intermediate 7/10 A product manager is determining the Return on …" at bounding box center [441, 389] width 776 height 681
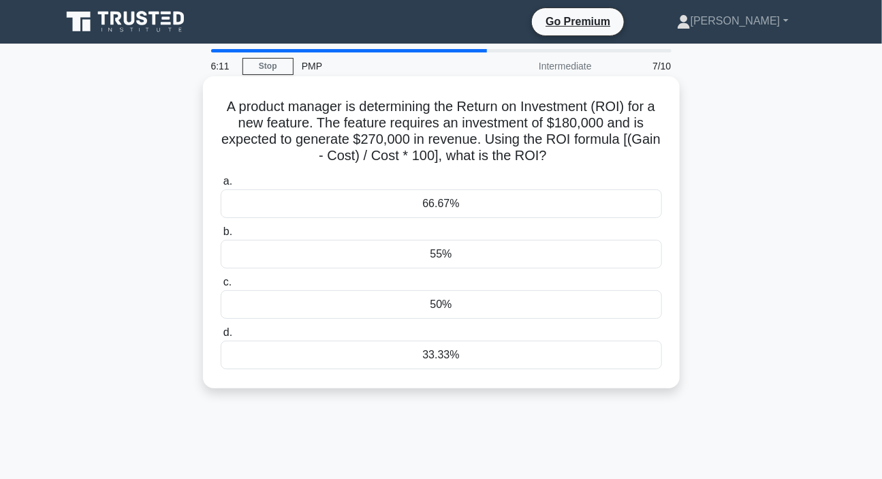
click at [415, 305] on div "50%" at bounding box center [441, 304] width 441 height 29
click at [221, 287] on input "c. 50%" at bounding box center [221, 282] width 0 height 9
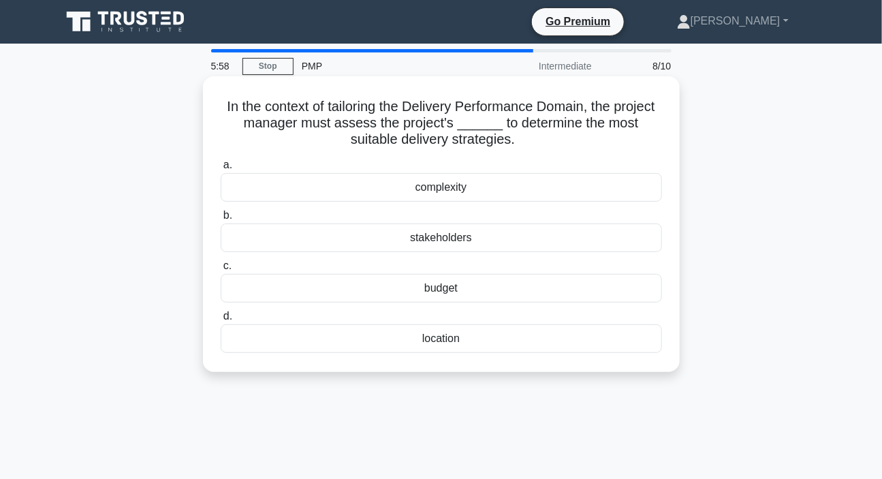
click at [421, 193] on div "complexity" at bounding box center [441, 187] width 441 height 29
click at [221, 170] on input "a. complexity" at bounding box center [221, 165] width 0 height 9
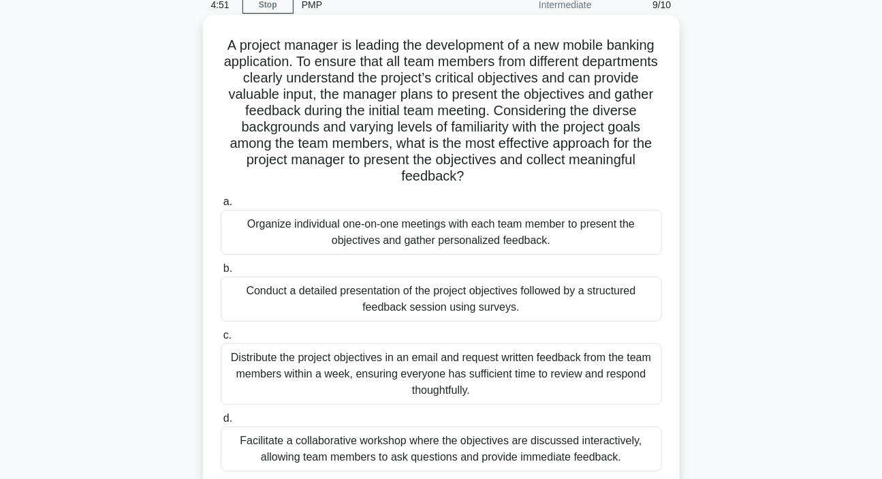
scroll to position [123, 0]
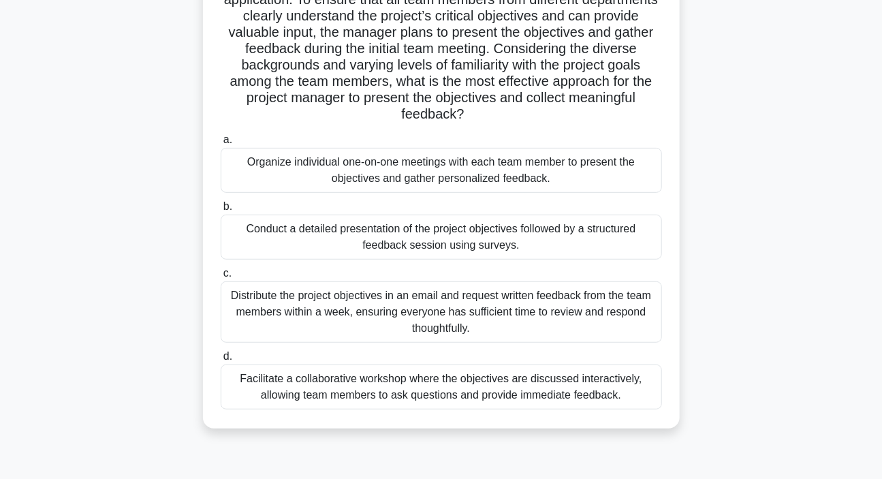
click at [460, 388] on div "Facilitate a collaborative workshop where the objectives are discussed interact…" at bounding box center [441, 386] width 441 height 45
click at [221, 361] on input "d. Facilitate a collaborative workshop where the objectives are discussed inter…" at bounding box center [221, 356] width 0 height 9
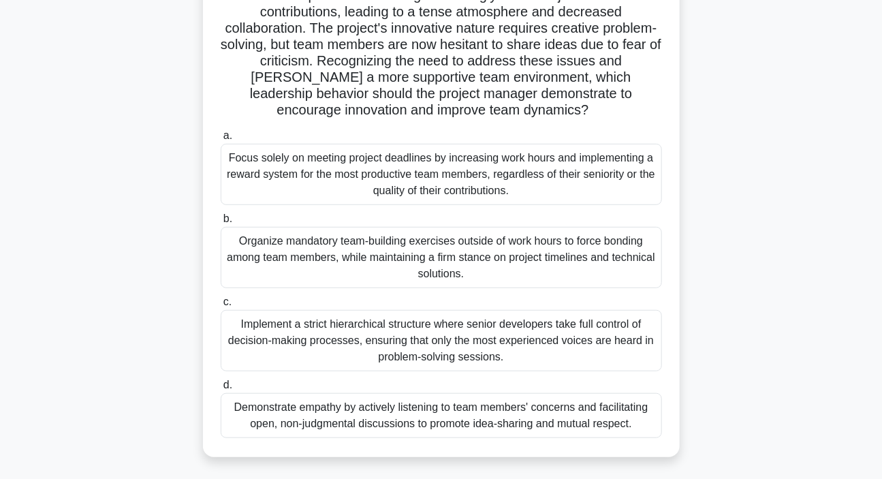
scroll to position [185, 0]
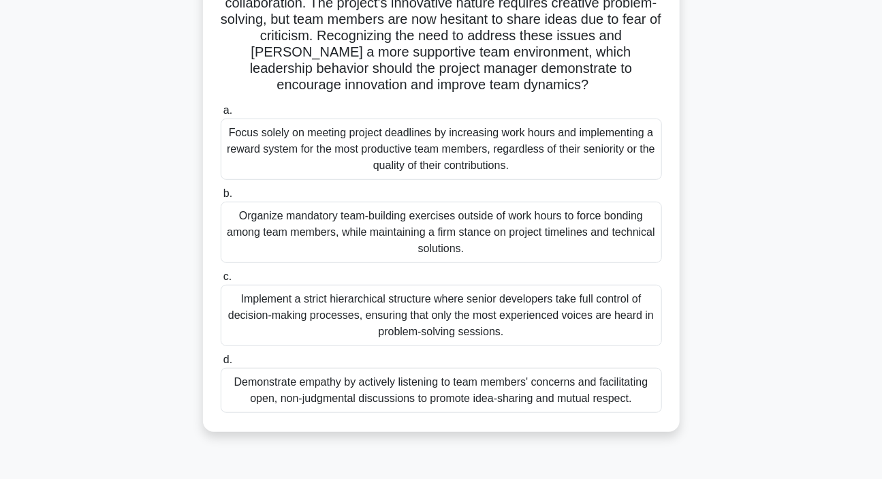
click at [412, 392] on div "Demonstrate empathy by actively listening to team members' concerns and facilit…" at bounding box center [441, 390] width 441 height 45
click at [221, 364] on input "d. Demonstrate empathy by actively listening to team members' concerns and faci…" at bounding box center [221, 359] width 0 height 9
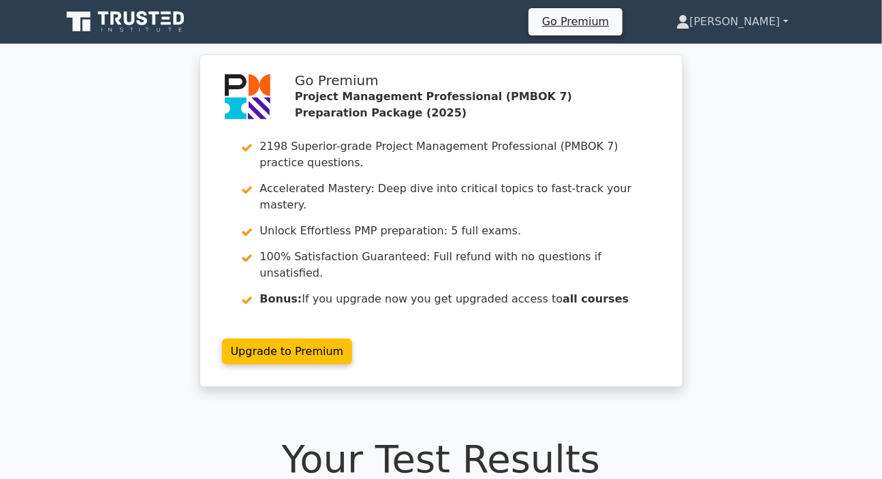
click at [759, 16] on link "[PERSON_NAME]" at bounding box center [732, 21] width 178 height 27
click at [726, 51] on link "Profile" at bounding box center [698, 54] width 108 height 22
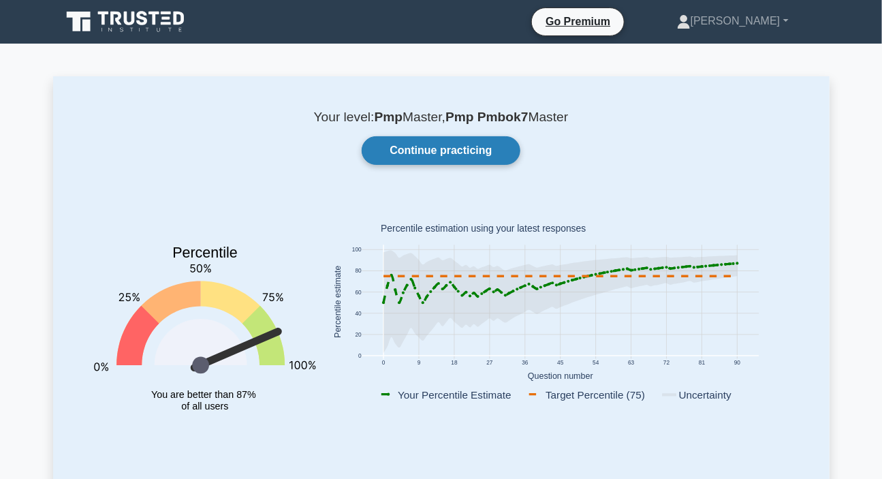
click at [453, 150] on link "Continue practicing" at bounding box center [441, 150] width 158 height 29
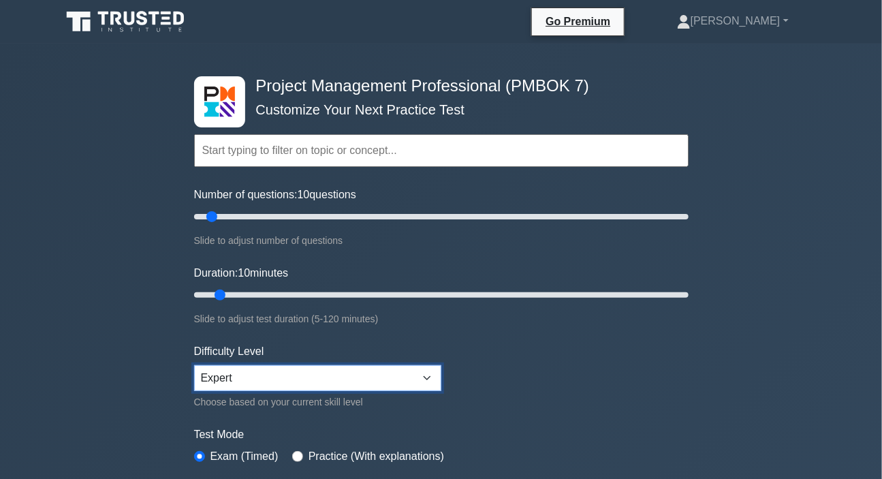
click at [336, 378] on select "Beginner Intermediate Expert" at bounding box center [317, 378] width 247 height 26
click at [567, 351] on form "Topics The Standard for Project Management: A System for Value Delivery The Sta…" at bounding box center [441, 303] width 494 height 421
click at [752, 20] on link "[PERSON_NAME]" at bounding box center [732, 20] width 177 height 27
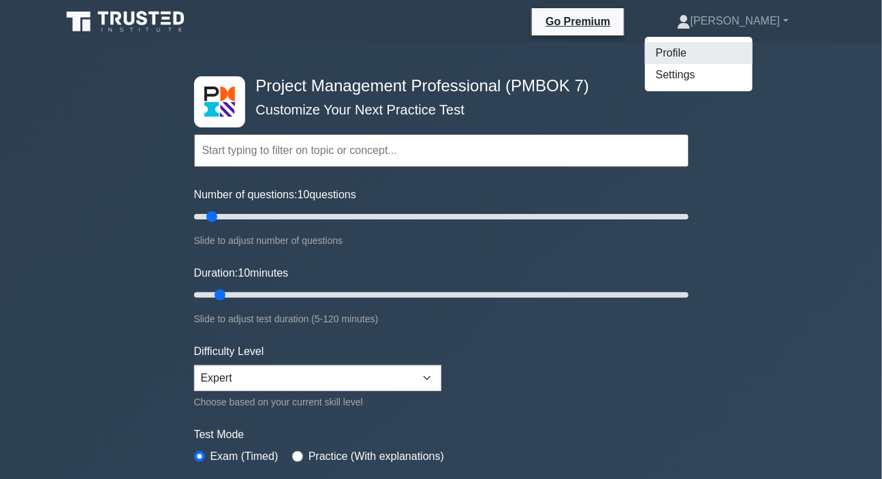
click at [713, 56] on link "Profile" at bounding box center [699, 53] width 108 height 22
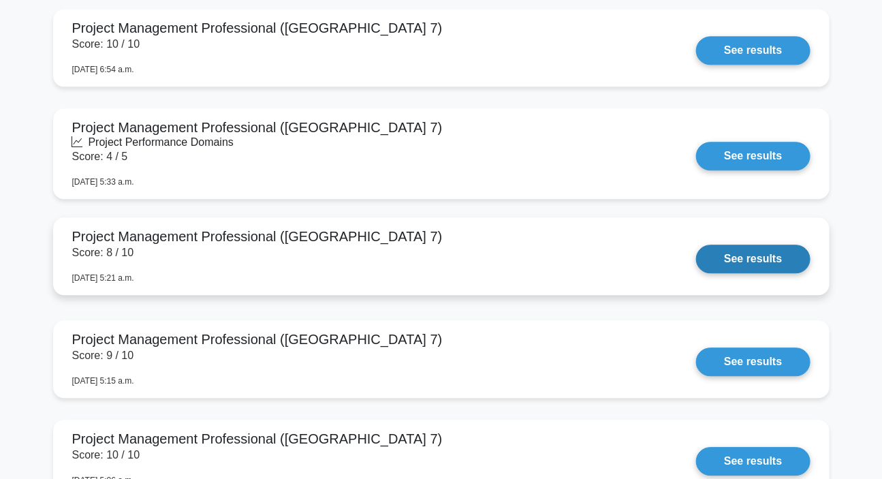
scroll to position [1176, 0]
